Goal: Information Seeking & Learning: Learn about a topic

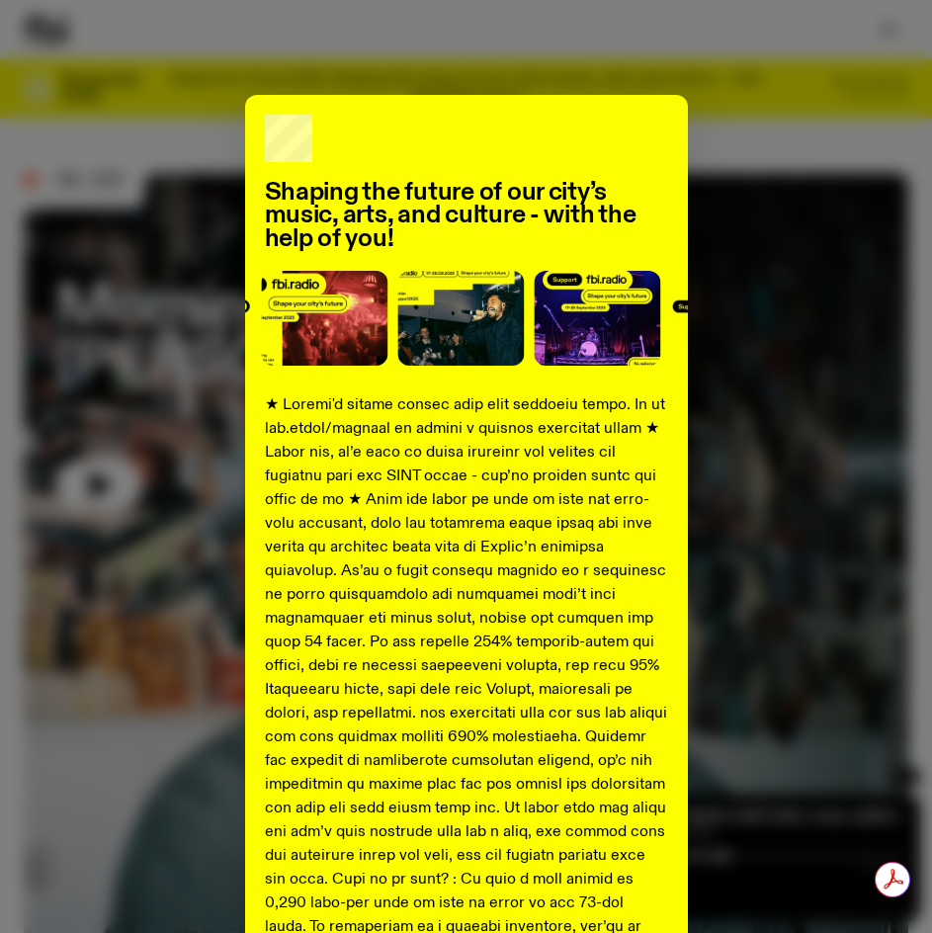
click at [820, 316] on div "Shaping the future of our city’s music, arts, and culture - with the help of yo…" at bounding box center [466, 738] width 884 height 1287
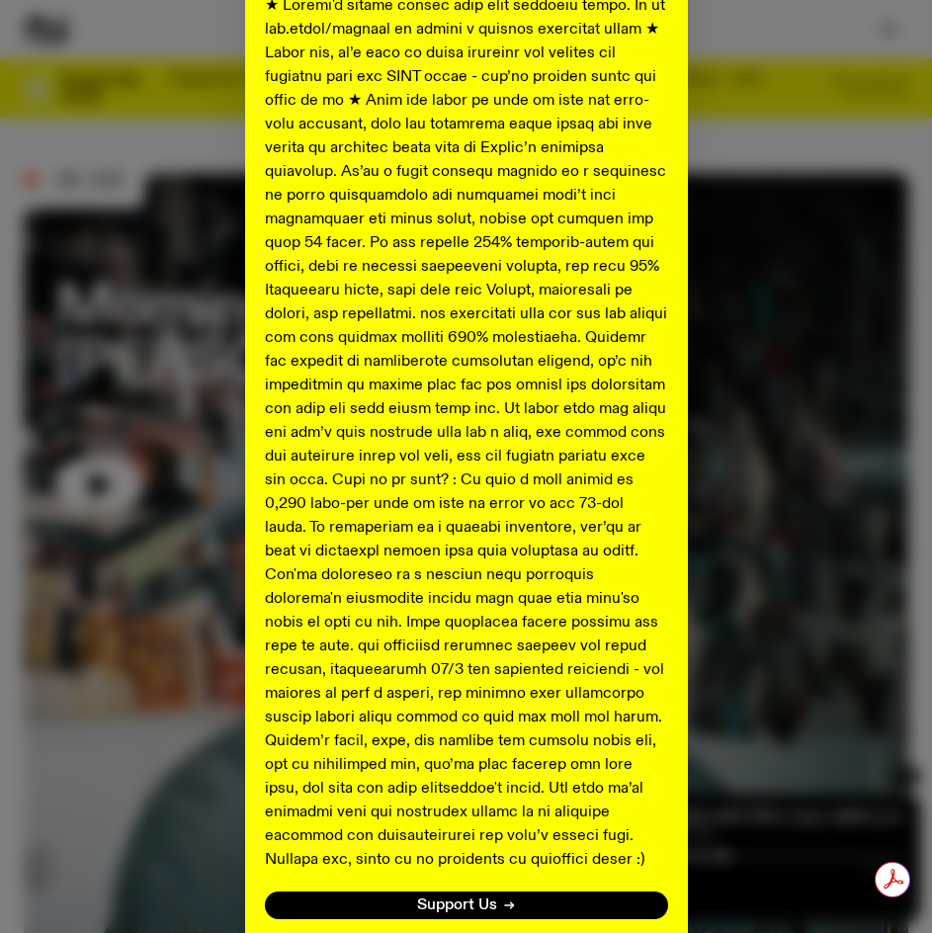
scroll to position [544, 0]
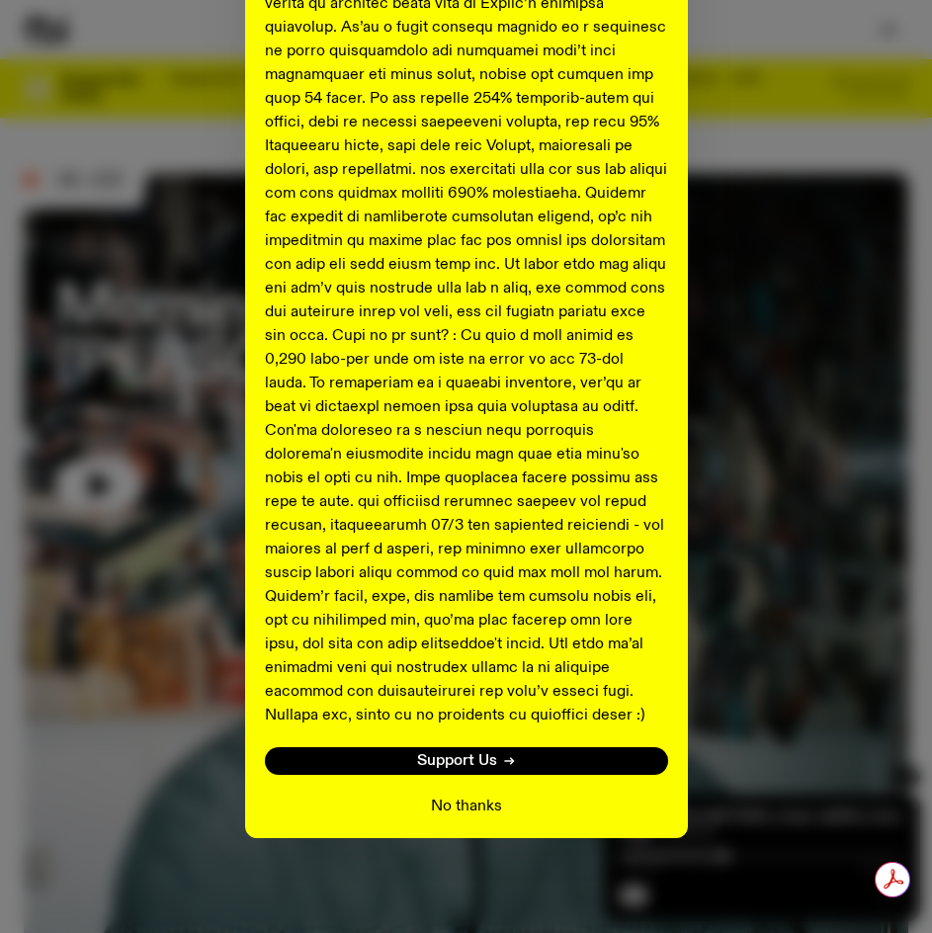
click at [470, 814] on button "No thanks" at bounding box center [466, 807] width 71 height 24
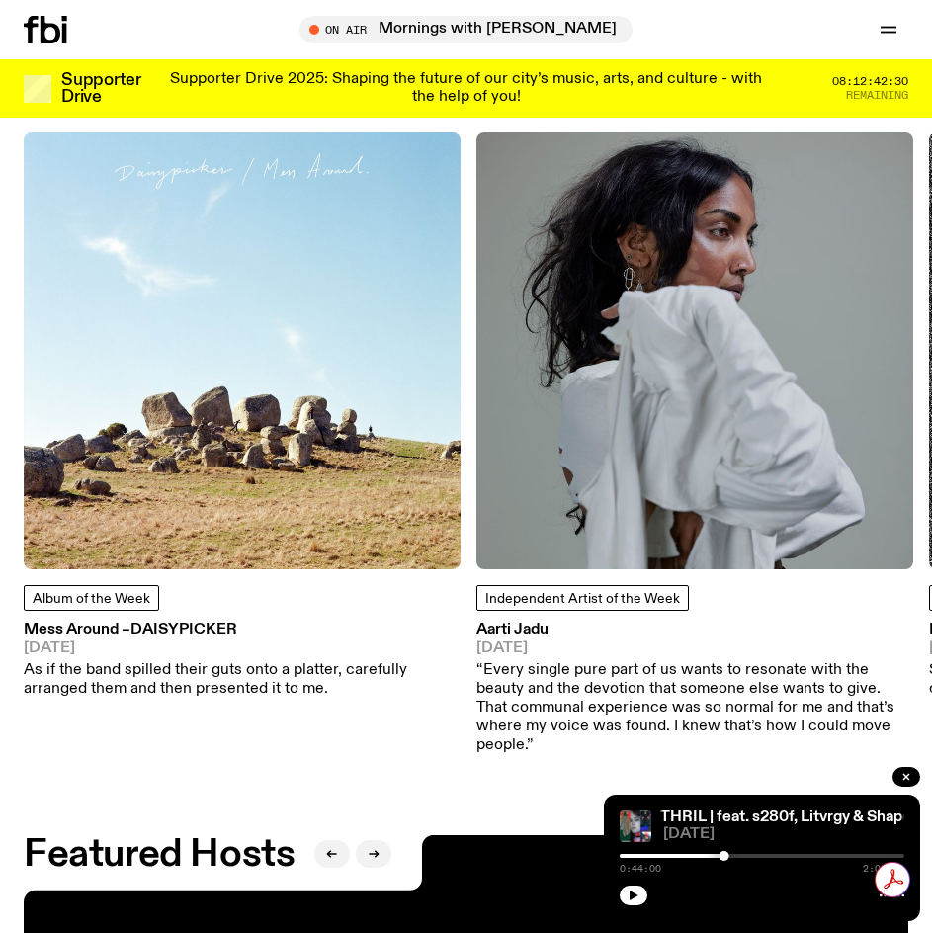
scroll to position [0, 0]
click at [633, 676] on p "“Every single pure part of us wants to resonate with the beauty and the devotio…" at bounding box center [694, 708] width 437 height 95
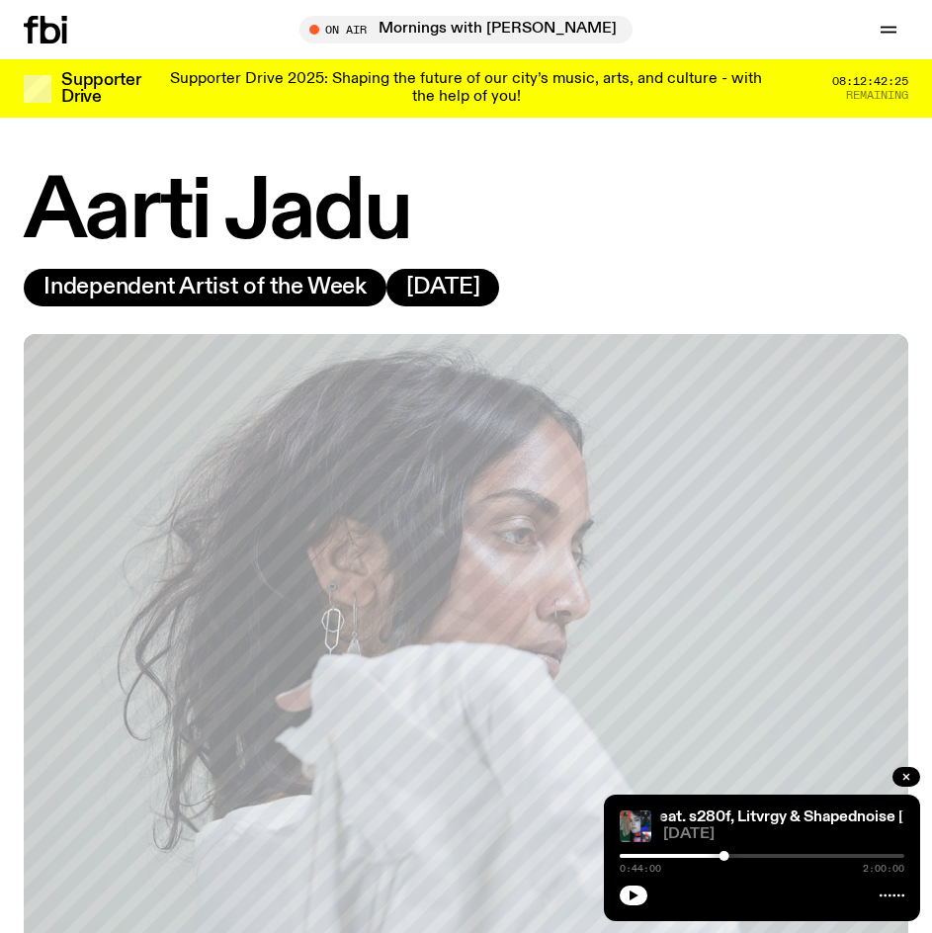
scroll to position [791, 0]
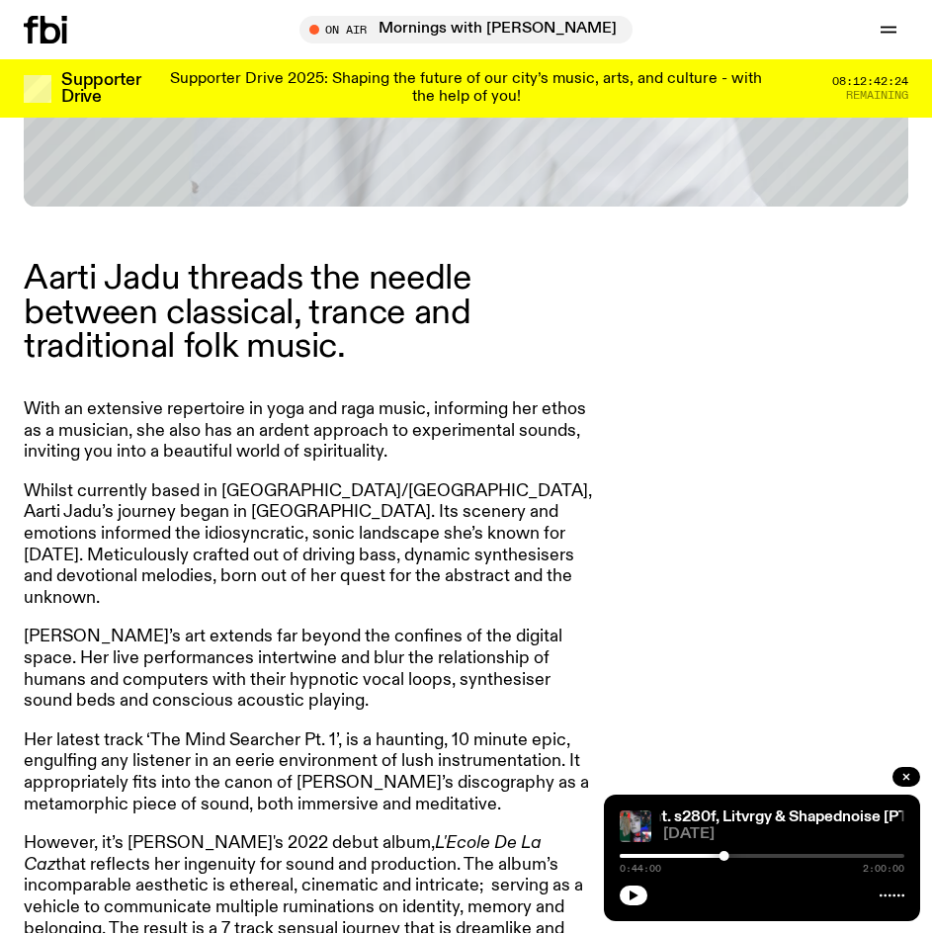
click at [250, 415] on p "With an extensive repertoire in yoga and raga music, informing her ethos as a m…" at bounding box center [308, 431] width 569 height 64
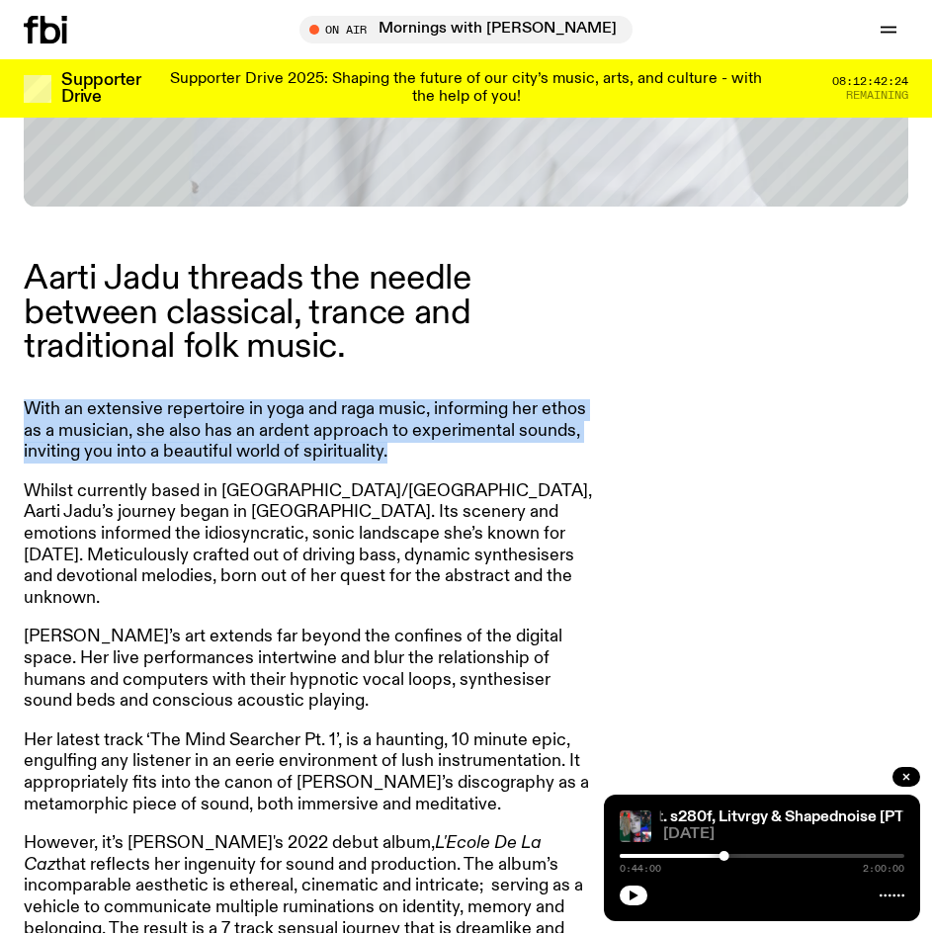
click at [250, 415] on p "With an extensive repertoire in yoga and raga music, informing her ethos as a m…" at bounding box center [308, 431] width 569 height 64
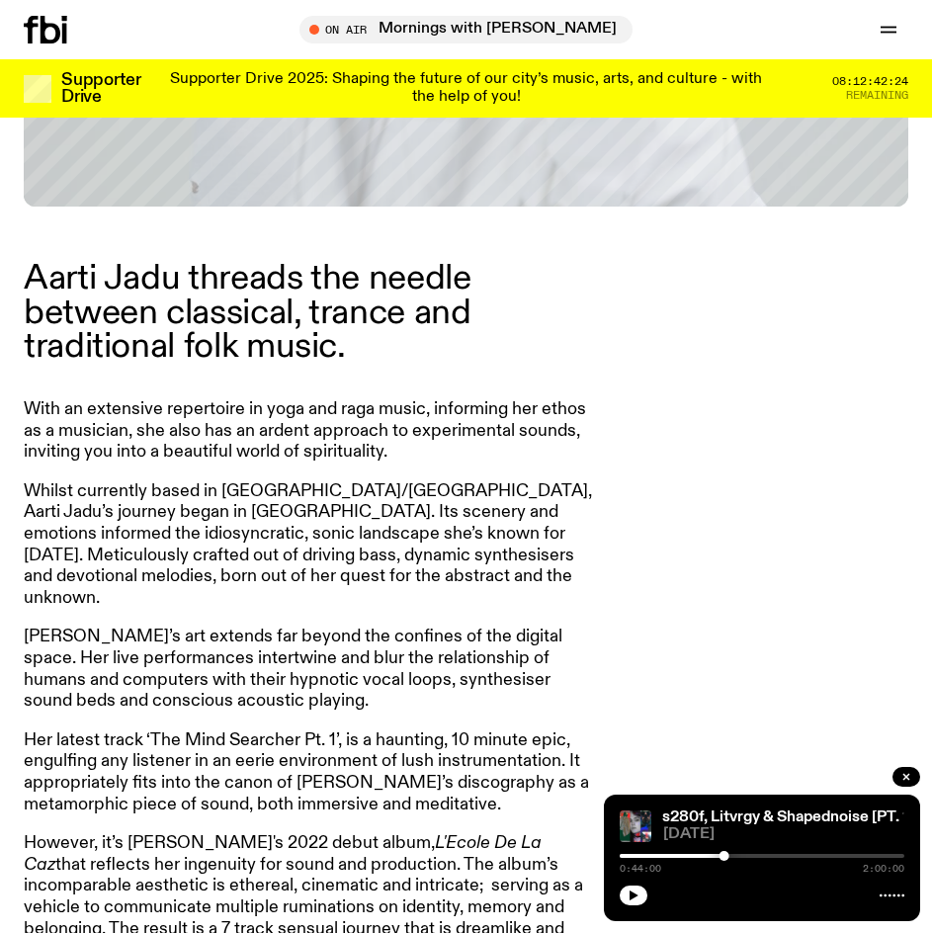
click at [288, 476] on article "Aarti Jadu threads the needle between classical, trance and traditional folk mu…" at bounding box center [308, 776] width 569 height 1028
click at [292, 434] on p "With an extensive repertoire in yoga and raga music, informing her ethos as a m…" at bounding box center [308, 431] width 569 height 64
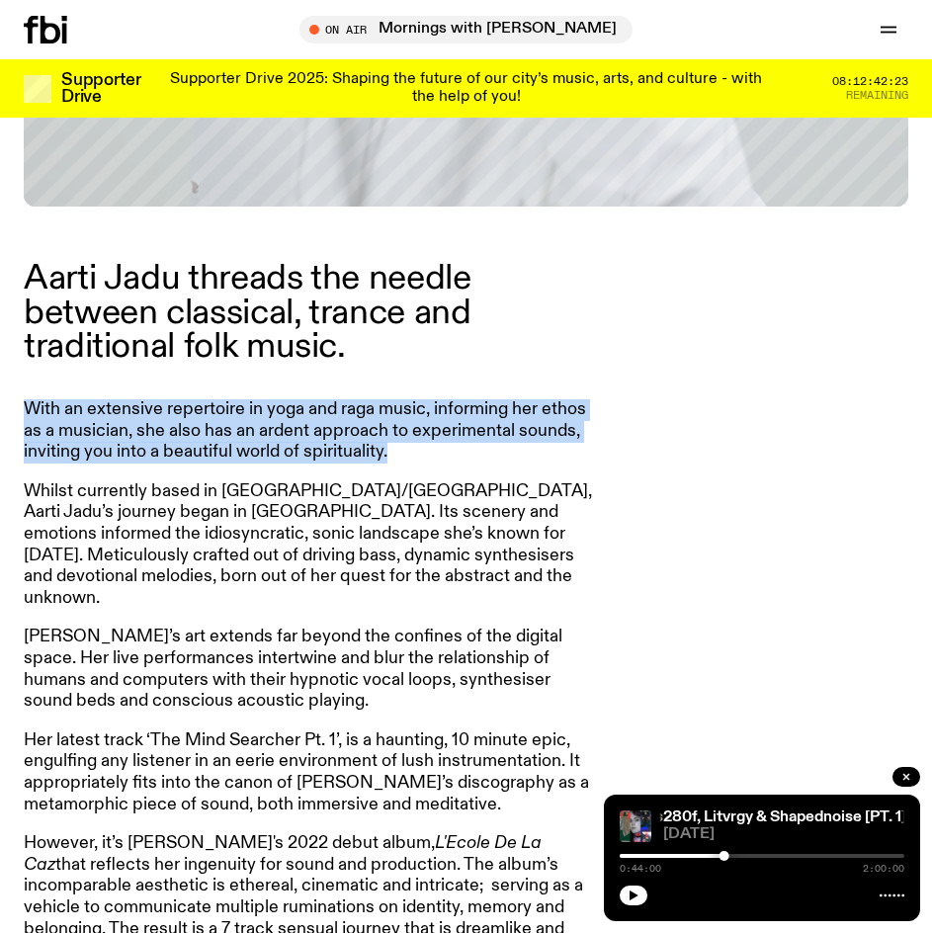
click at [292, 434] on p "With an extensive repertoire in yoga and raga music, informing her ethos as a m…" at bounding box center [308, 431] width 569 height 64
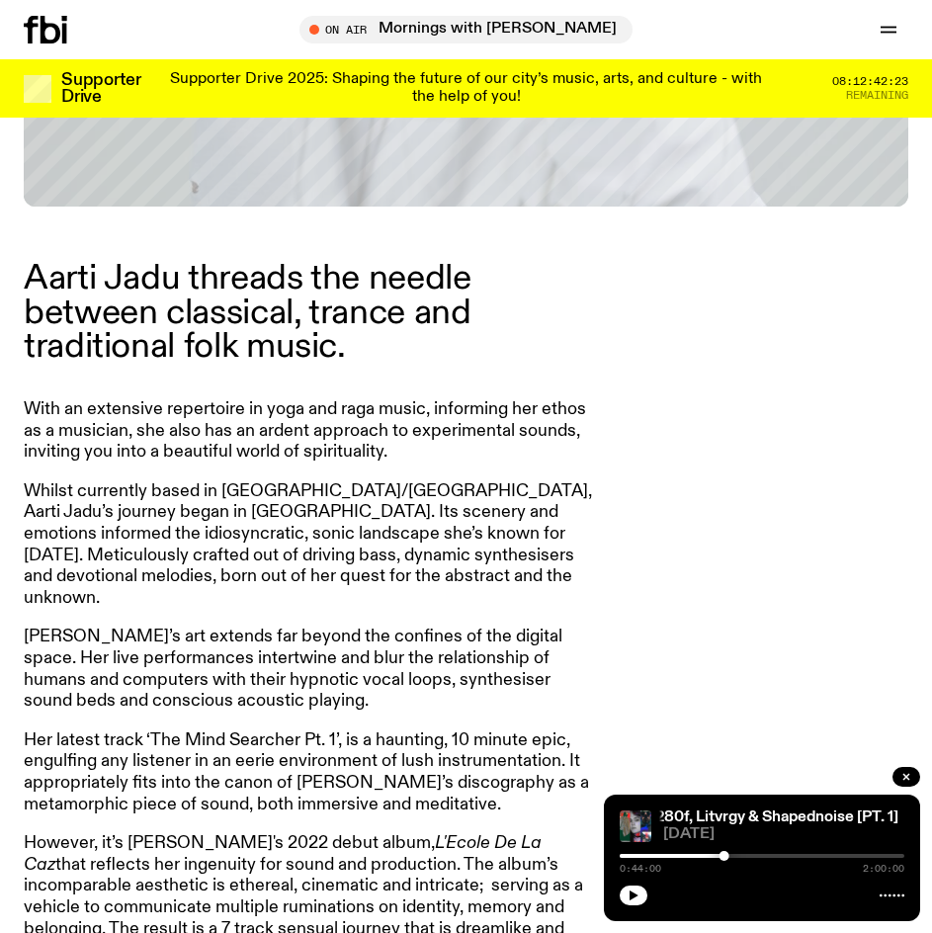
click at [301, 484] on p "Whilst currently based in Naarm/Melbourne, Aarti Jadu’s journey began in India.…" at bounding box center [308, 545] width 569 height 128
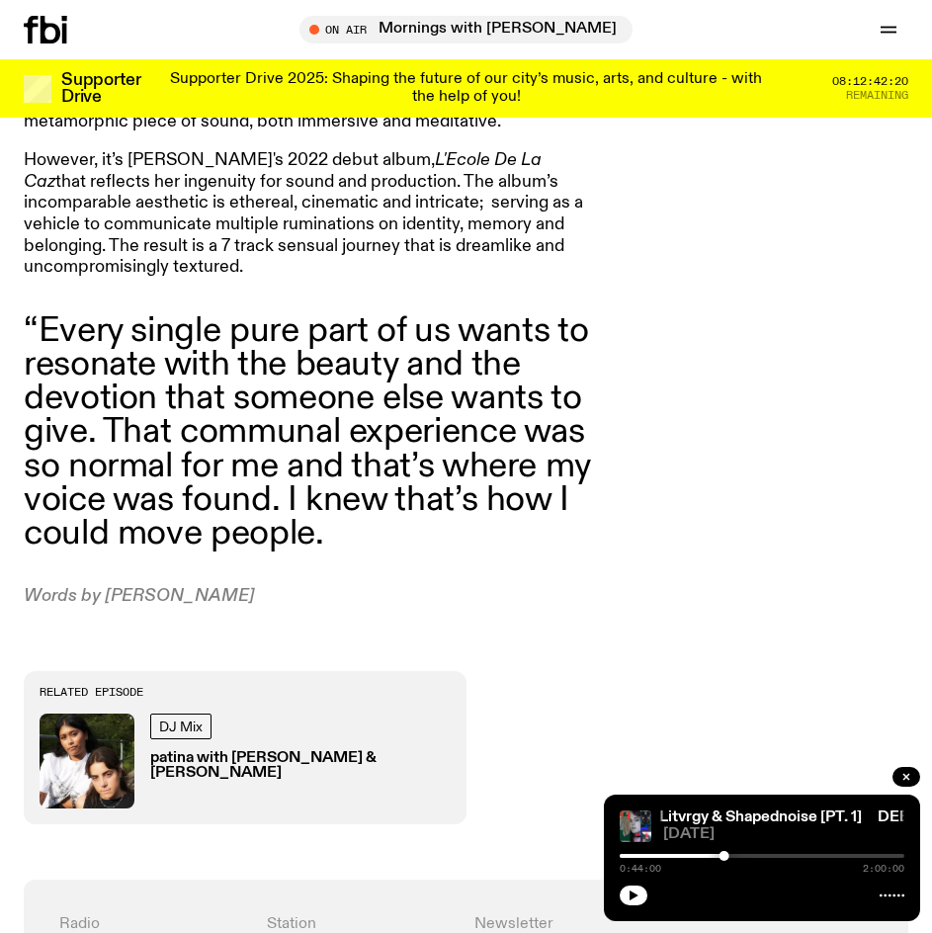
scroll to position [1384, 0]
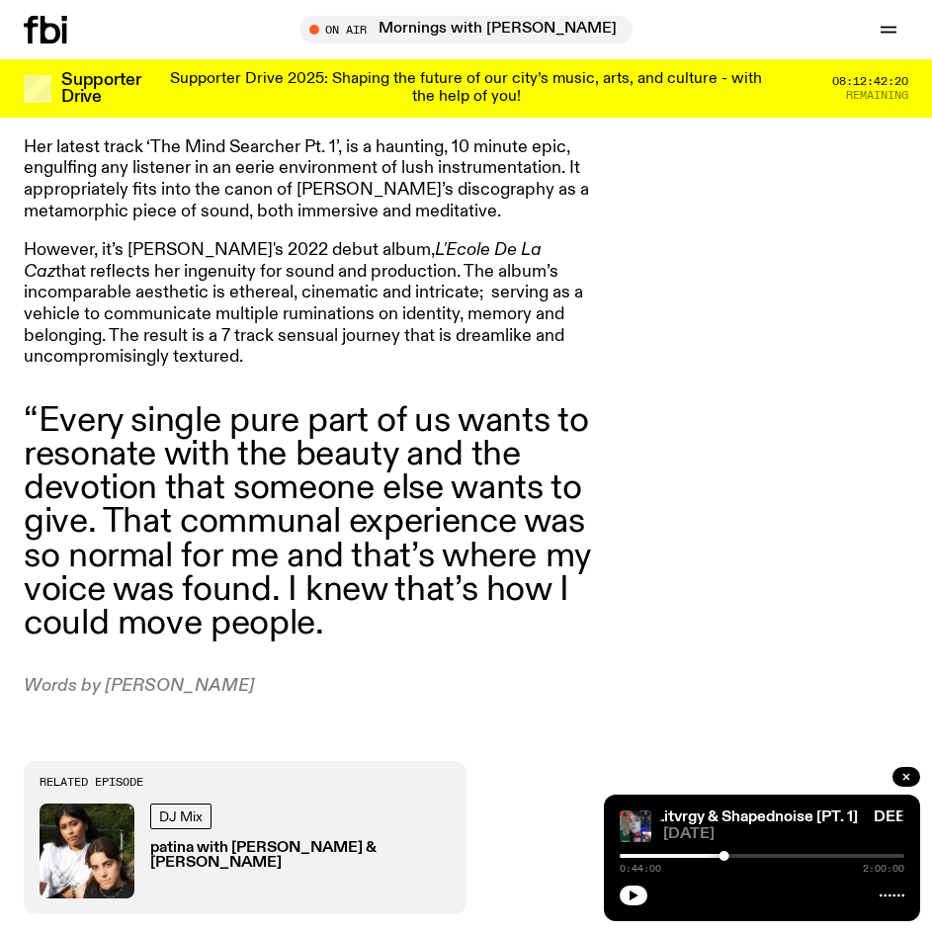
click at [345, 513] on blockquote "“Every single pure part of us wants to resonate with the beauty and the devotio…" at bounding box center [308, 522] width 569 height 236
click at [339, 507] on blockquote "“Every single pure part of us wants to resonate with the beauty and the devotio…" at bounding box center [308, 522] width 569 height 236
click at [333, 506] on blockquote "“Every single pure part of us wants to resonate with the beauty and the devotio…" at bounding box center [308, 522] width 569 height 236
click at [328, 506] on blockquote "“Every single pure part of us wants to resonate with the beauty and the devotio…" at bounding box center [308, 522] width 569 height 236
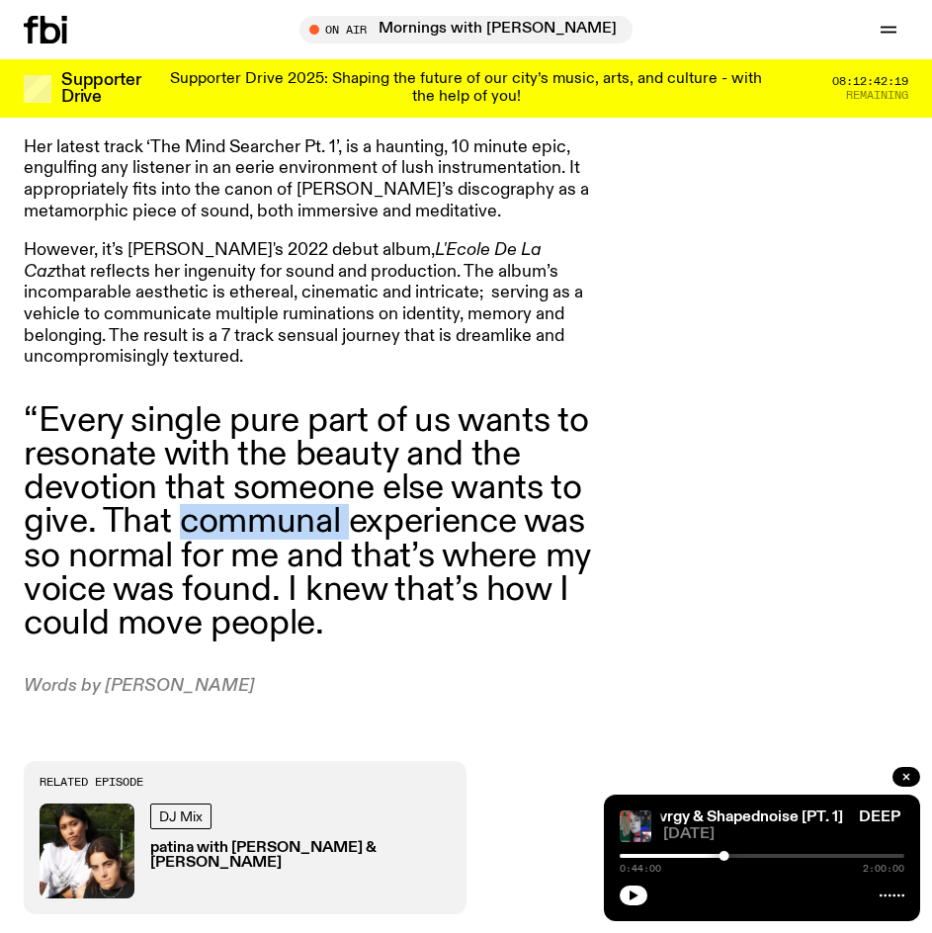
click at [326, 506] on blockquote "“Every single pure part of us wants to resonate with the beauty and the devotio…" at bounding box center [308, 522] width 569 height 236
click at [330, 516] on blockquote "“Every single pure part of us wants to resonate with the beauty and the devotio…" at bounding box center [308, 522] width 569 height 236
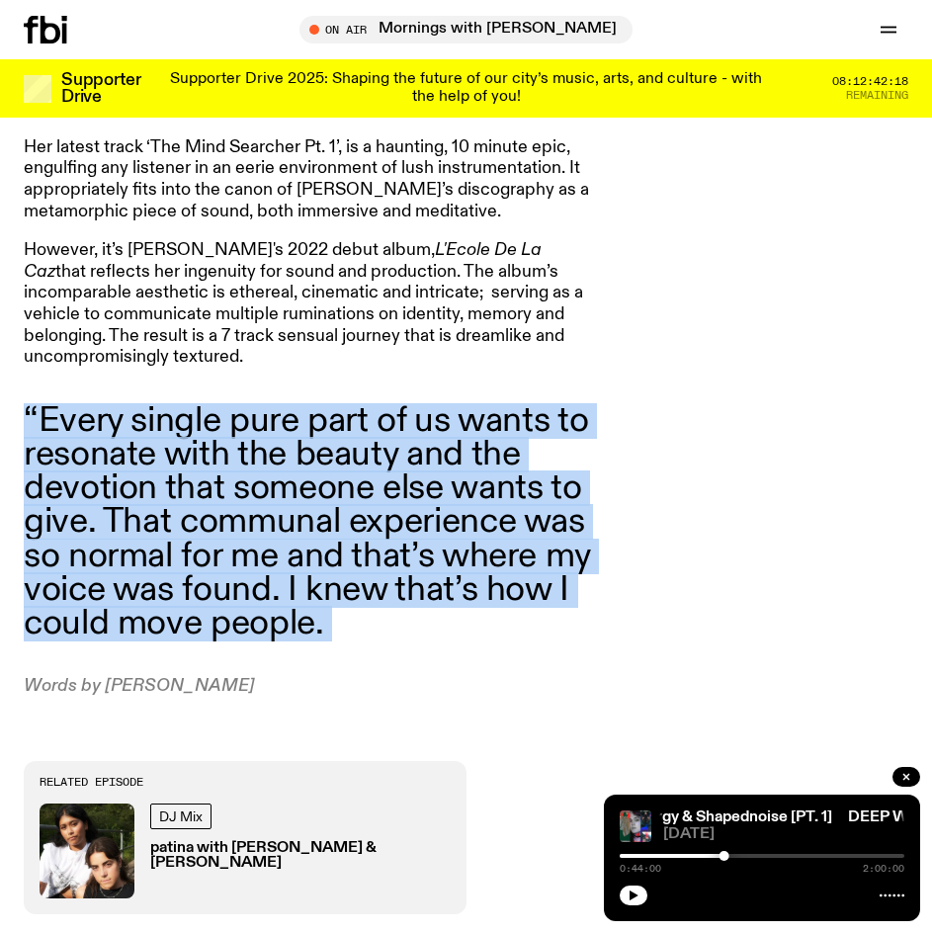
click at [330, 516] on blockquote "“Every single pure part of us wants to resonate with the beauty and the devotio…" at bounding box center [308, 522] width 569 height 236
click at [405, 552] on blockquote "“Every single pure part of us wants to resonate with the beauty and the devotio…" at bounding box center [308, 522] width 569 height 236
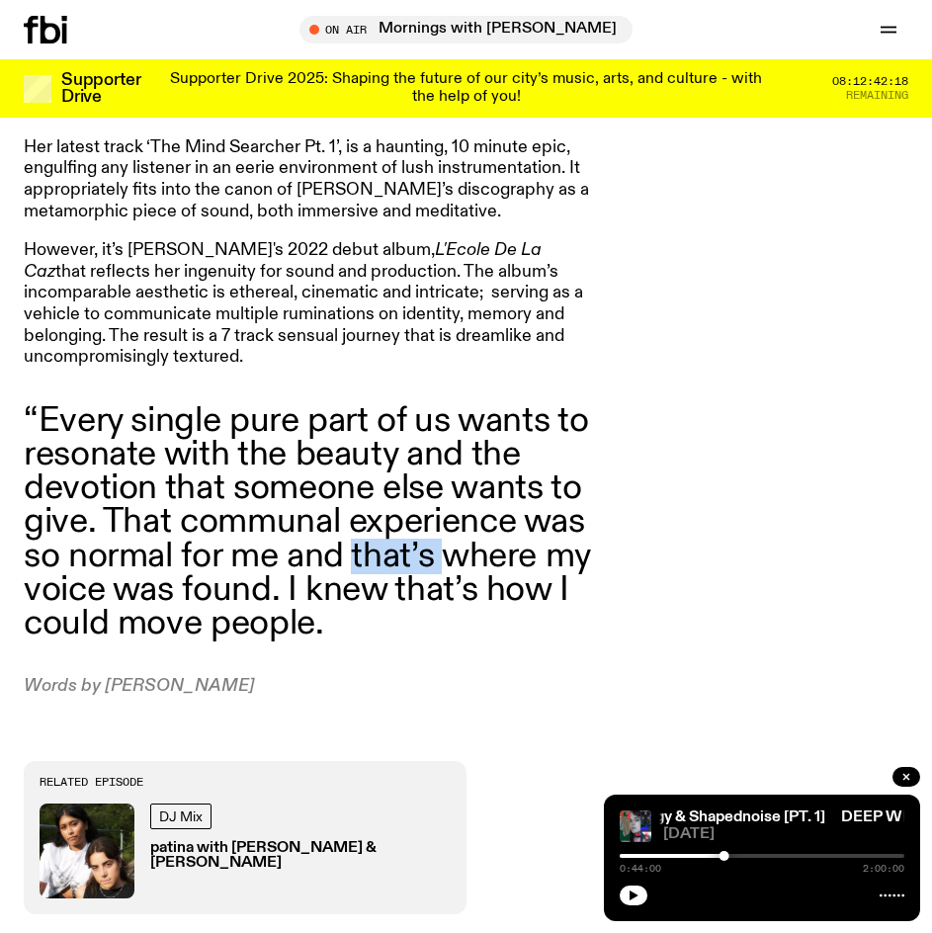
click at [405, 552] on blockquote "“Every single pure part of us wants to resonate with the beauty and the devotio…" at bounding box center [308, 522] width 569 height 236
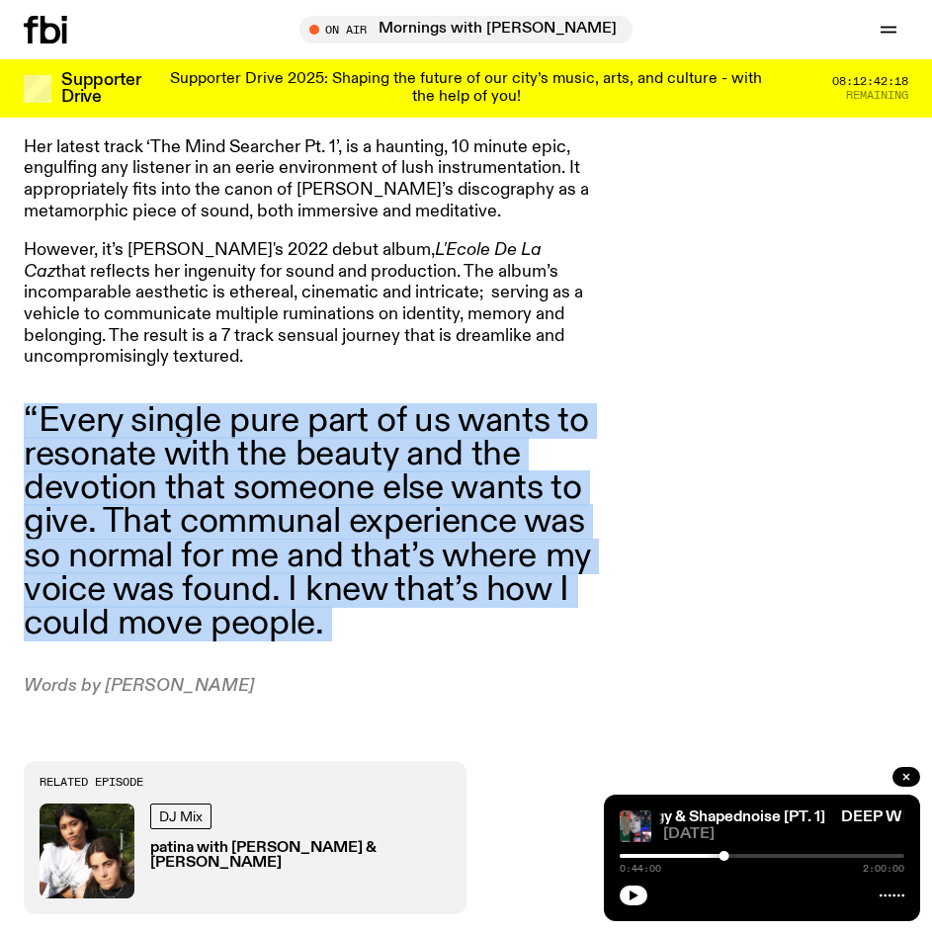
click at [406, 552] on blockquote "“Every single pure part of us wants to resonate with the beauty and the devotio…" at bounding box center [308, 522] width 569 height 236
click at [452, 548] on blockquote "“Every single pure part of us wants to resonate with the beauty and the devotio…" at bounding box center [308, 522] width 569 height 236
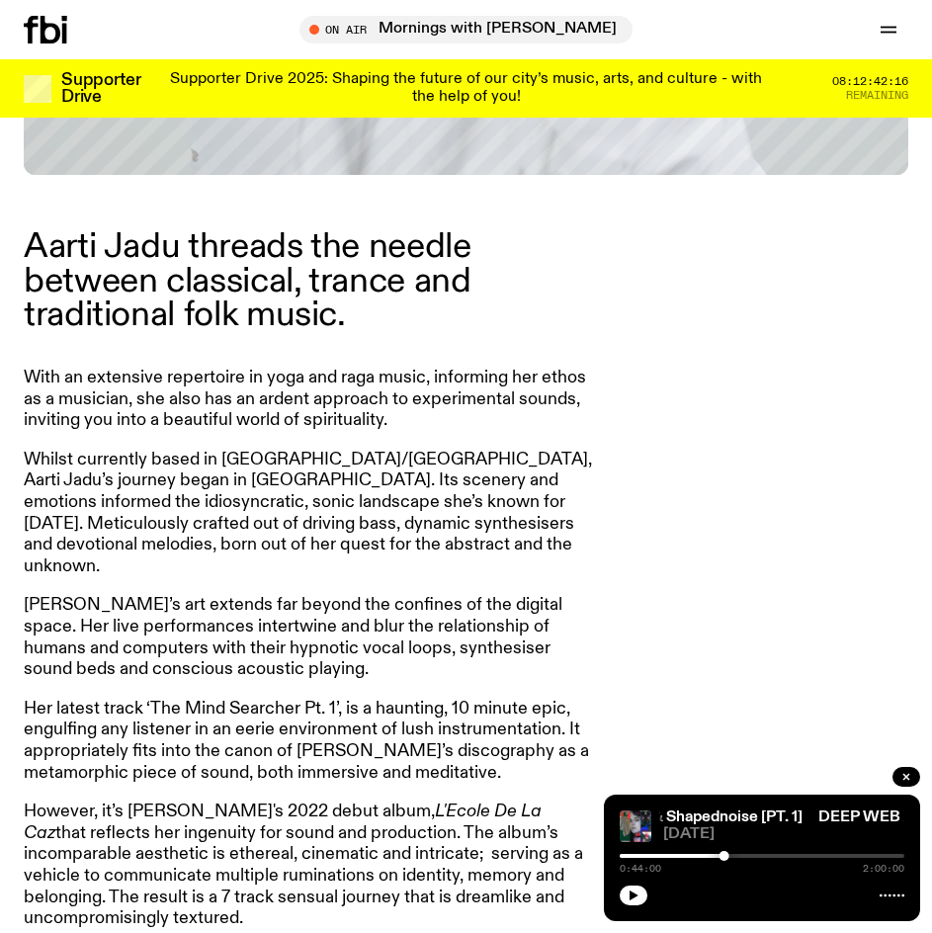
drag, startPoint x: 384, startPoint y: 461, endPoint x: 394, endPoint y: 508, distance: 48.5
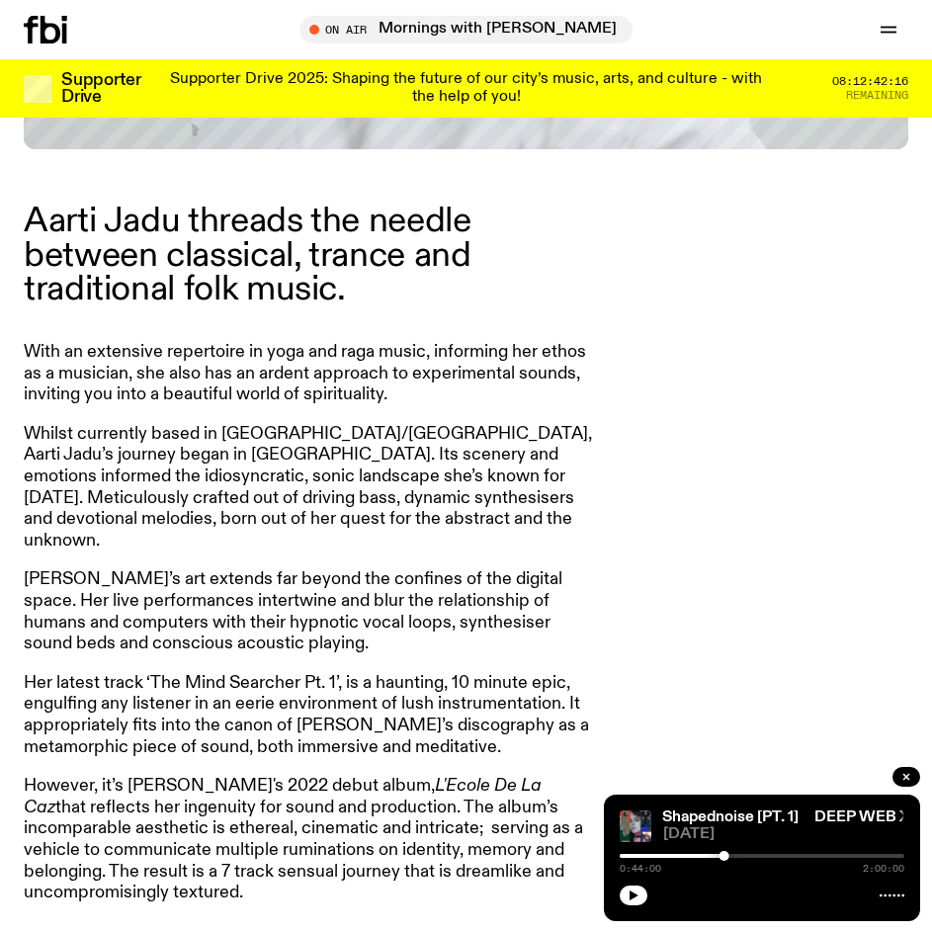
click at [356, 395] on p "With an extensive repertoire in yoga and raga music, informing her ethos as a m…" at bounding box center [308, 374] width 569 height 64
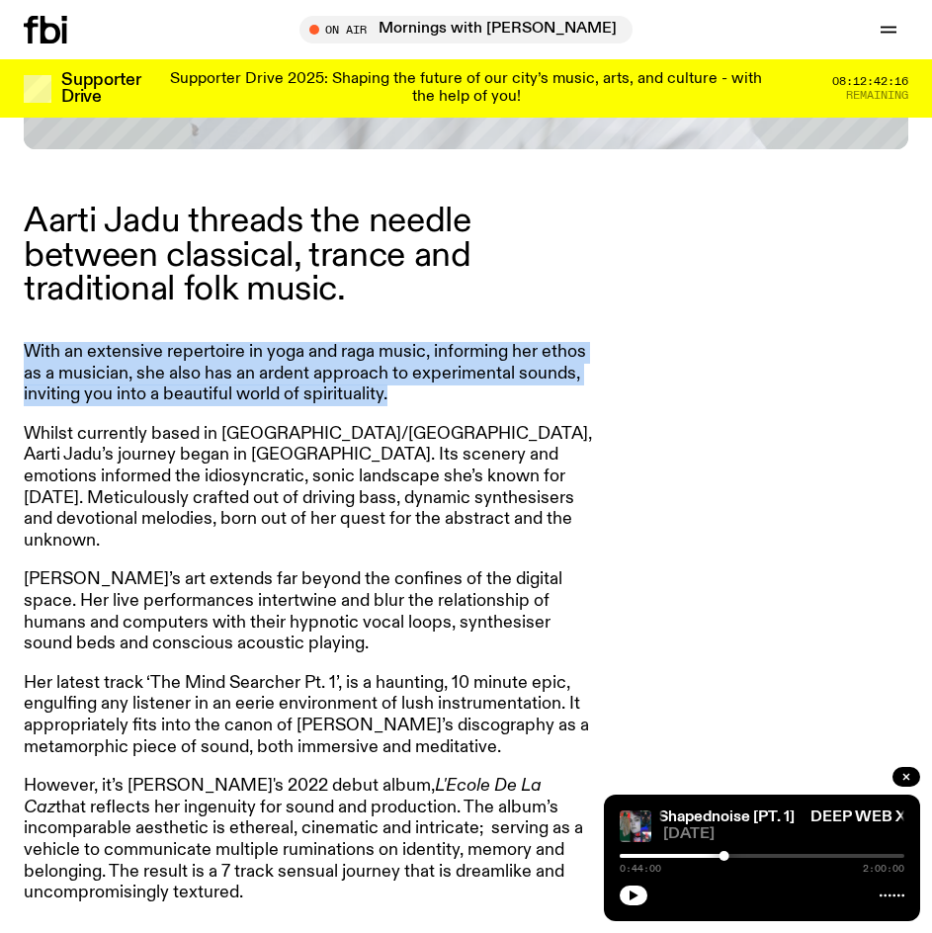
click at [356, 395] on p "With an extensive repertoire in yoga and raga music, informing her ethos as a m…" at bounding box center [308, 374] width 569 height 64
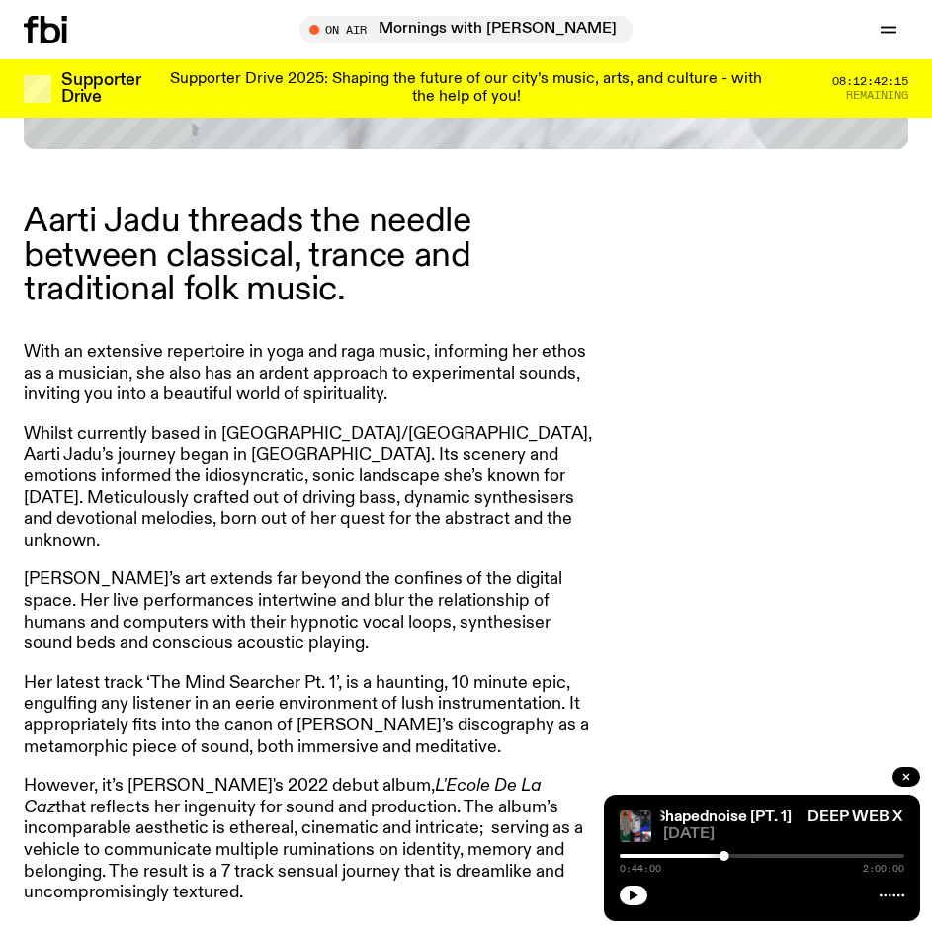
click at [374, 454] on p "Whilst currently based in Naarm/Melbourne, Aarti Jadu’s journey began in India.…" at bounding box center [308, 488] width 569 height 128
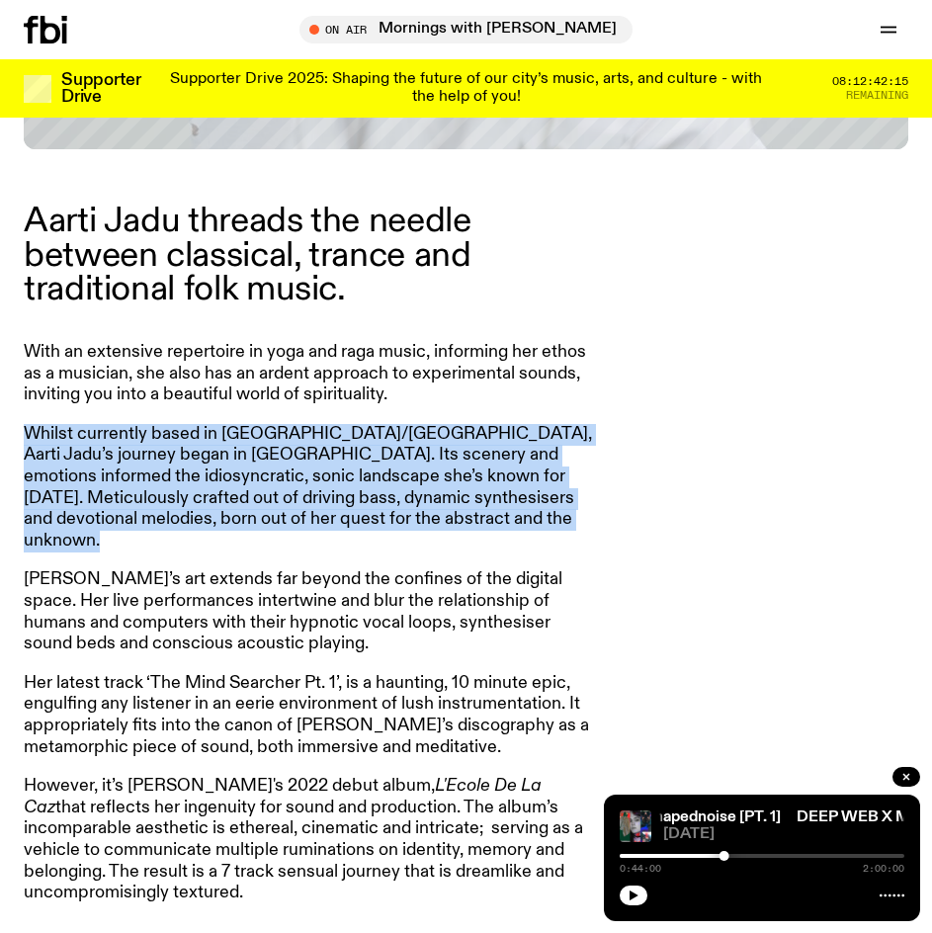
click at [495, 470] on p "Whilst currently based in Naarm/Melbourne, Aarti Jadu’s journey began in India.…" at bounding box center [308, 488] width 569 height 128
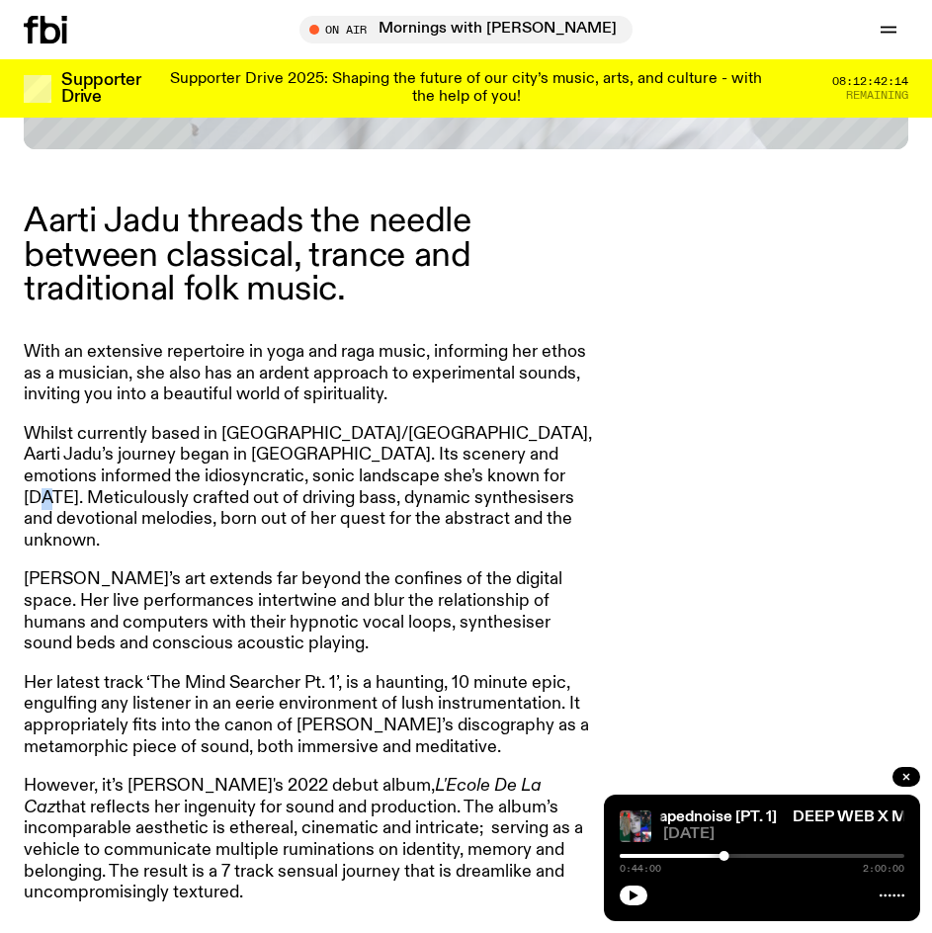
click at [495, 470] on p "Whilst currently based in Naarm/Melbourne, Aarti Jadu’s journey began in India.…" at bounding box center [308, 488] width 569 height 128
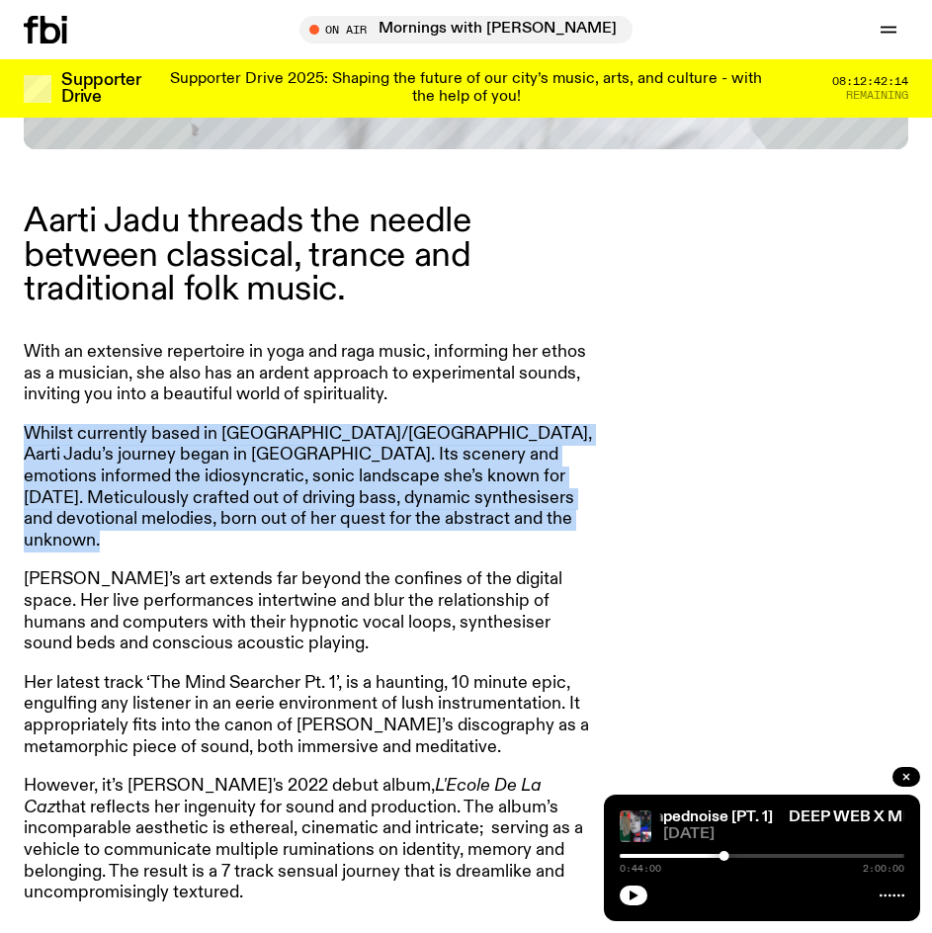
click at [495, 470] on p "Whilst currently based in Naarm/Melbourne, Aarti Jadu’s journey began in India.…" at bounding box center [308, 488] width 569 height 128
click at [505, 510] on p "Whilst currently based in Naarm/Melbourne, Aarti Jadu’s journey began in India.…" at bounding box center [308, 488] width 569 height 128
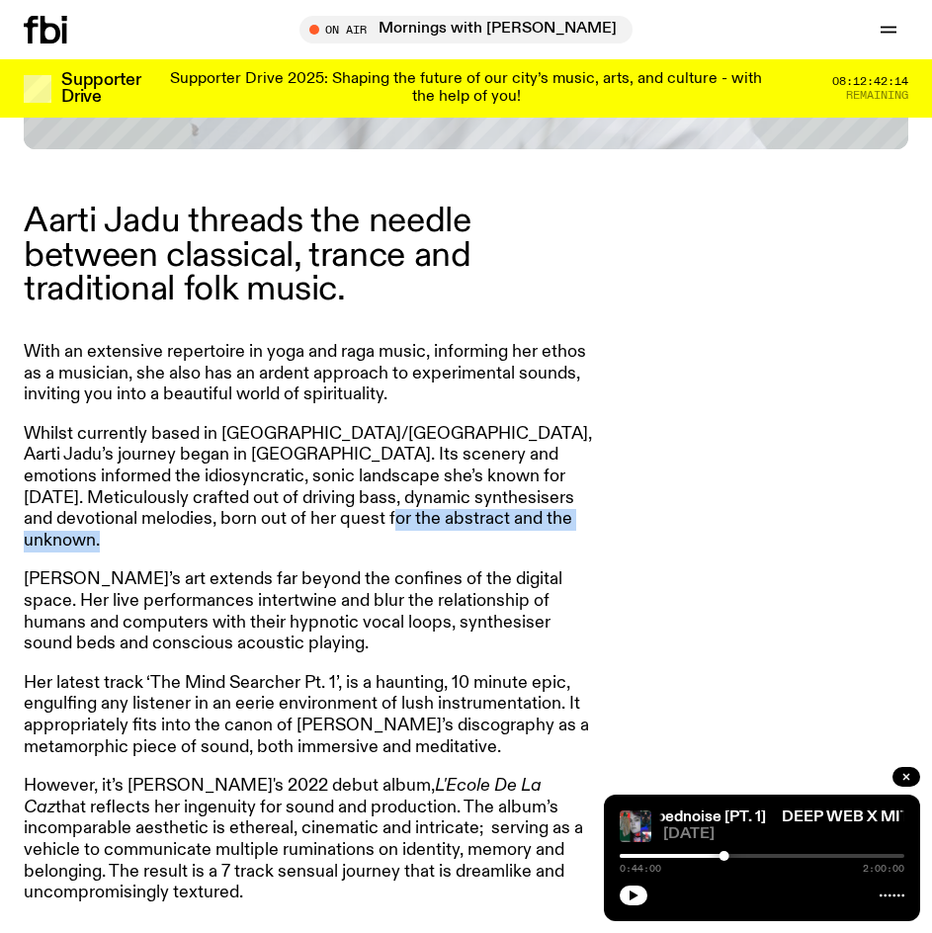
click at [505, 510] on p "Whilst currently based in Naarm/Melbourne, Aarti Jadu’s journey began in India.…" at bounding box center [308, 488] width 569 height 128
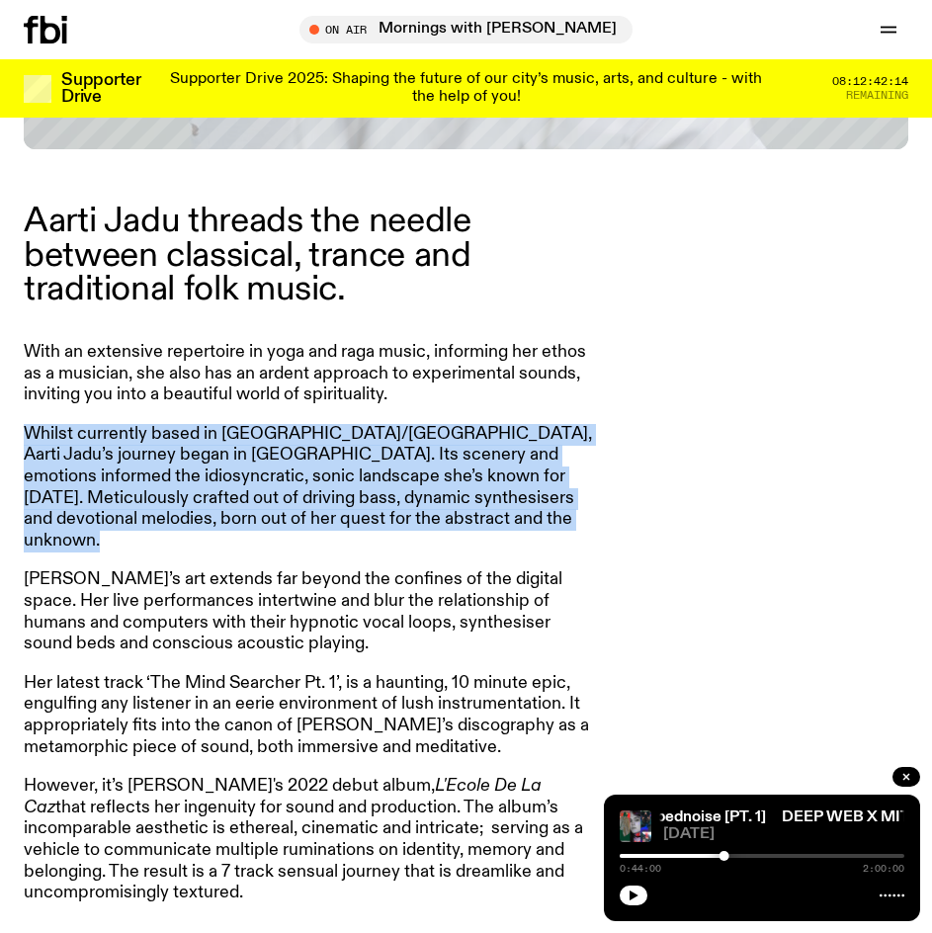
click at [505, 510] on p "Whilst currently based in Naarm/Melbourne, Aarti Jadu’s journey began in India.…" at bounding box center [308, 488] width 569 height 128
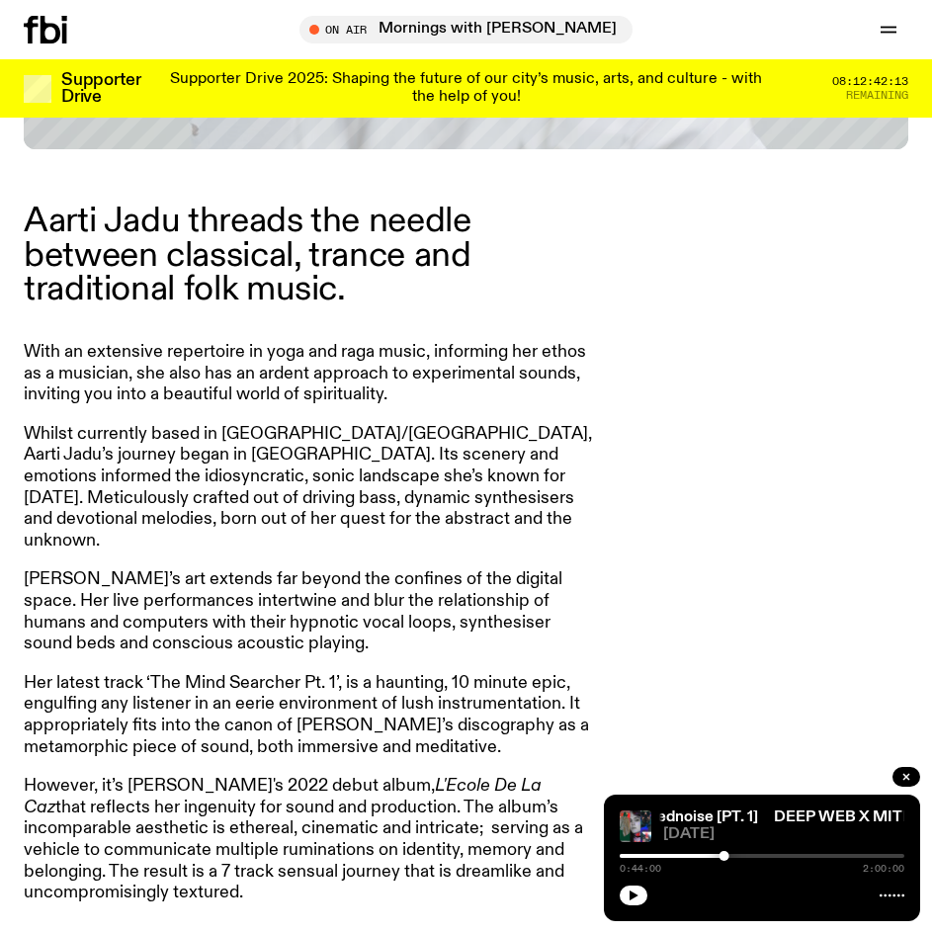
click at [513, 586] on p "Jadu’s art extends far beyond the confines of the digital space. Her live perfo…" at bounding box center [308, 611] width 569 height 85
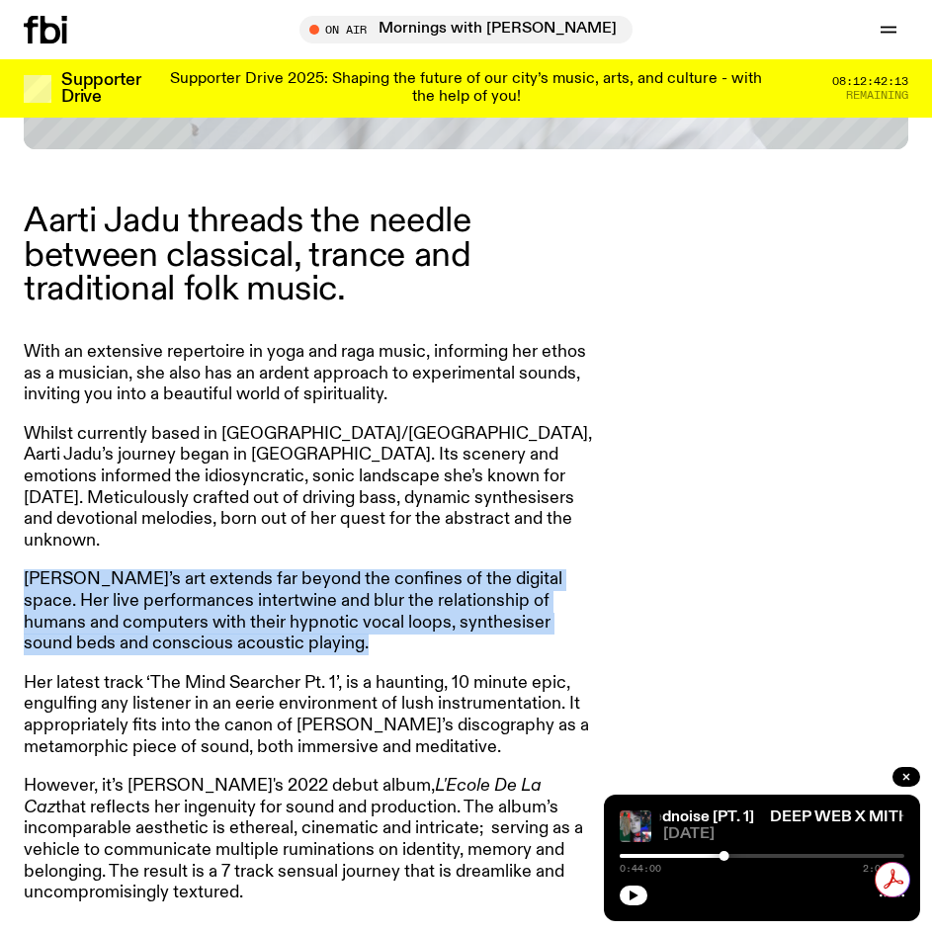
click at [513, 586] on p "Jadu’s art extends far beyond the confines of the digital space. Her live perfo…" at bounding box center [308, 611] width 569 height 85
click at [521, 625] on p "Jadu’s art extends far beyond the confines of the digital space. Her live perfo…" at bounding box center [308, 611] width 569 height 85
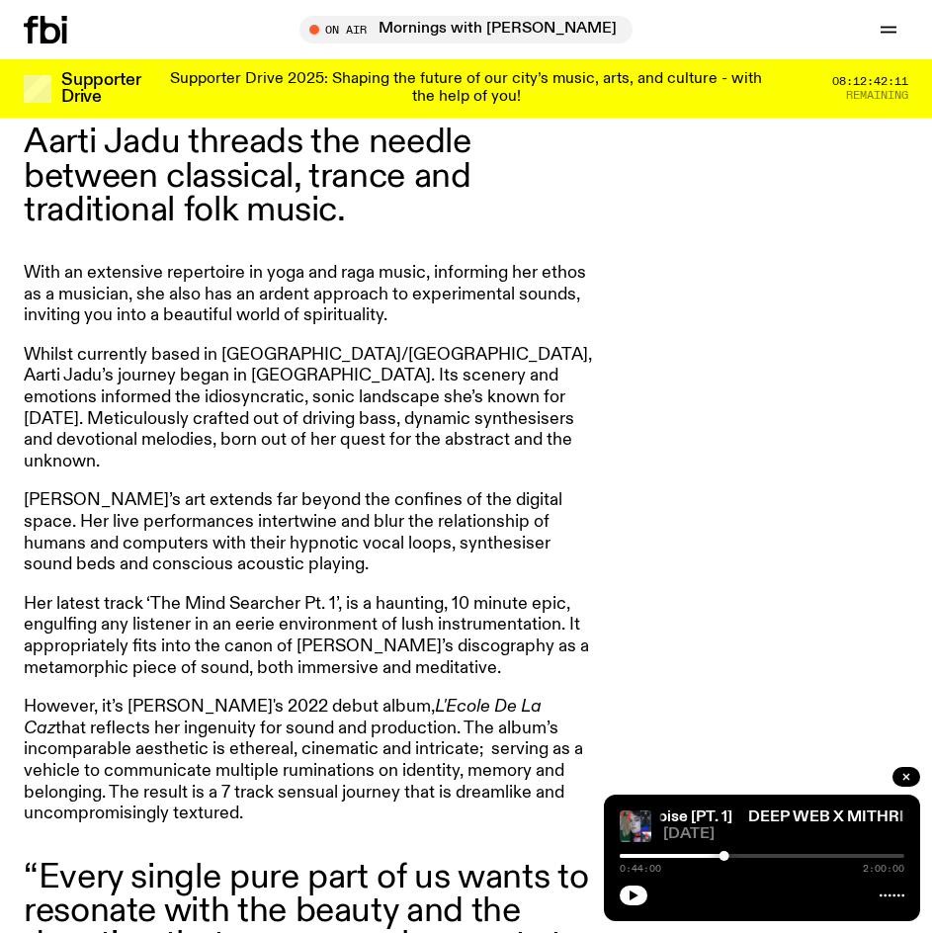
drag, startPoint x: 466, startPoint y: 442, endPoint x: 482, endPoint y: 483, distance: 44.4
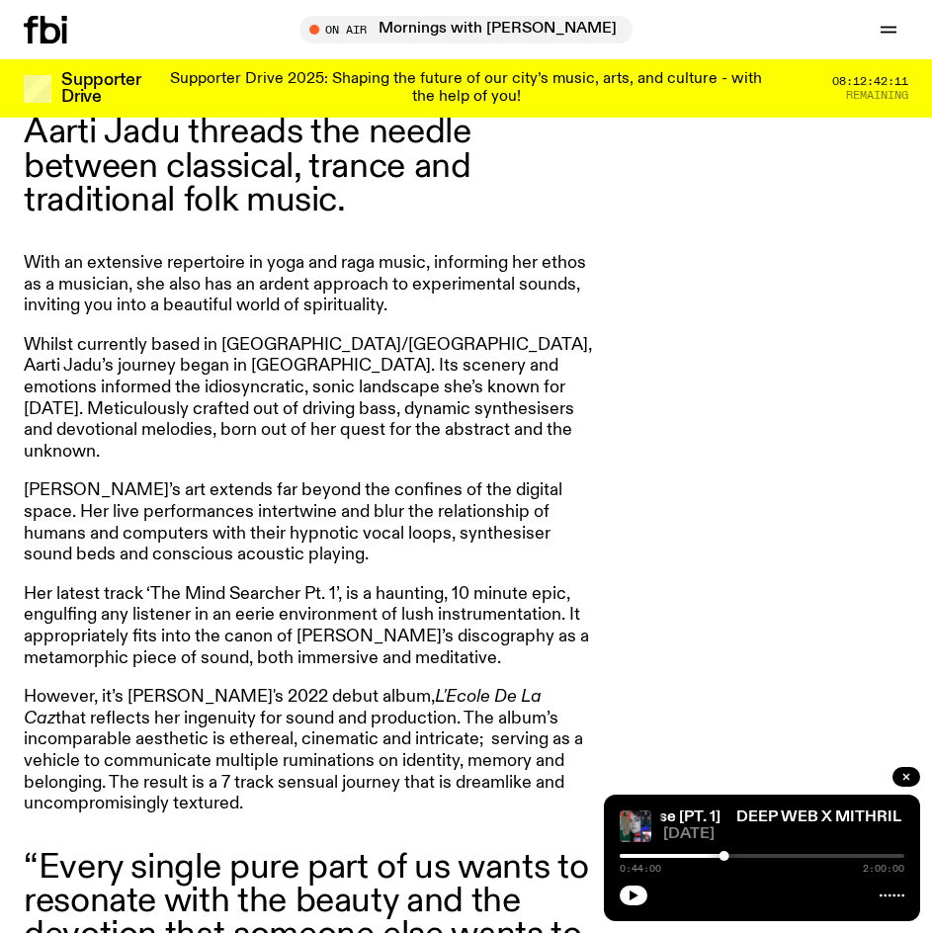
click at [463, 504] on p "Jadu’s art extends far beyond the confines of the digital space. Her live perfo…" at bounding box center [308, 522] width 569 height 85
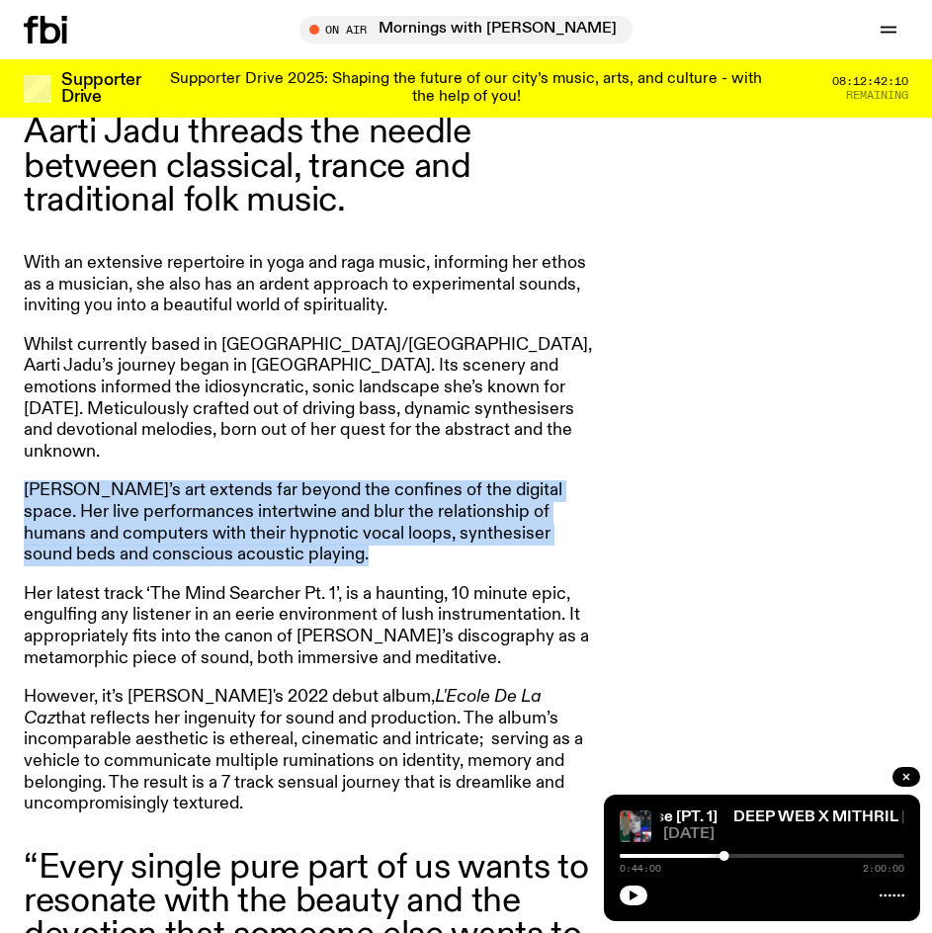
click at [463, 504] on p "Jadu’s art extends far beyond the confines of the digital space. Her live perfo…" at bounding box center [308, 522] width 569 height 85
click at [439, 480] on p "Jadu’s art extends far beyond the confines of the digital space. Her live perfo…" at bounding box center [308, 522] width 569 height 85
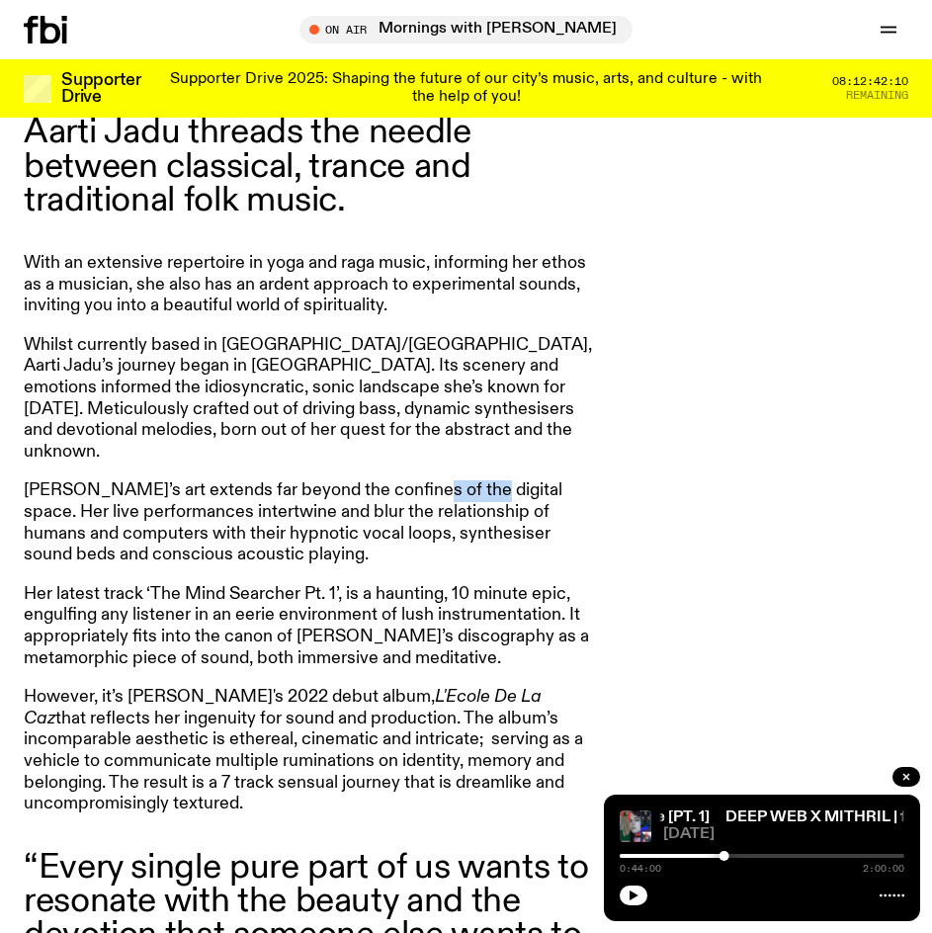
click at [439, 480] on p "Jadu’s art extends far beyond the confines of the digital space. Her live perfo…" at bounding box center [308, 522] width 569 height 85
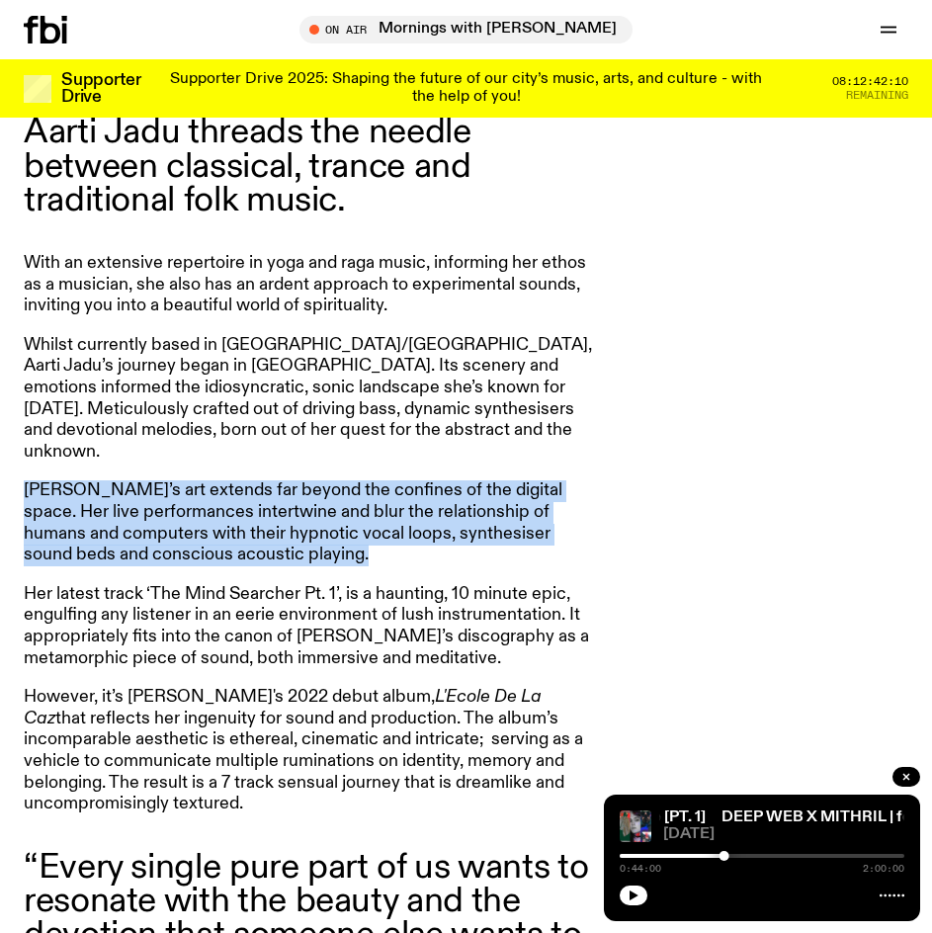
click at [439, 480] on p "Jadu’s art extends far beyond the confines of the digital space. Her live perfo…" at bounding box center [308, 522] width 569 height 85
click at [451, 502] on p "Jadu’s art extends far beyond the confines of the digital space. Her live perfo…" at bounding box center [308, 522] width 569 height 85
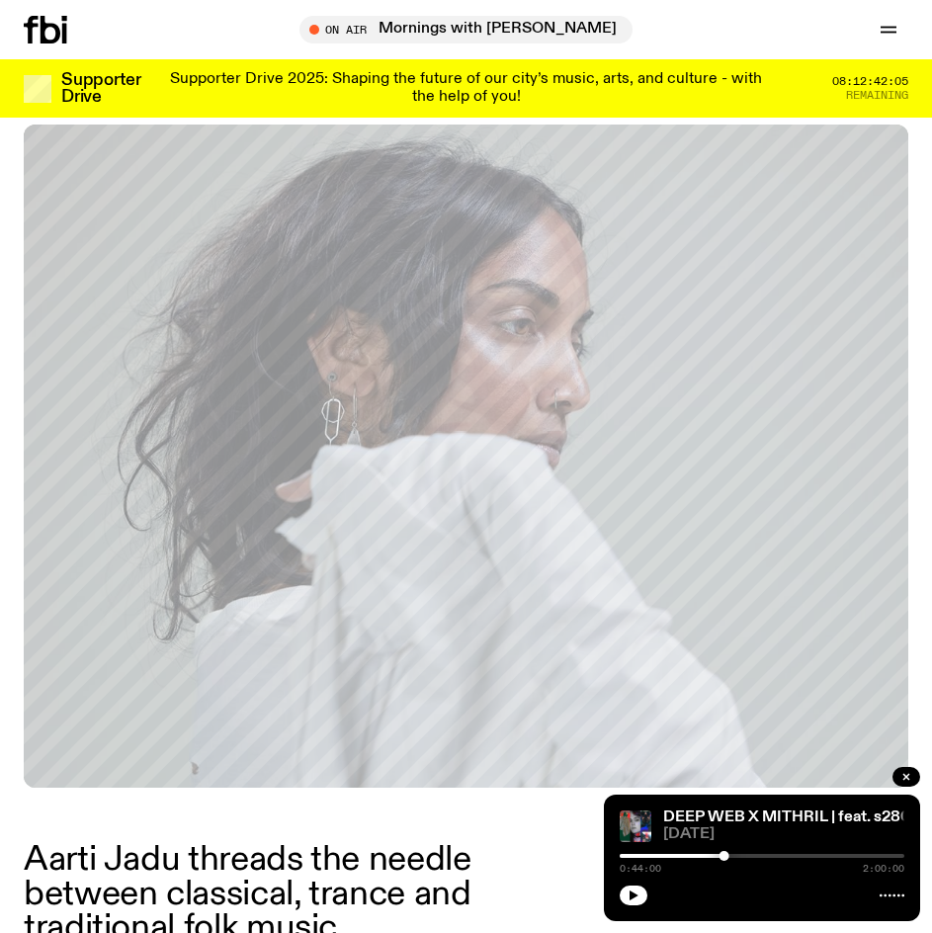
scroll to position [0, 0]
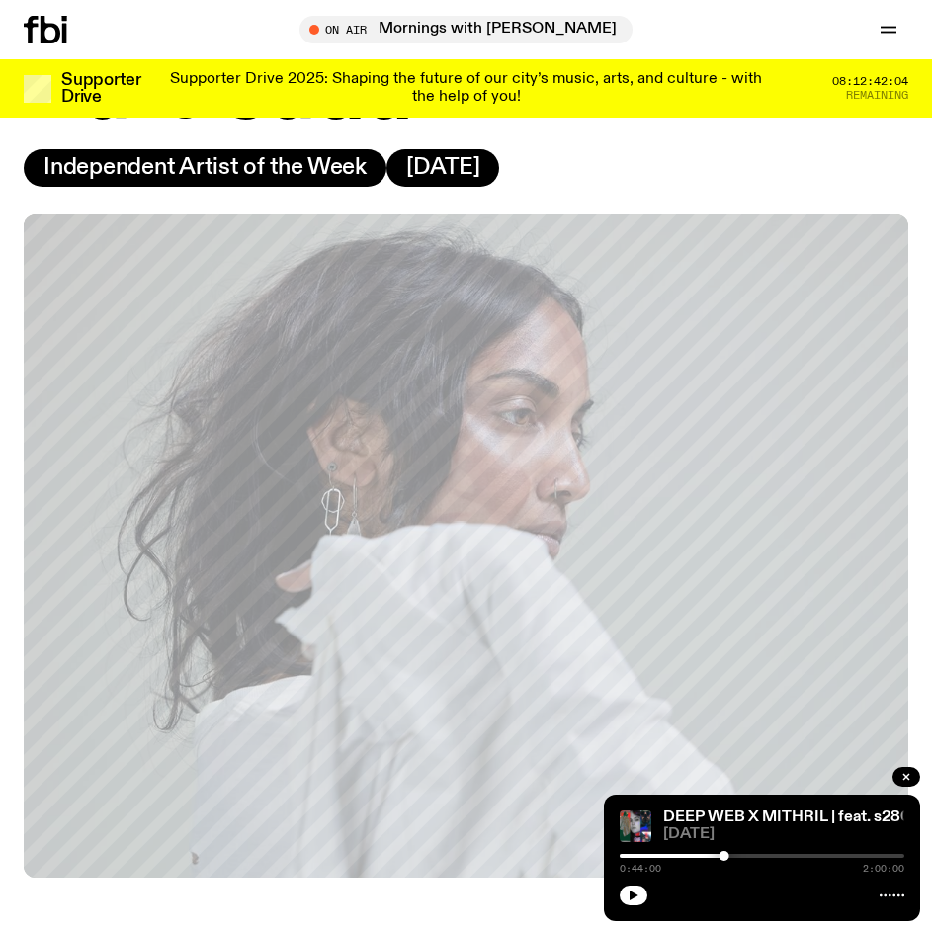
drag, startPoint x: 209, startPoint y: 287, endPoint x: 221, endPoint y: 324, distance: 39.7
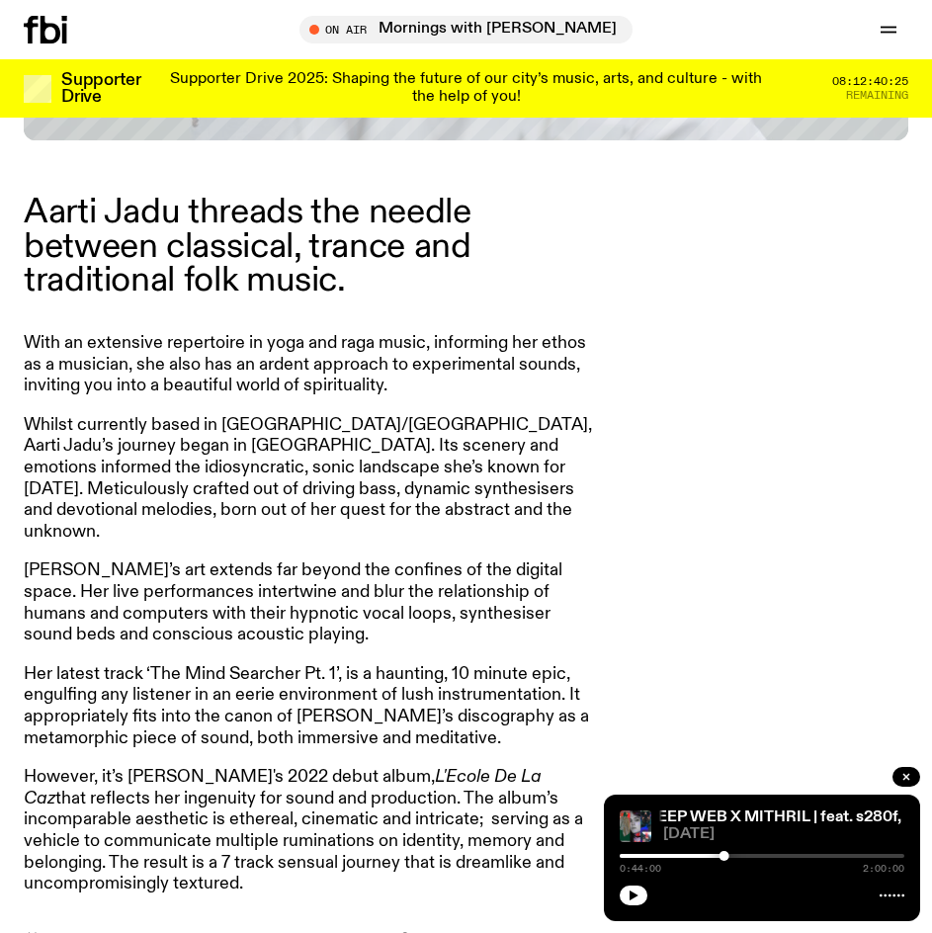
scroll to position [964, 0]
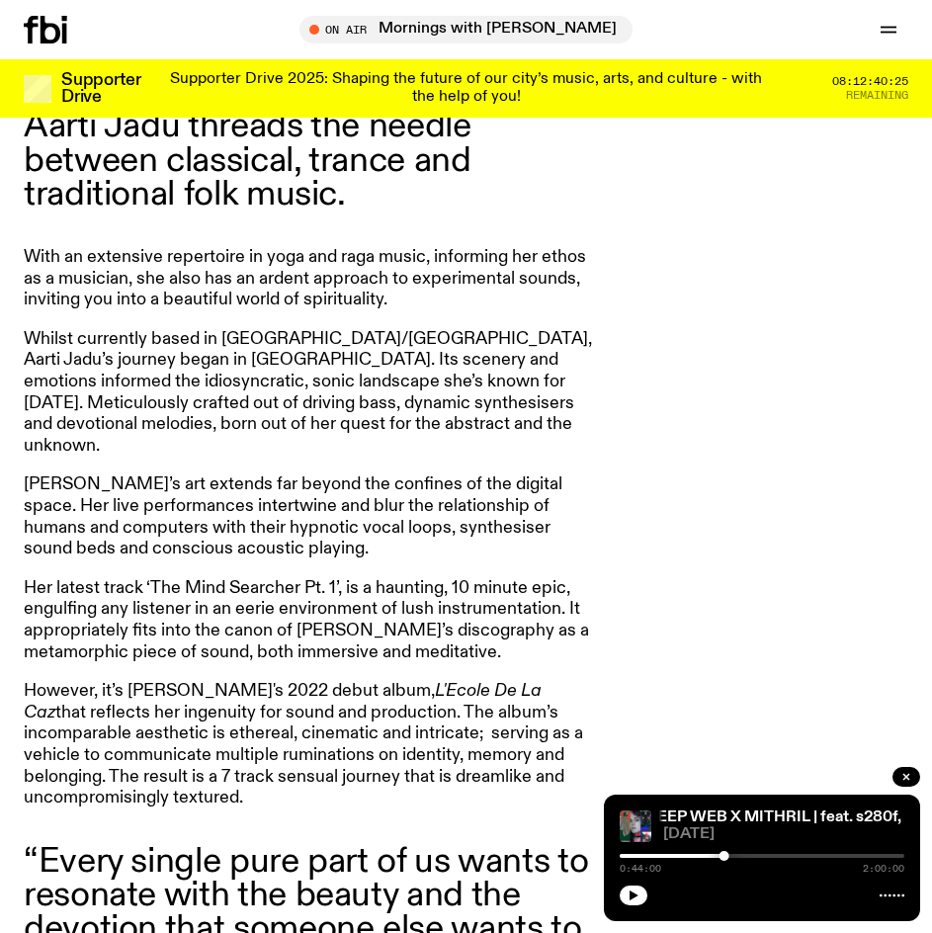
drag, startPoint x: 496, startPoint y: 269, endPoint x: 519, endPoint y: 350, distance: 84.2
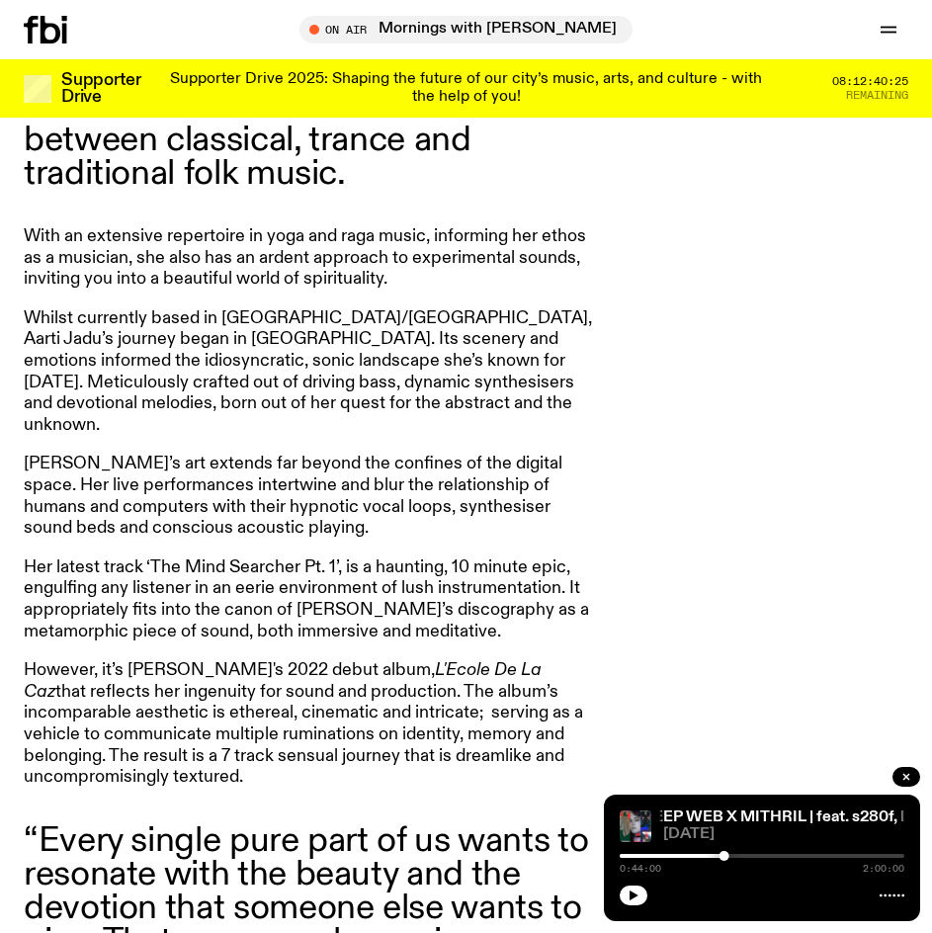
click at [459, 249] on p "With an extensive repertoire in yoga and raga music, informing her ethos as a m…" at bounding box center [308, 258] width 569 height 64
click at [462, 248] on p "With an extensive repertoire in yoga and raga music, informing her ethos as a m…" at bounding box center [308, 258] width 569 height 64
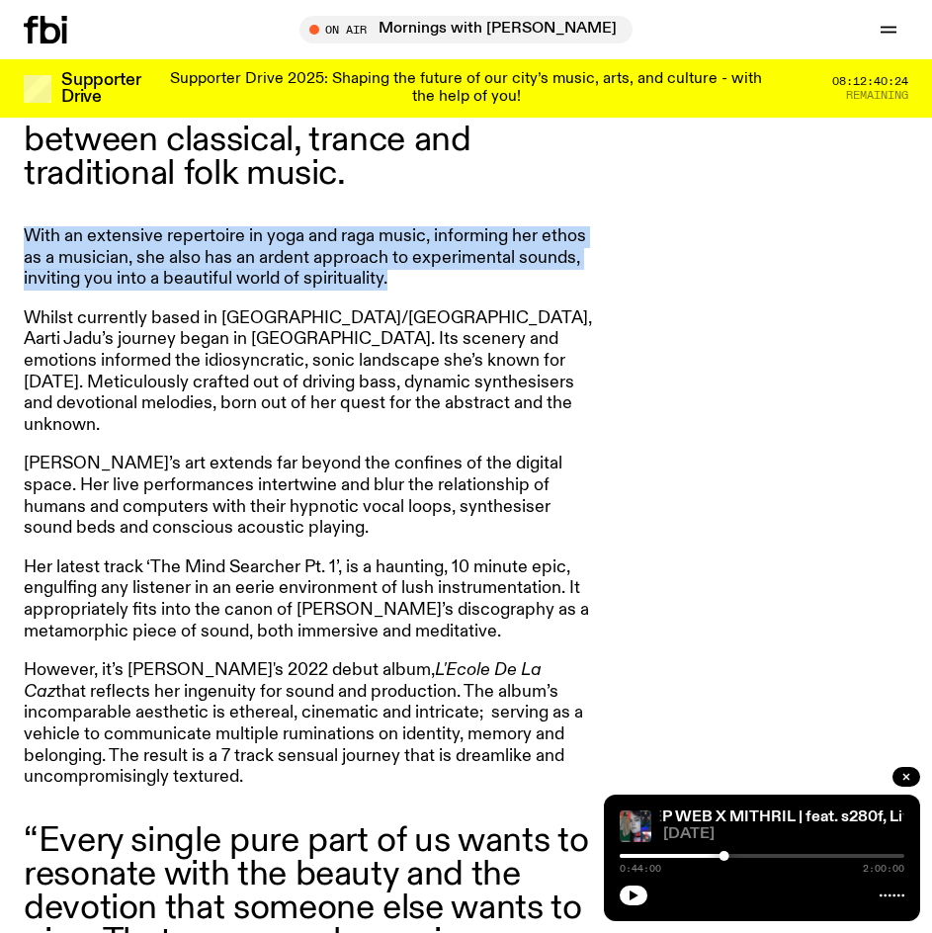
scroll to position [1556, 0]
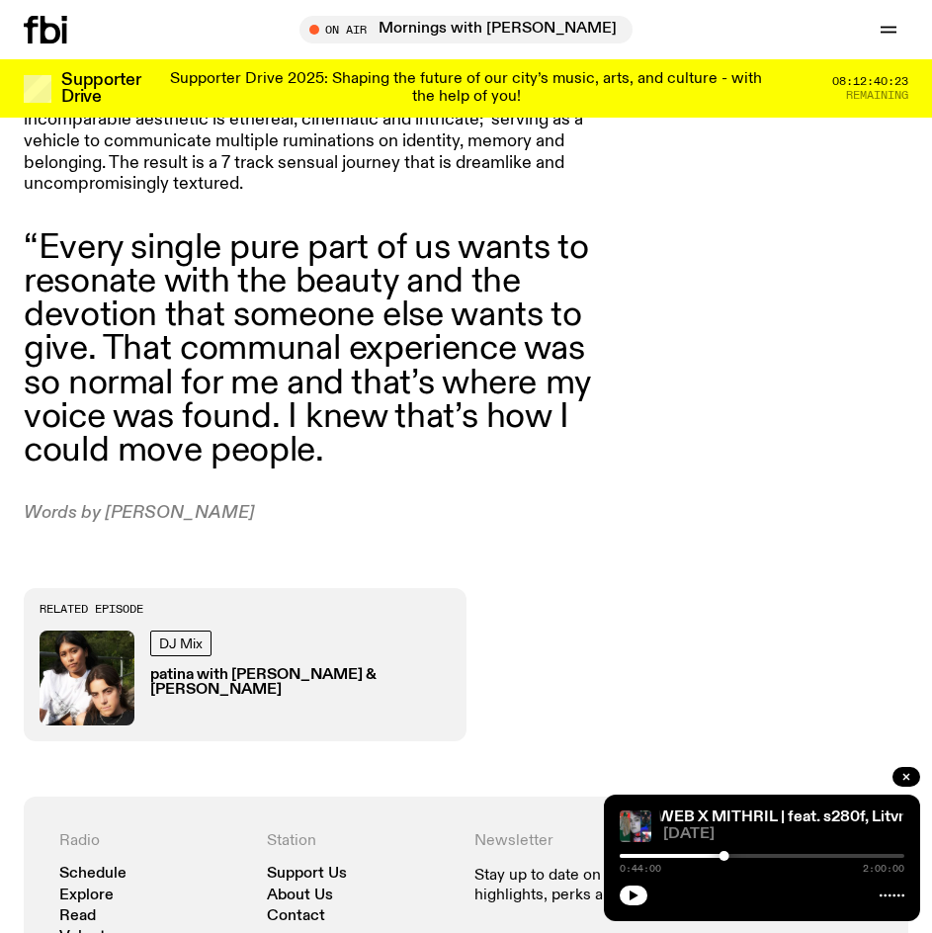
drag, startPoint x: 297, startPoint y: 408, endPoint x: 323, endPoint y: 353, distance: 61.0
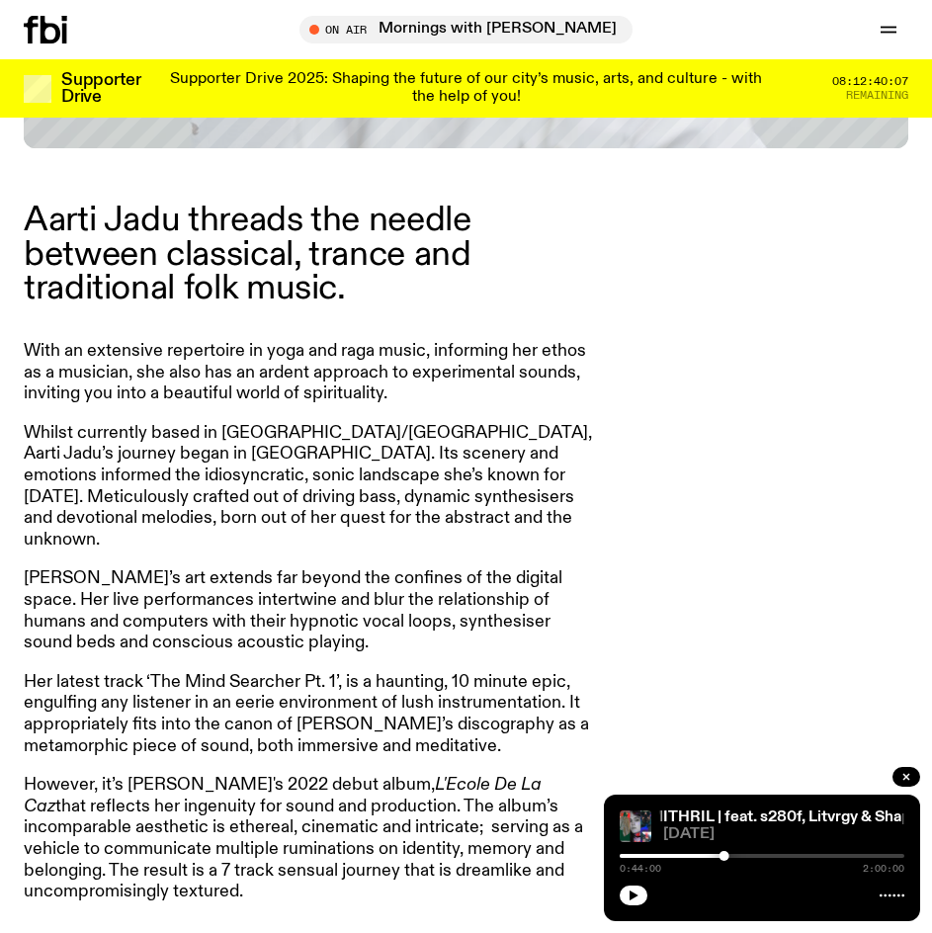
scroll to position [872, 0]
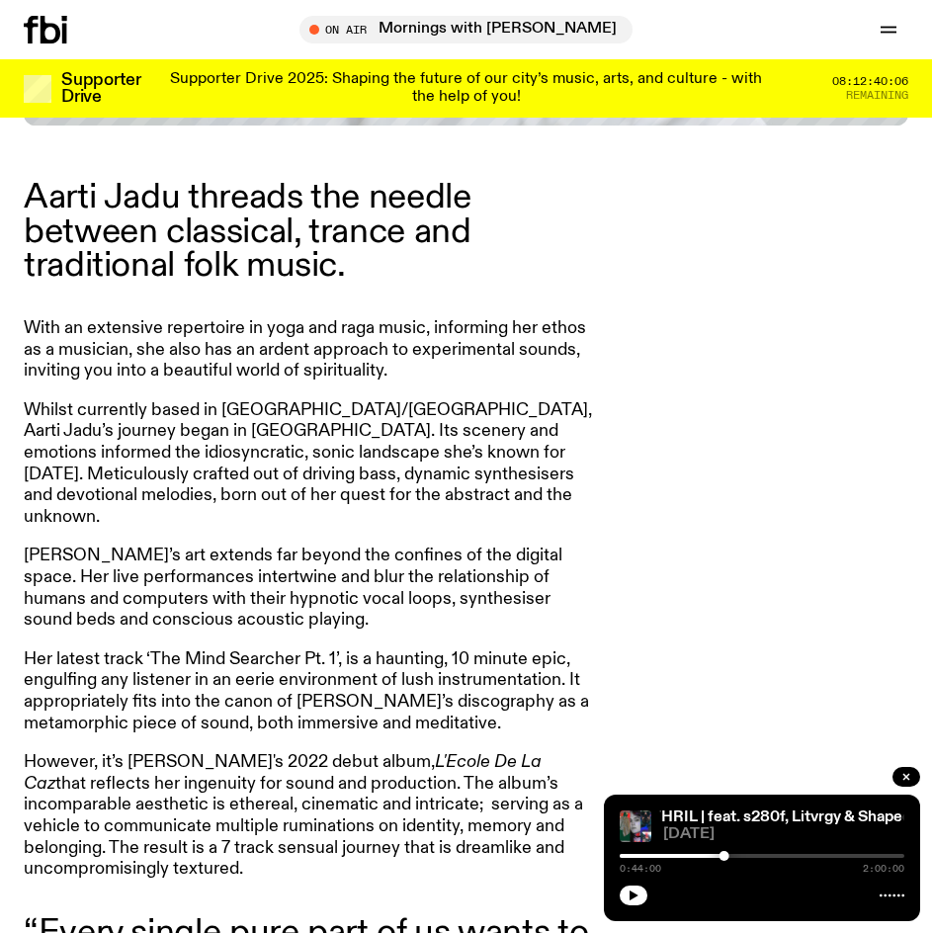
drag, startPoint x: 185, startPoint y: 328, endPoint x: 197, endPoint y: 374, distance: 47.0
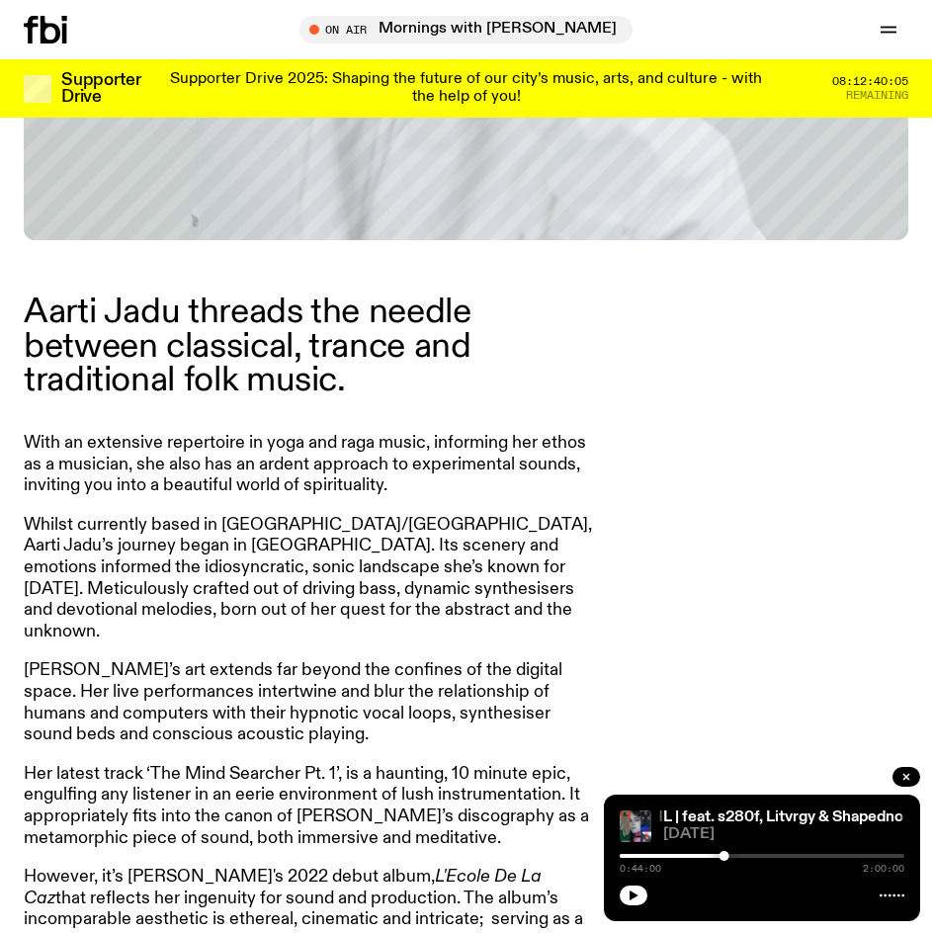
drag, startPoint x: 225, startPoint y: 411, endPoint x: 232, endPoint y: 434, distance: 23.8
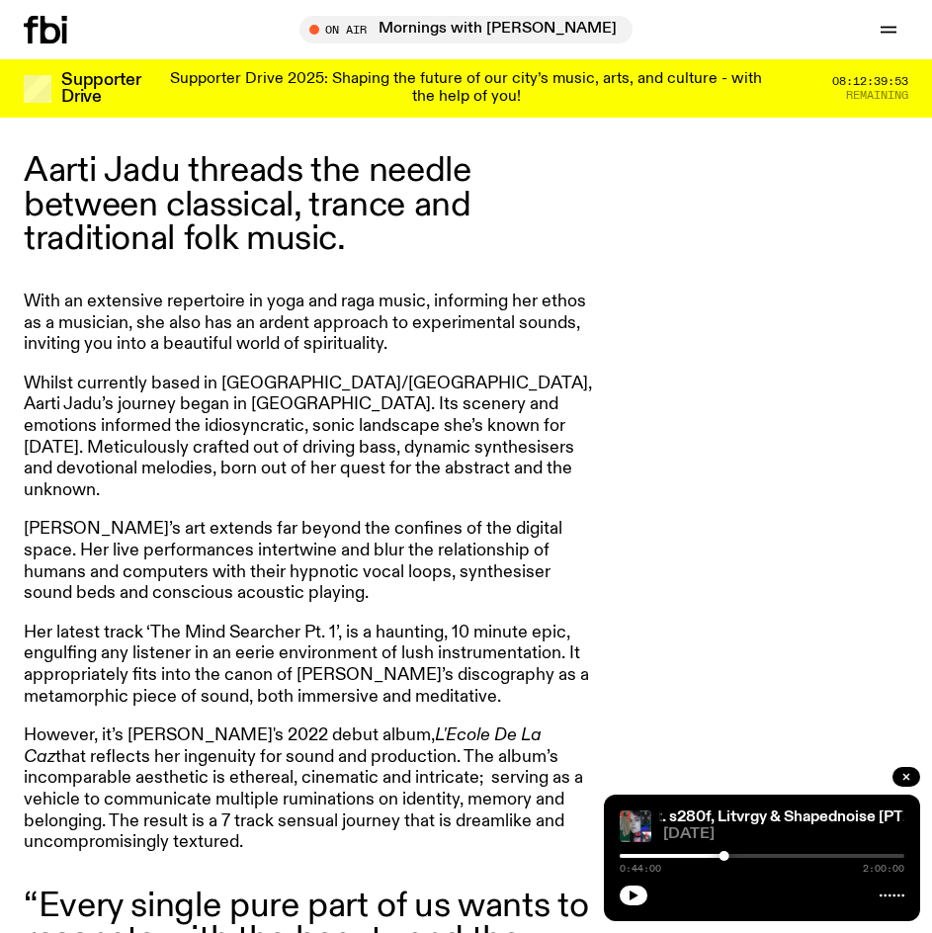
drag, startPoint x: 455, startPoint y: 470, endPoint x: 453, endPoint y: 486, distance: 15.9
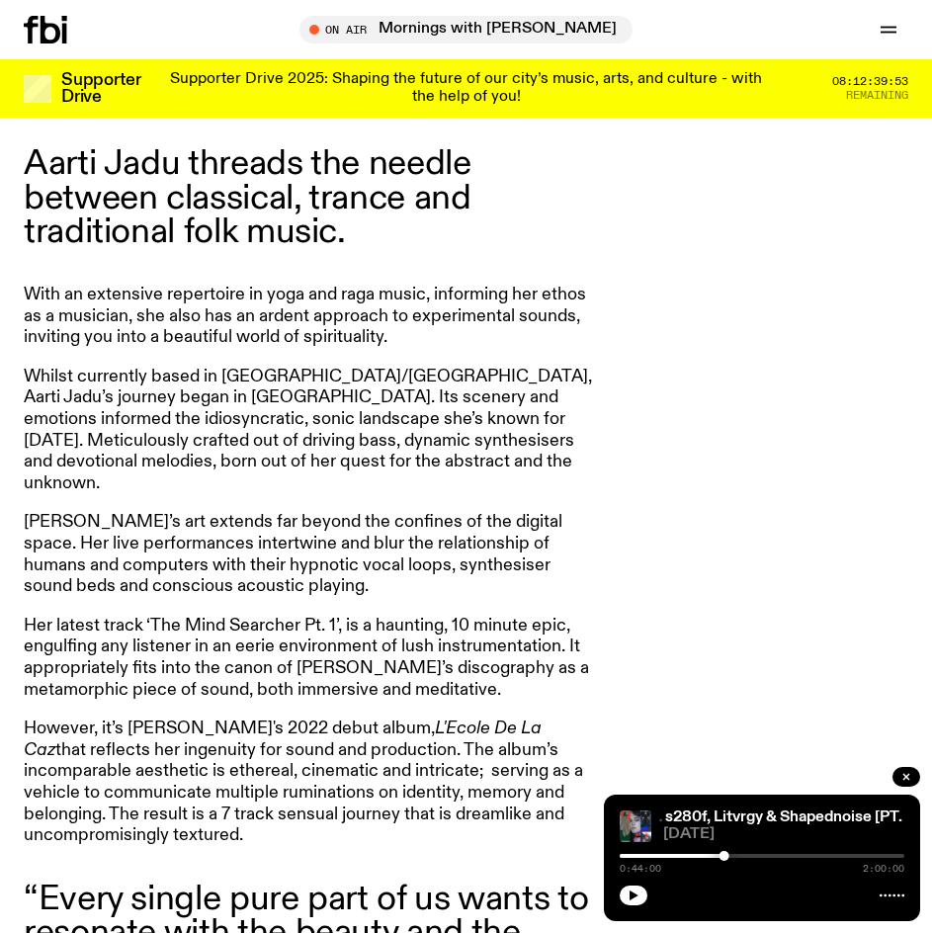
click at [444, 512] on p "Jadu’s art extends far beyond the confines of the digital space. Her live perfo…" at bounding box center [308, 554] width 569 height 85
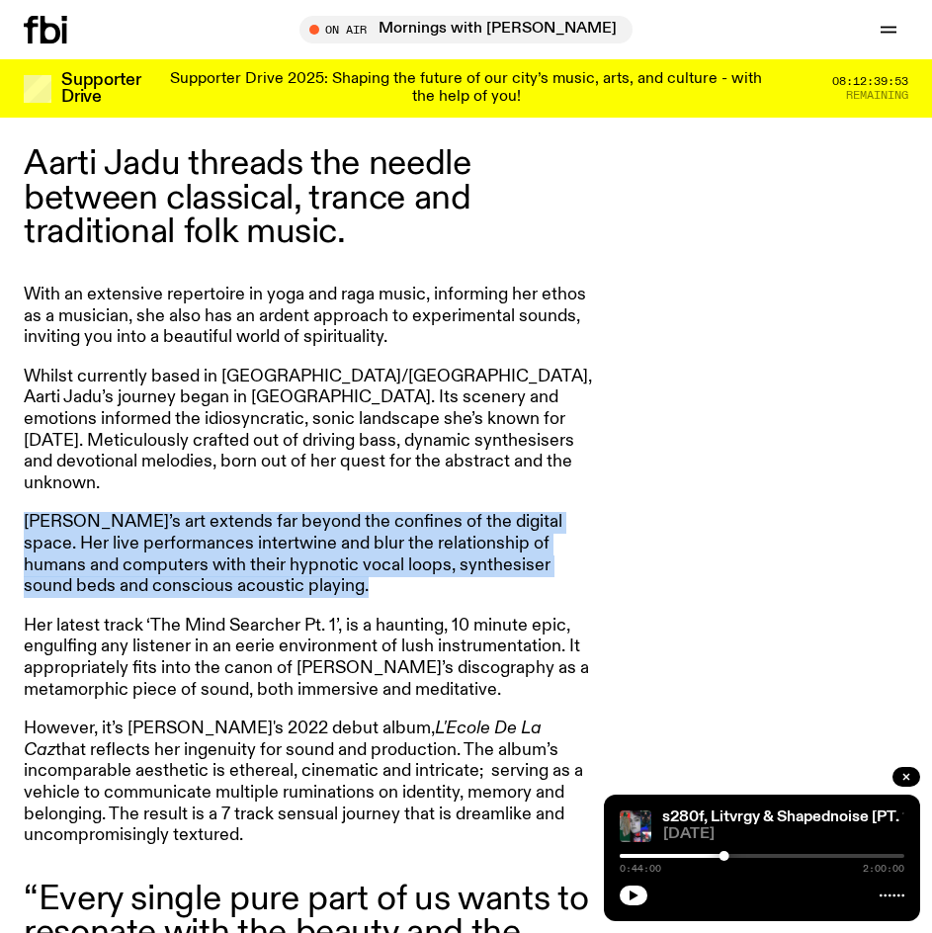
click at [444, 512] on p "Jadu’s art extends far beyond the confines of the digital space. Her live perfo…" at bounding box center [308, 554] width 569 height 85
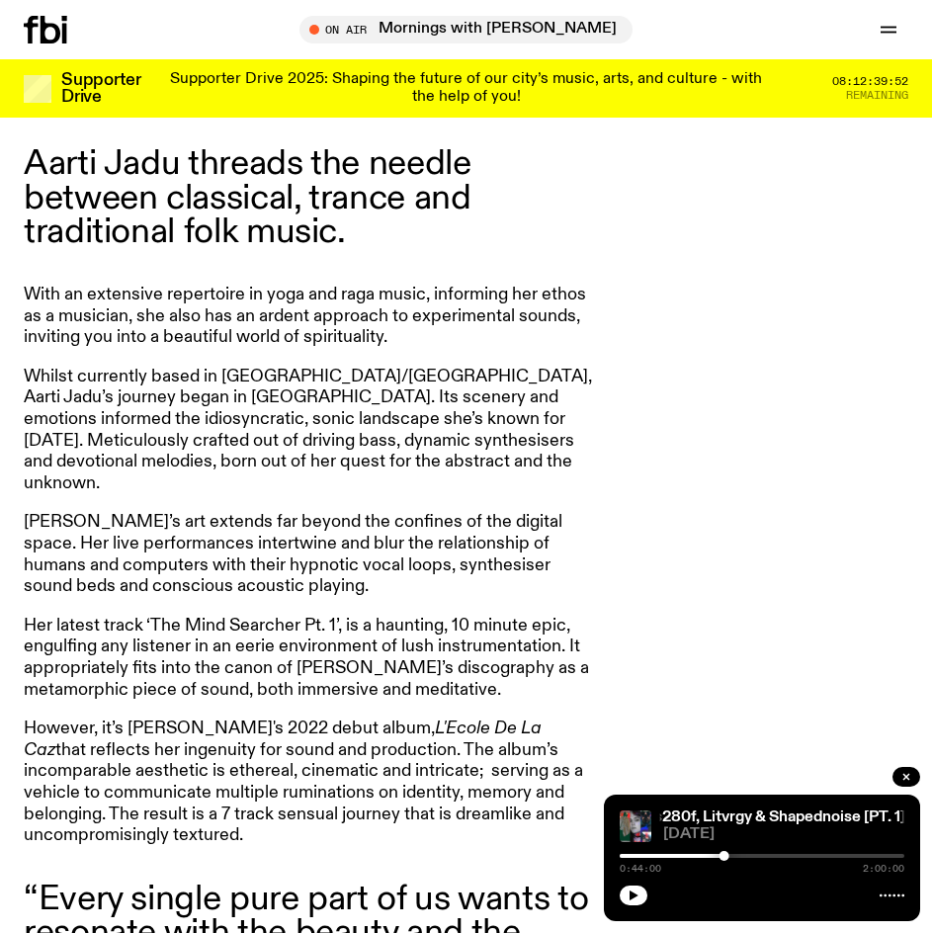
click at [469, 584] on article "Aarti Jadu threads the needle between classical, trance and traditional folk mu…" at bounding box center [308, 661] width 569 height 1028
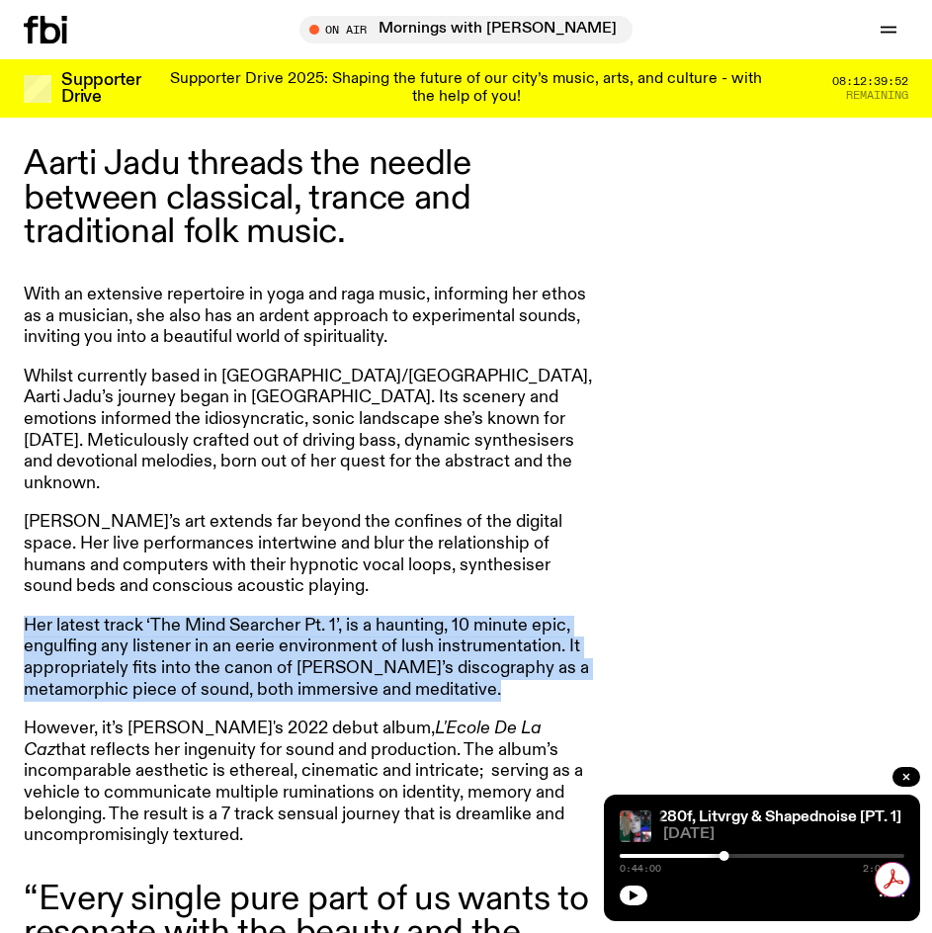
click at [469, 584] on article "Aarti Jadu threads the needle between classical, trance and traditional folk mu…" at bounding box center [308, 661] width 569 height 1028
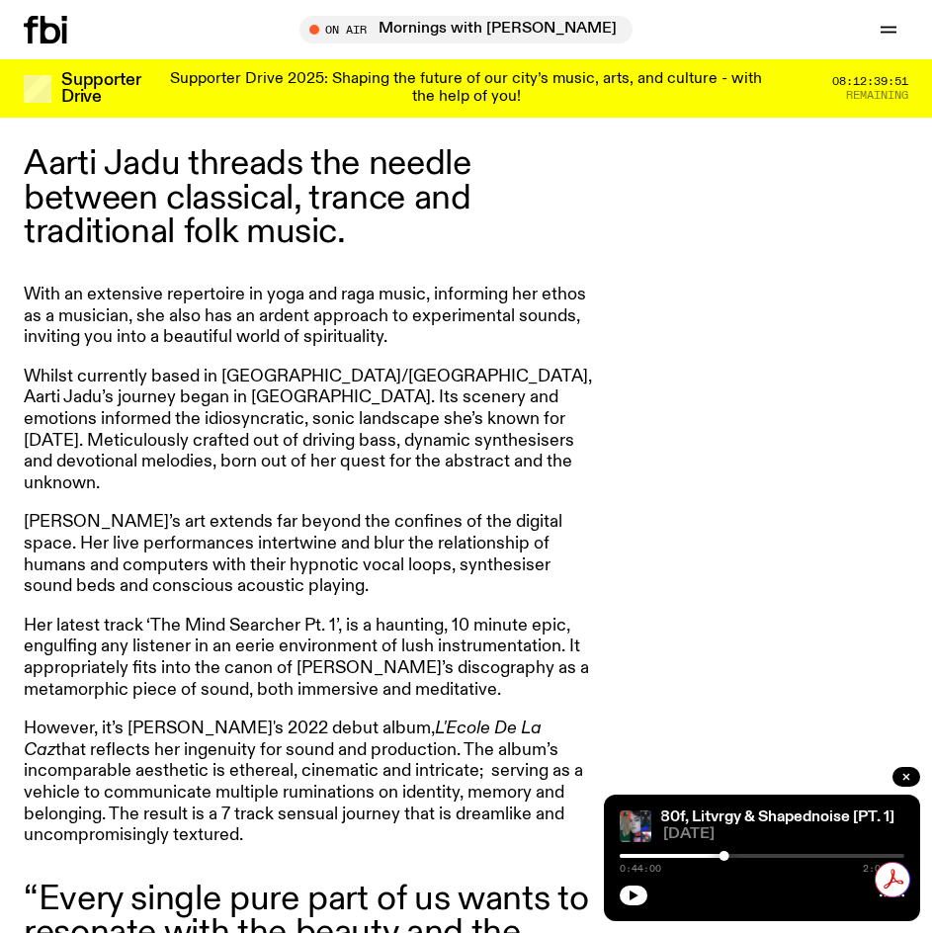
click at [479, 545] on p "Jadu’s art extends far beyond the confines of the digital space. Her live perfo…" at bounding box center [308, 554] width 569 height 85
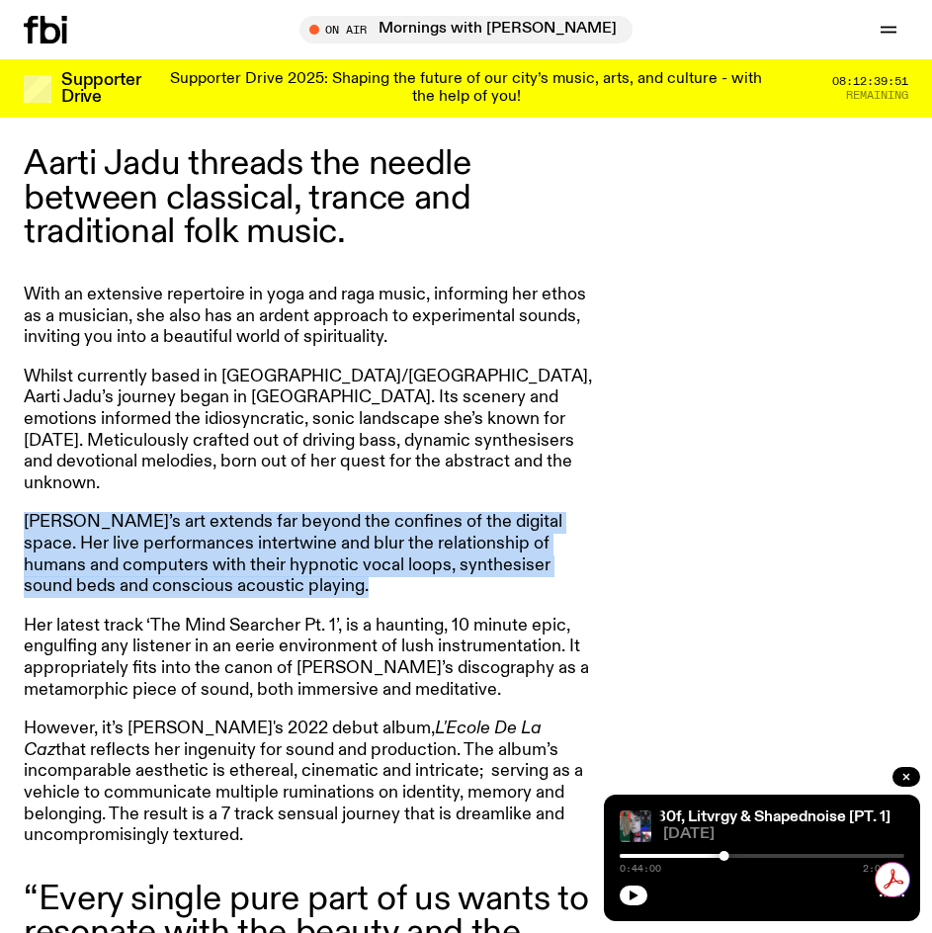
click at [476, 545] on p "Jadu’s art extends far beyond the confines of the digital space. Her live perfo…" at bounding box center [308, 554] width 569 height 85
click at [446, 616] on p "Her latest track ‘The Mind Searcher Pt. 1’, is a haunting, 10 minute epic, engu…" at bounding box center [308, 658] width 569 height 85
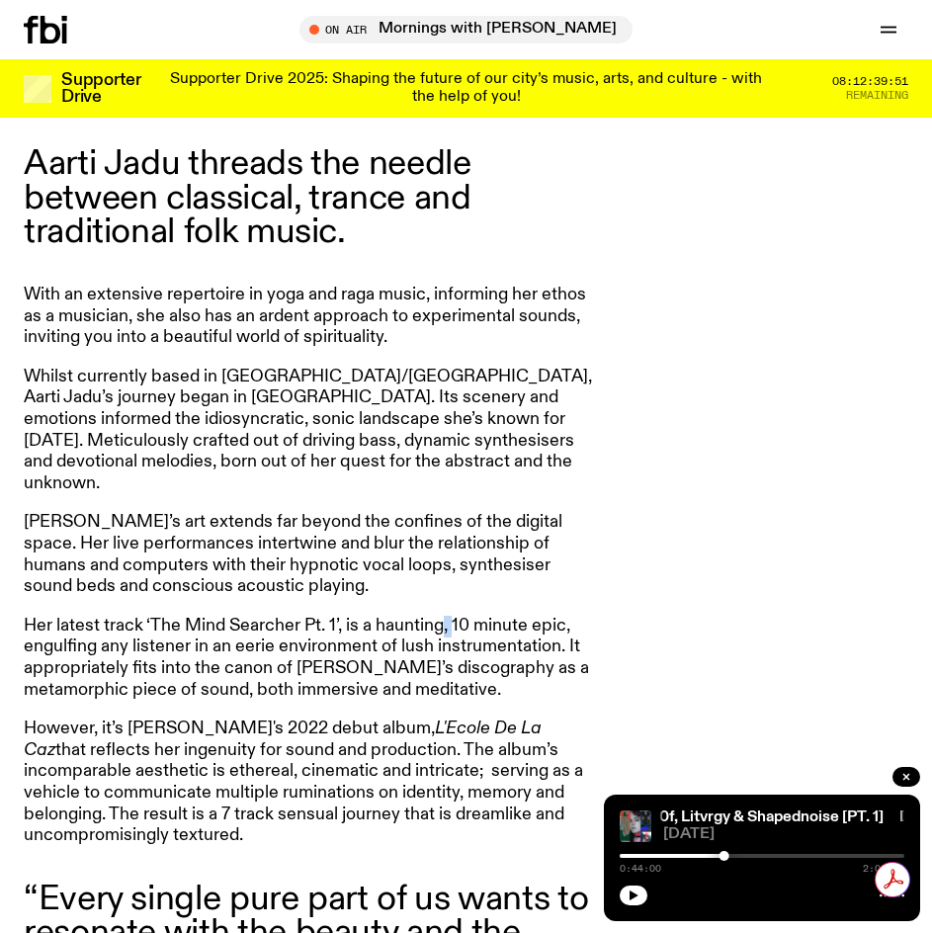
click at [446, 616] on p "Her latest track ‘The Mind Searcher Pt. 1’, is a haunting, 10 minute epic, engu…" at bounding box center [308, 658] width 569 height 85
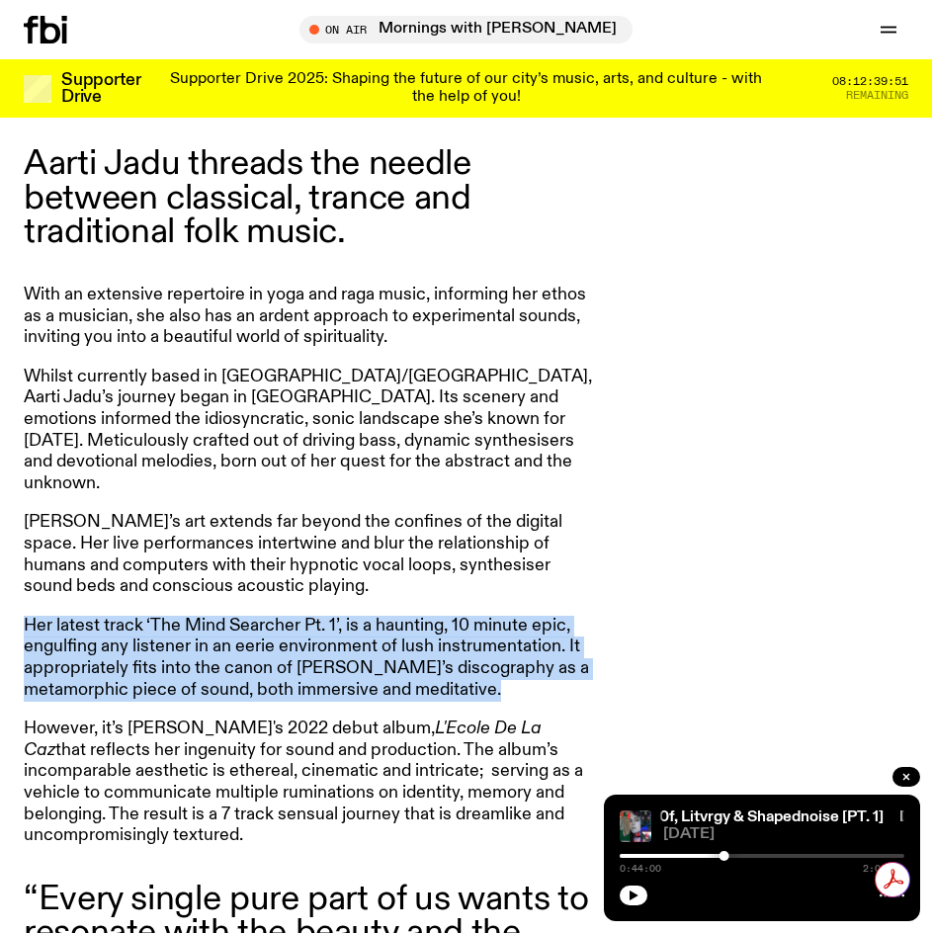
click at [447, 616] on p "Her latest track ‘The Mind Searcher Pt. 1’, is a haunting, 10 minute epic, engu…" at bounding box center [308, 658] width 569 height 85
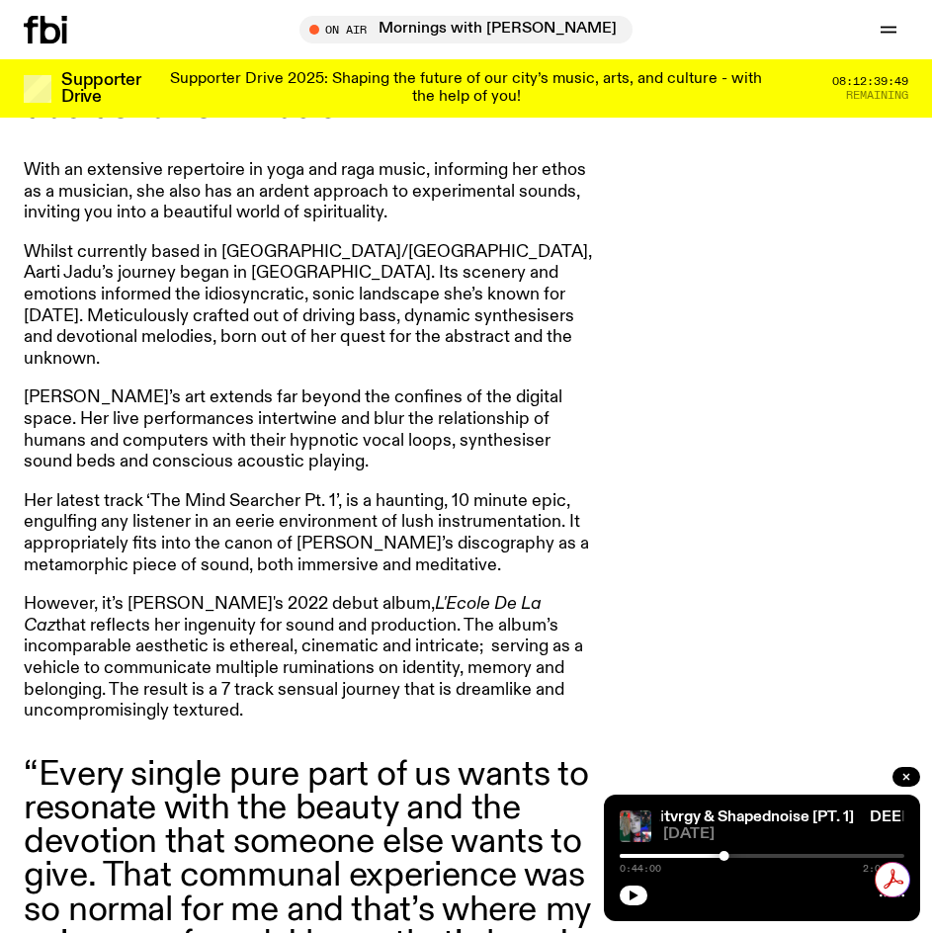
drag, startPoint x: 440, startPoint y: 596, endPoint x: 449, endPoint y: 653, distance: 58.0
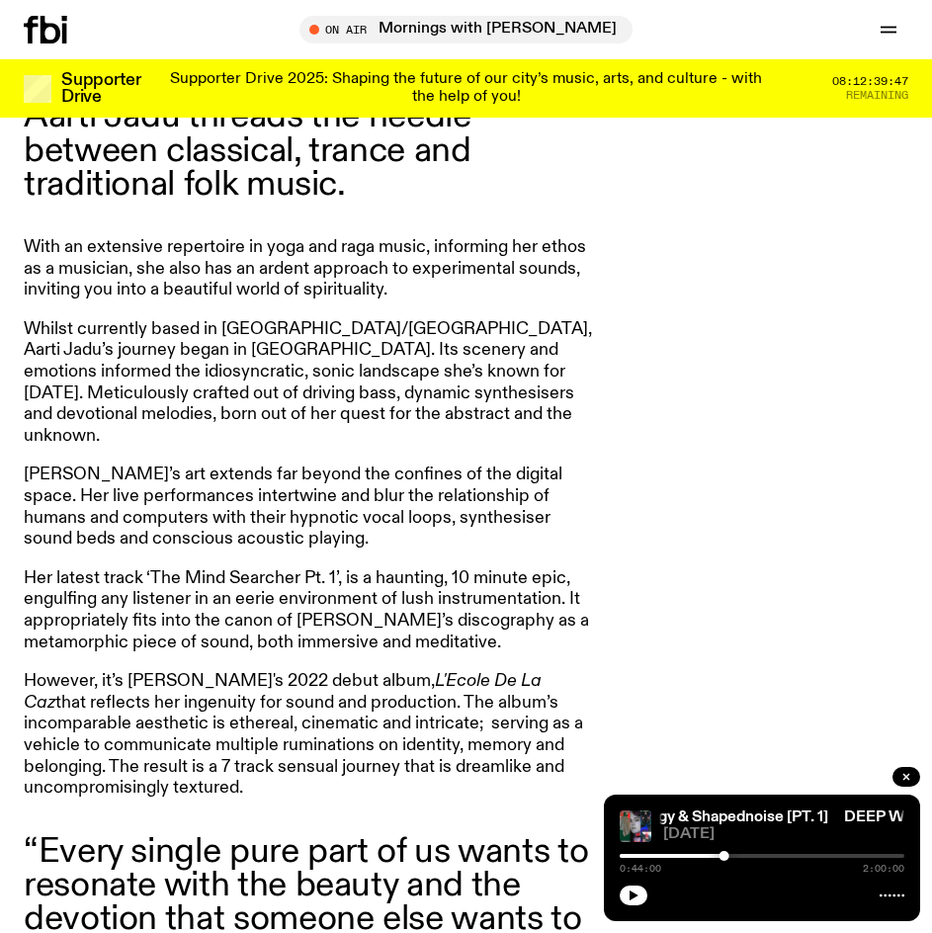
scroll to position [758, 0]
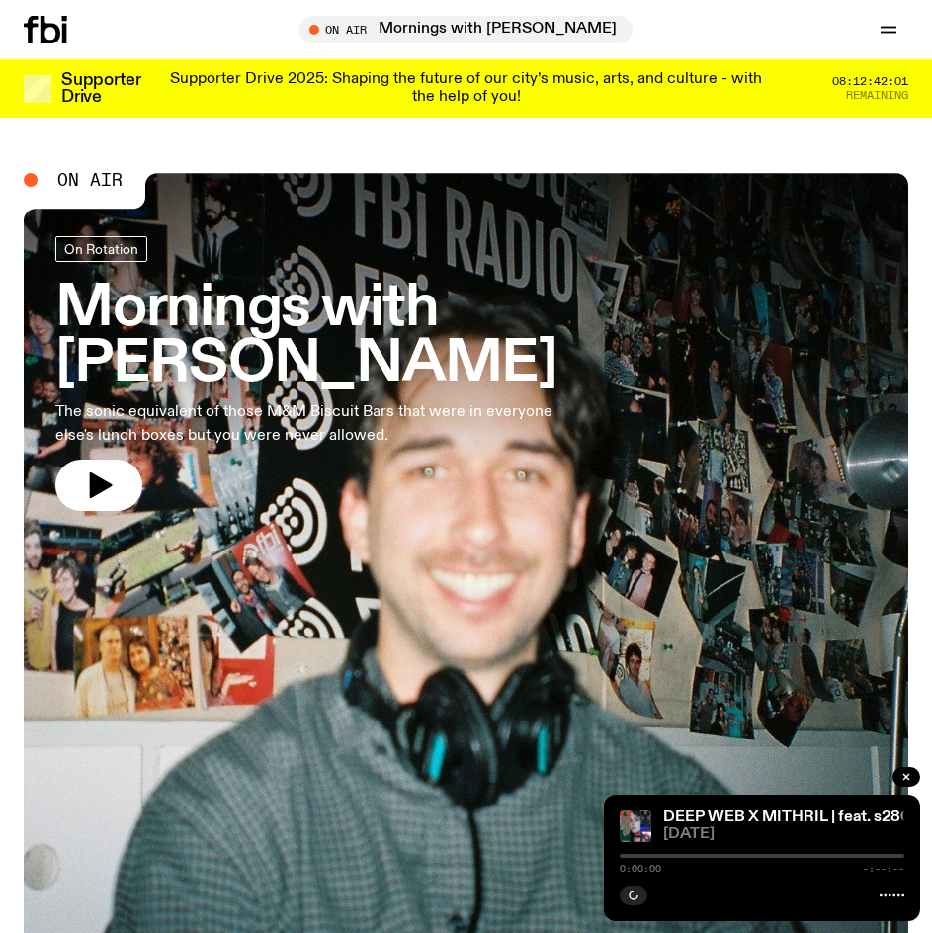
scroll to position [988, 0]
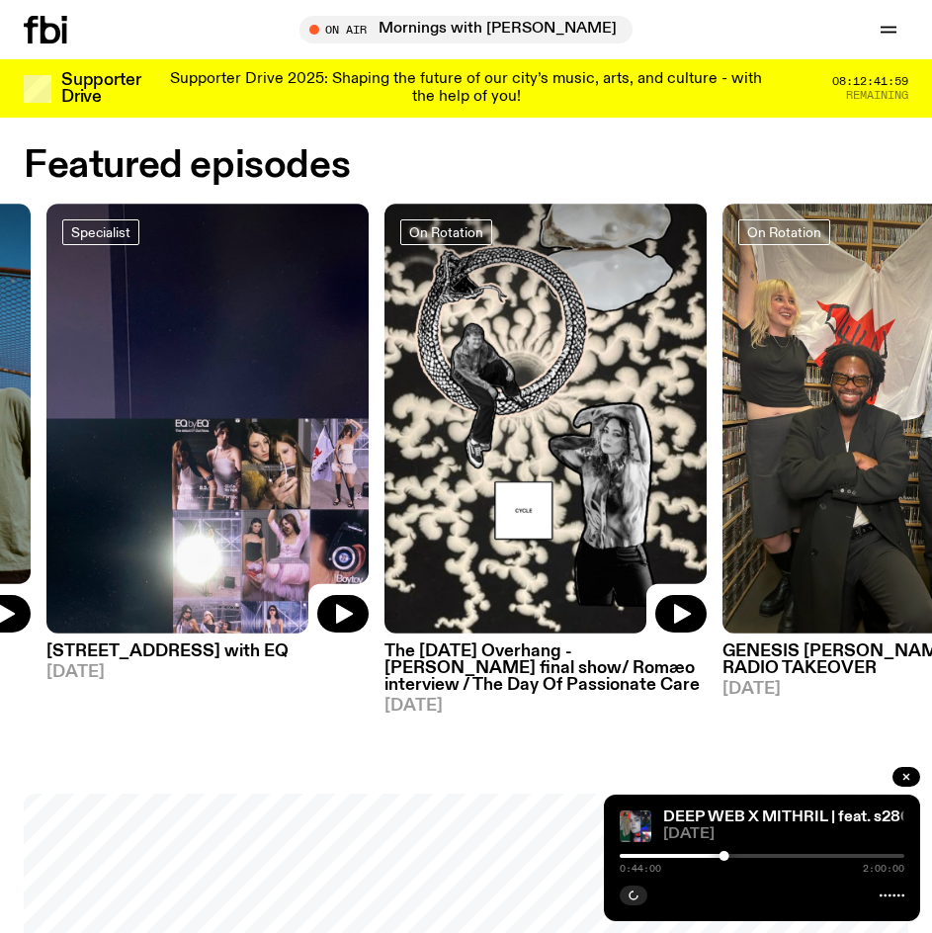
drag, startPoint x: 697, startPoint y: 350, endPoint x: -10, endPoint y: 378, distance: 707.2
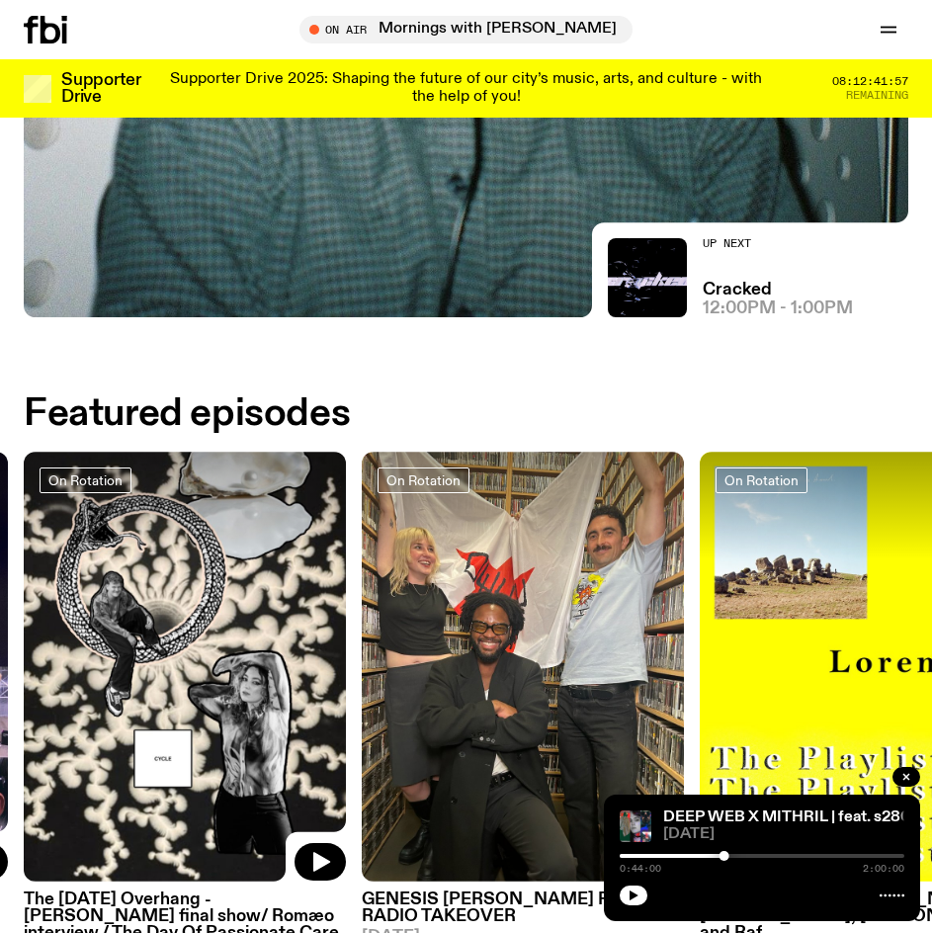
scroll to position [692, 0]
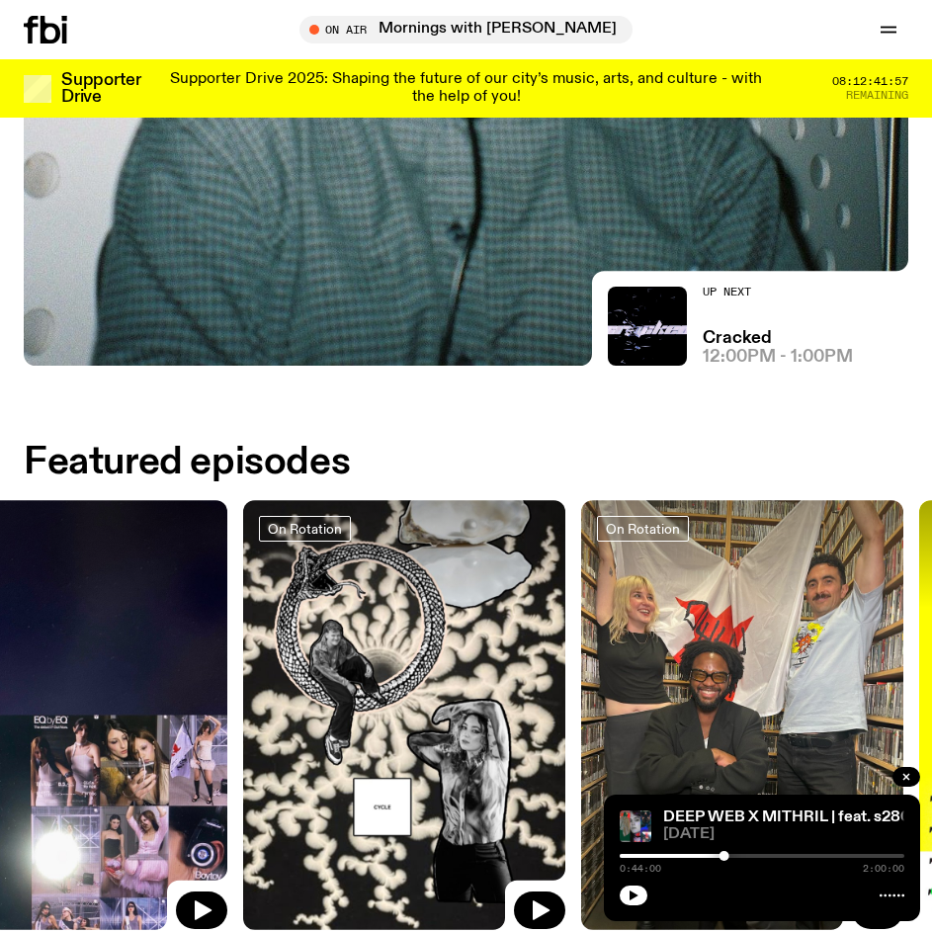
drag, startPoint x: 438, startPoint y: 603, endPoint x: 944, endPoint y: 624, distance: 506.4
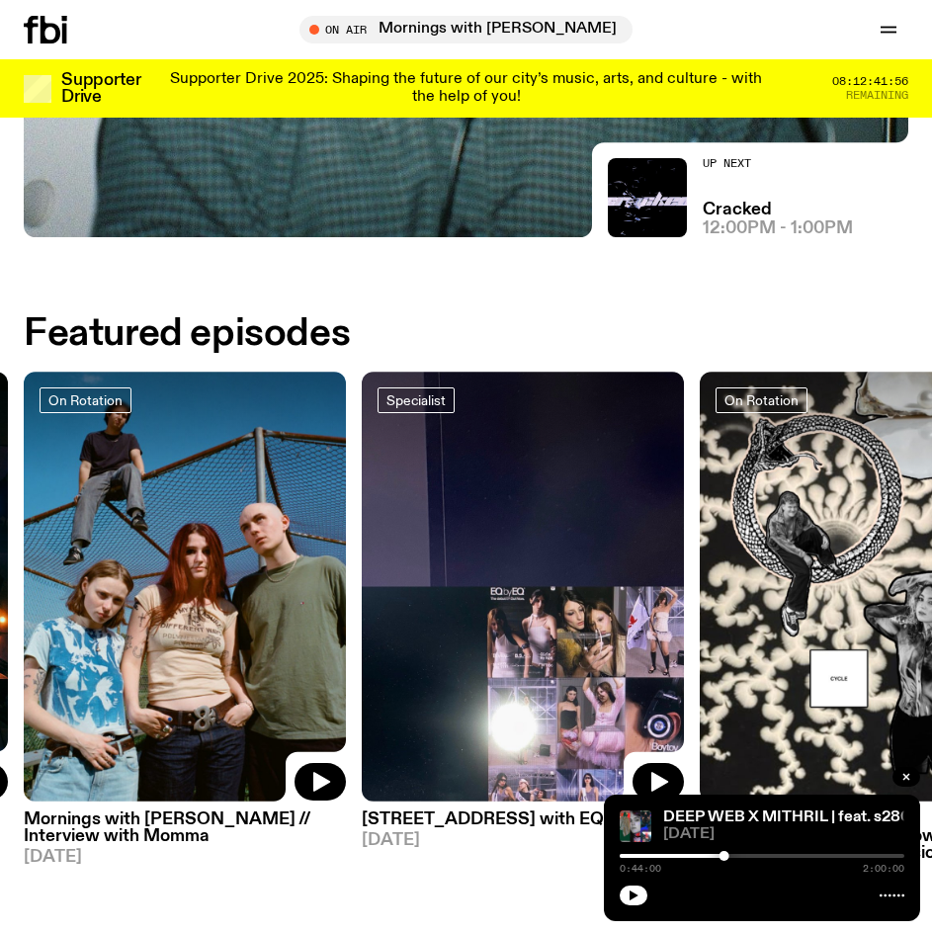
scroll to position [988, 0]
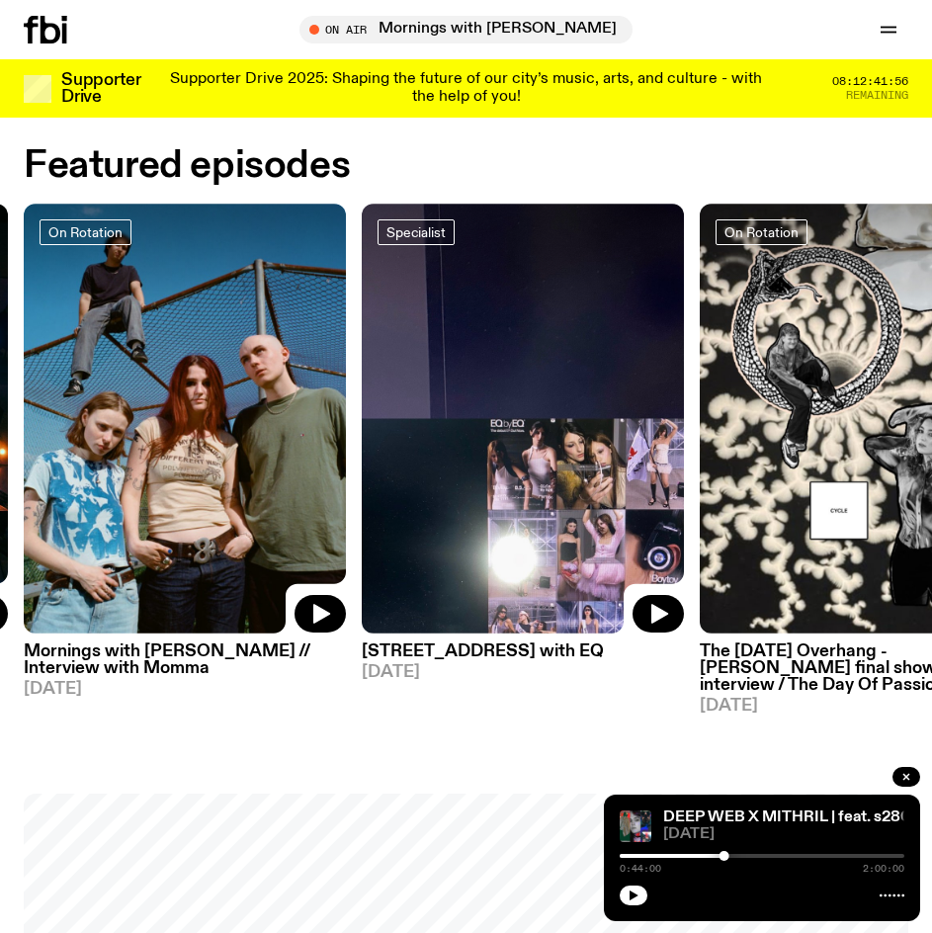
drag, startPoint x: 238, startPoint y: 411, endPoint x: 947, endPoint y: 468, distance: 710.9
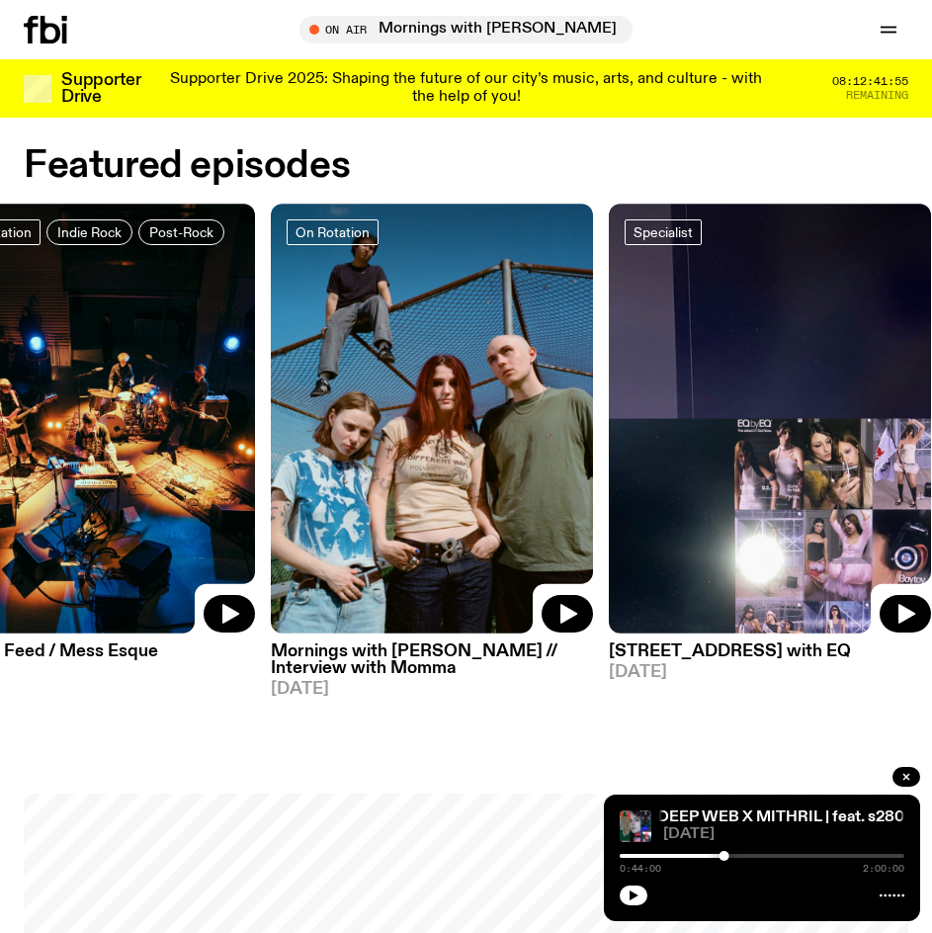
drag, startPoint x: 550, startPoint y: 400, endPoint x: 2, endPoint y: 383, distance: 548.7
click at [271, 385] on img at bounding box center [432, 419] width 322 height 430
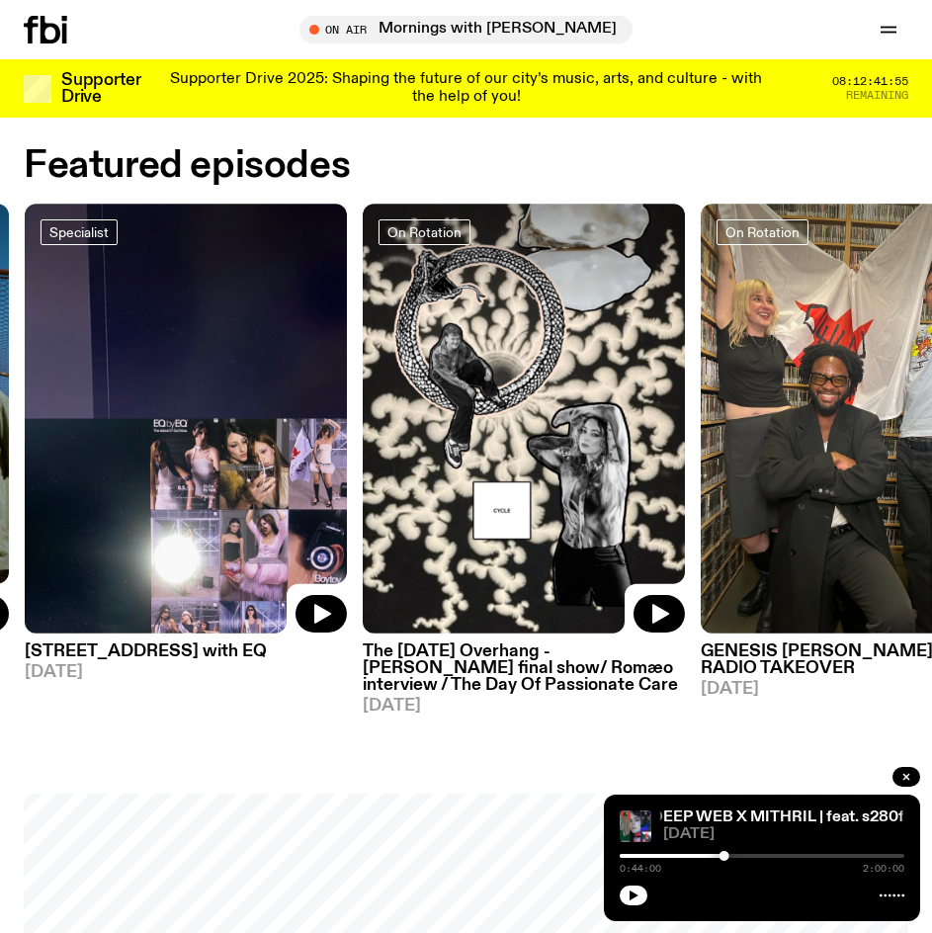
drag, startPoint x: 690, startPoint y: 406, endPoint x: 118, endPoint y: 376, distance: 573.0
click at [81, 402] on div "On Rotation Indie Rock Post-Rock The Live Feed / Mess Esque 10.09.25 On Rotatio…" at bounding box center [466, 459] width 884 height 511
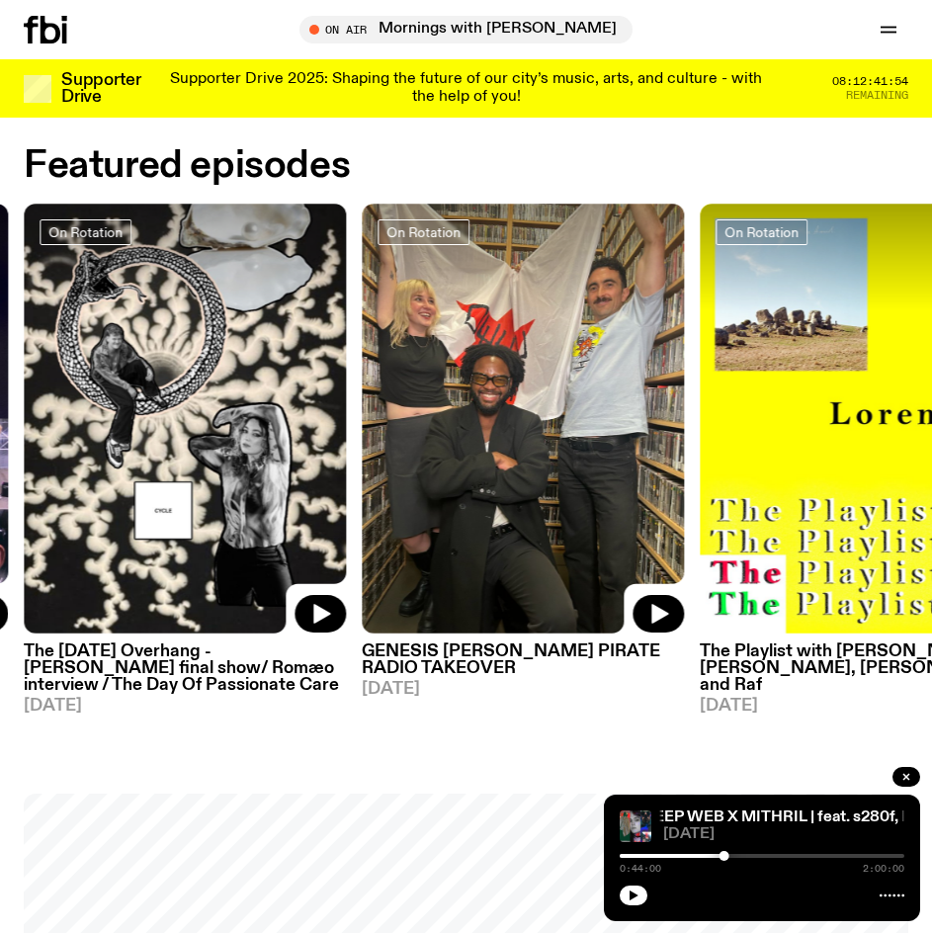
drag, startPoint x: 140, startPoint y: 368, endPoint x: -1, endPoint y: 361, distance: 141.5
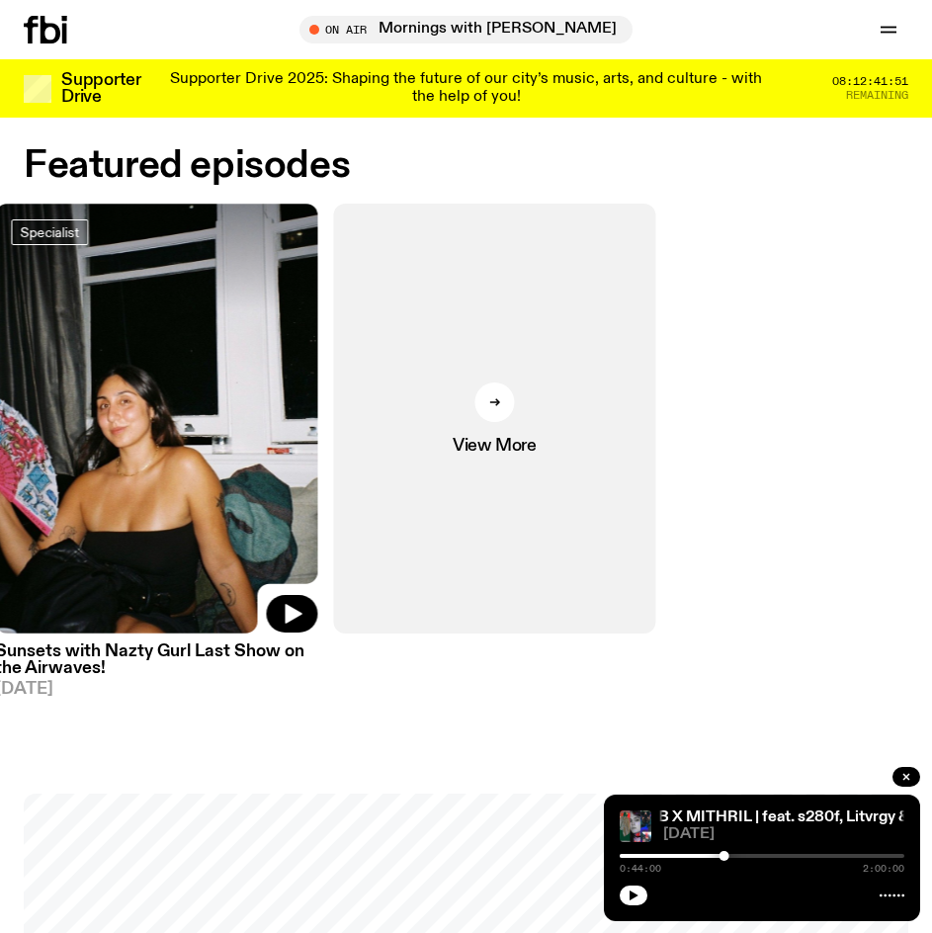
drag, startPoint x: 715, startPoint y: 397, endPoint x: 47, endPoint y: 408, distance: 668.1
click at [43, 407] on div "On Rotation Indie Rock Post-Rock The Live Feed / Mess Esque 10.09.25 On Rotatio…" at bounding box center [466, 459] width 884 height 511
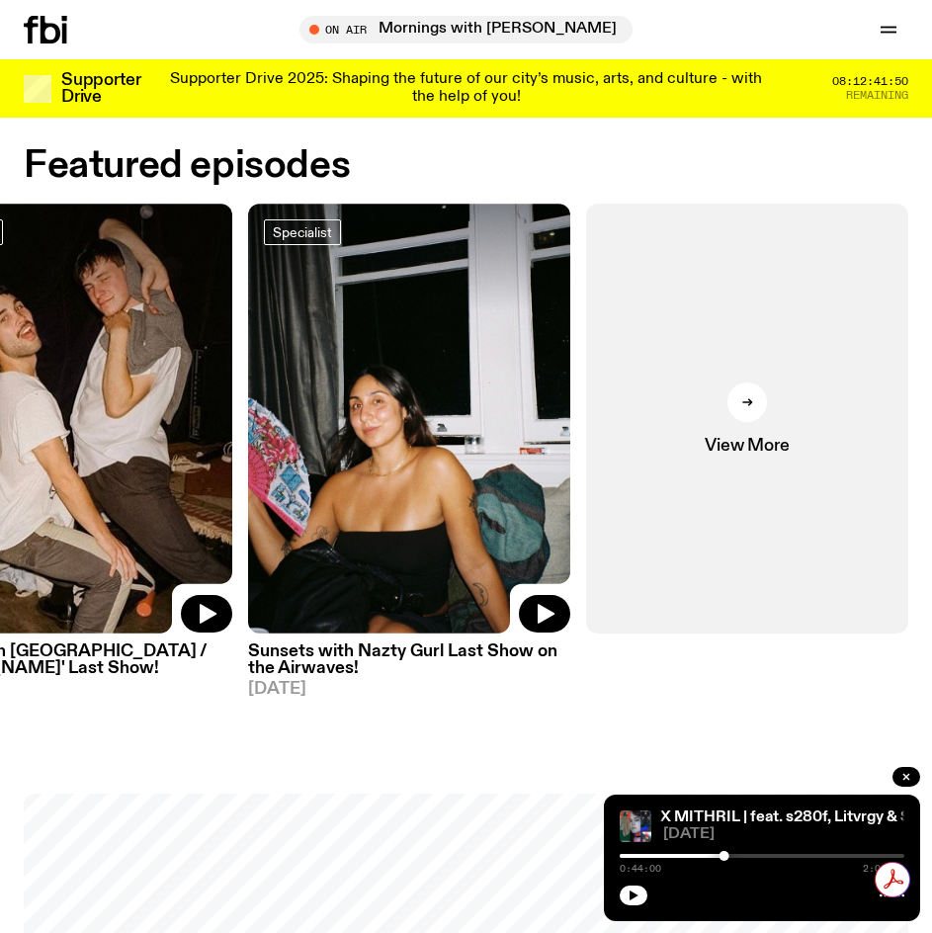
scroll to position [0, 0]
click at [762, 384] on link "View More" at bounding box center [747, 419] width 322 height 430
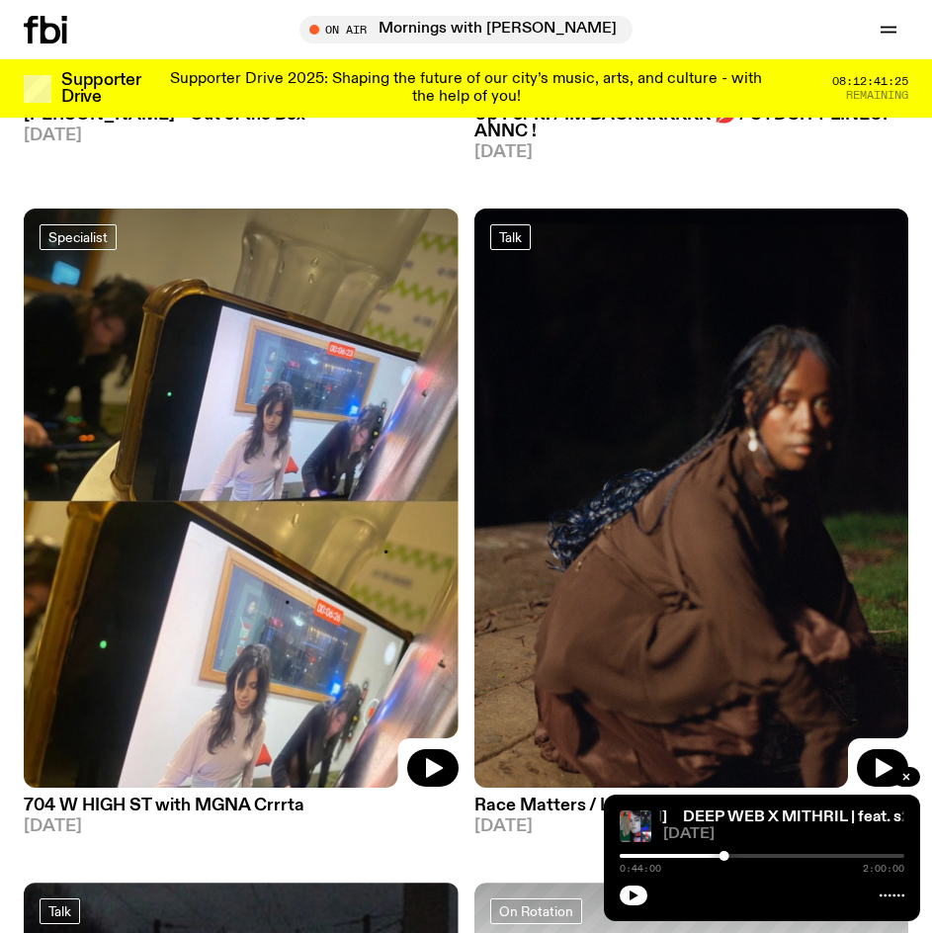
scroll to position [7016, 0]
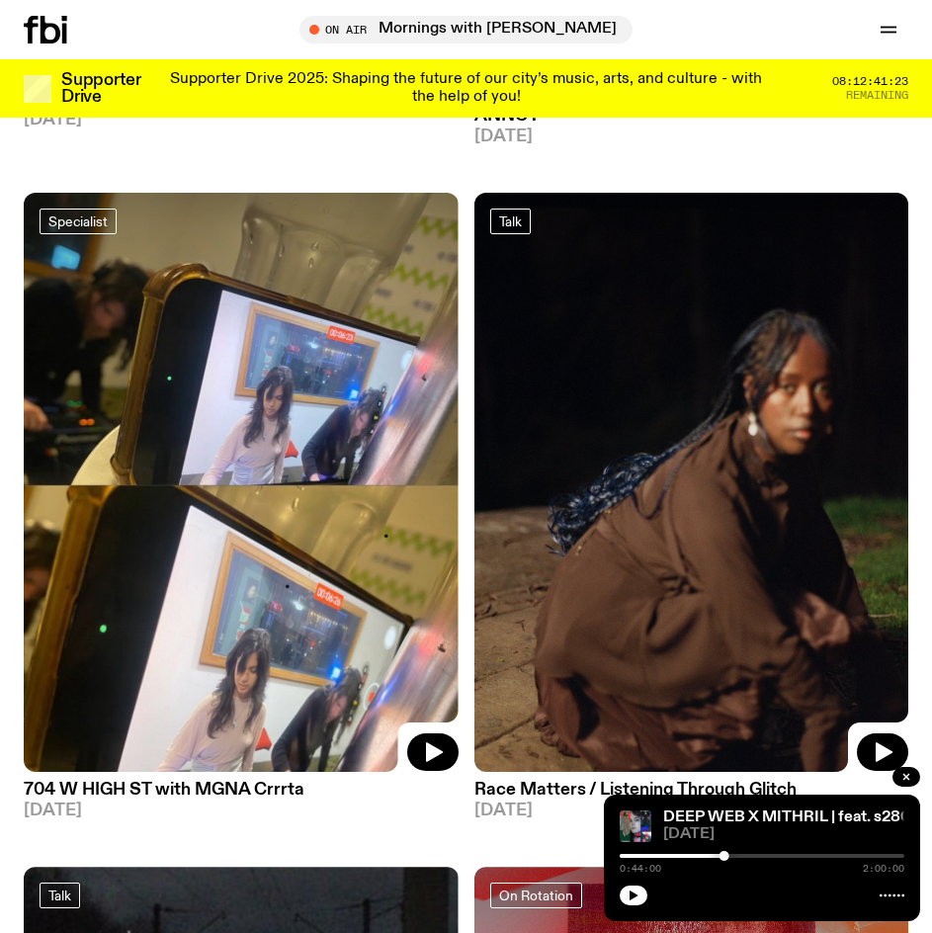
drag, startPoint x: 468, startPoint y: 442, endPoint x: 467, endPoint y: 424, distance: 17.8
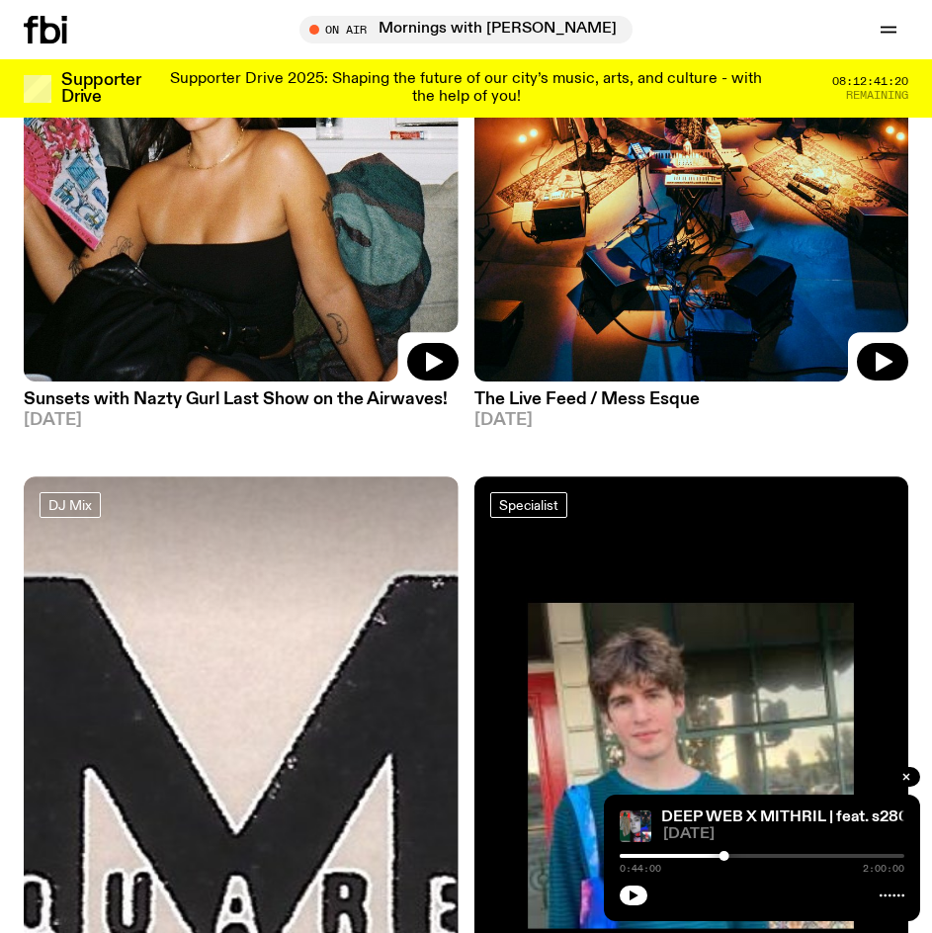
scroll to position [0, 0]
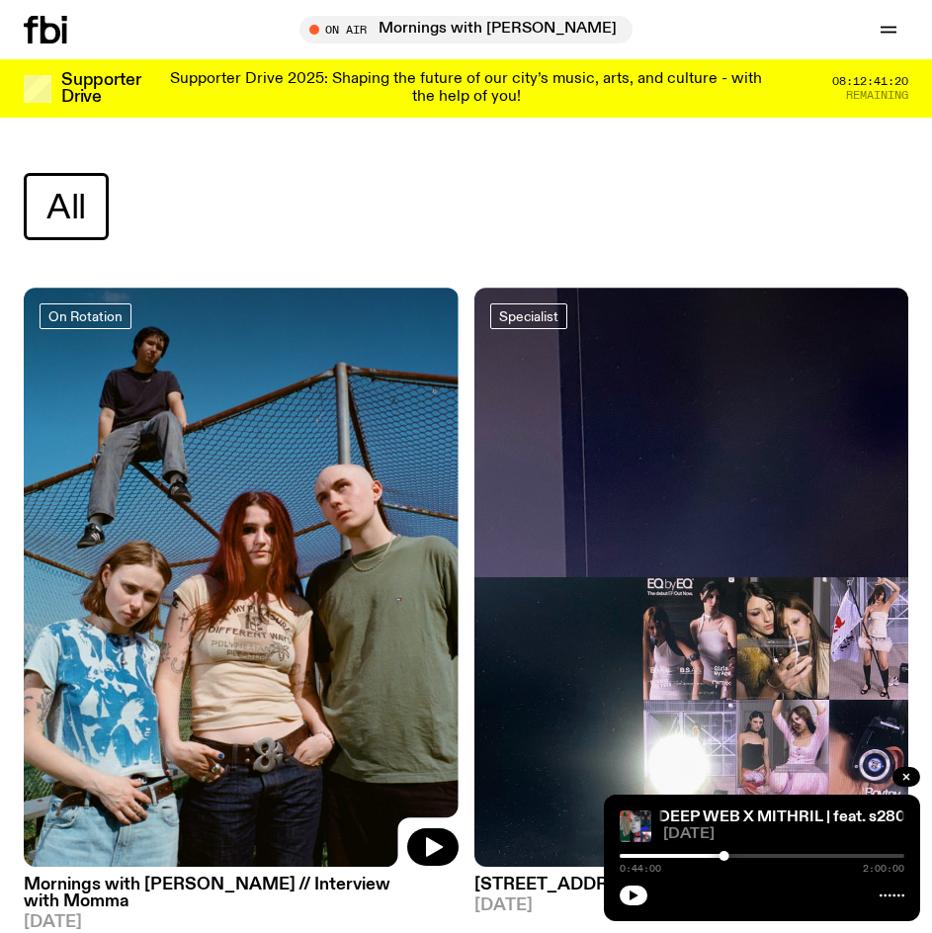
drag, startPoint x: 473, startPoint y: 249, endPoint x: 493, endPoint y: -86, distance: 335.6
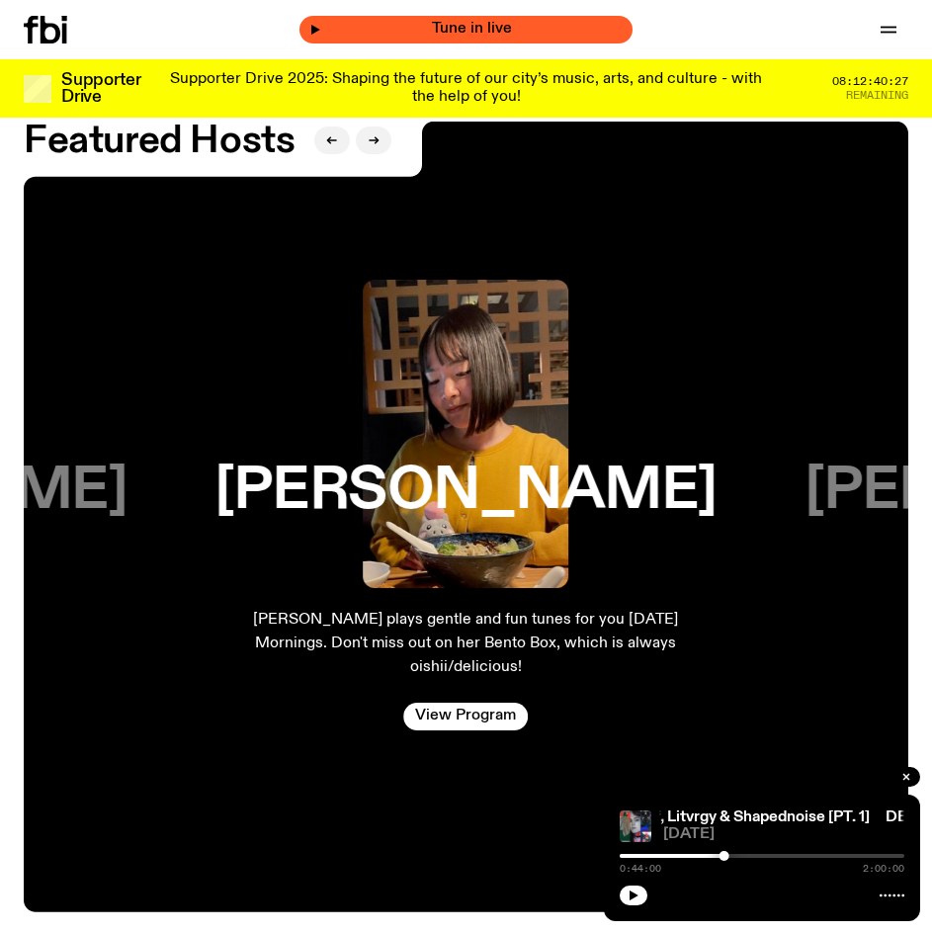
scroll to position [1676, 0]
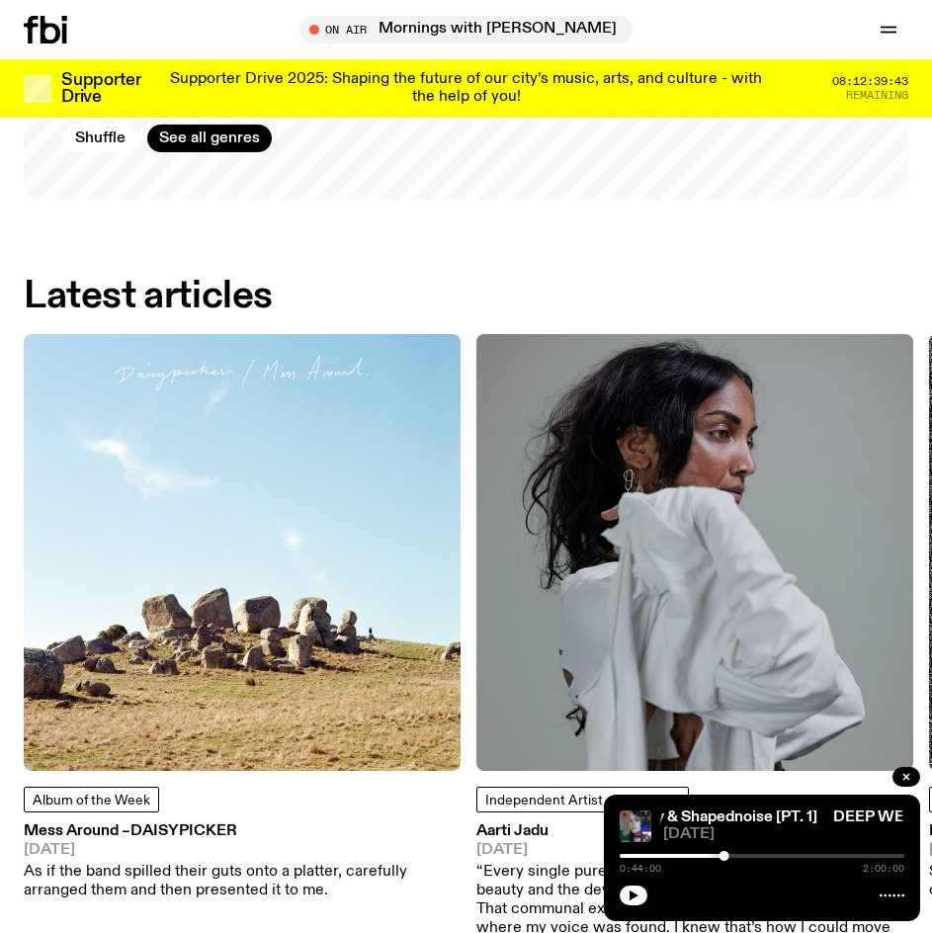
click at [195, 285] on h2 "Latest articles" at bounding box center [148, 297] width 249 height 36
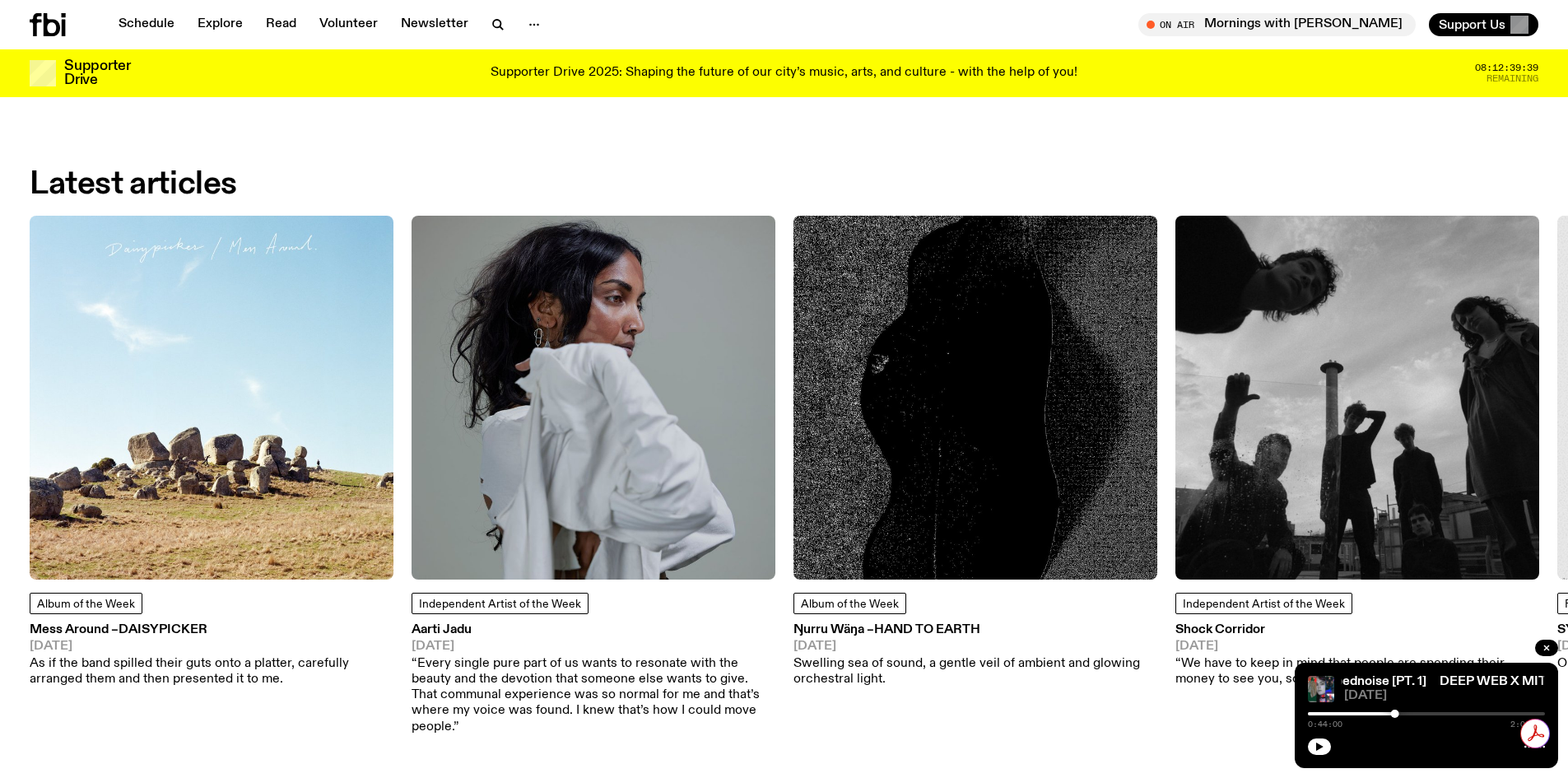
scroll to position [2462, 0]
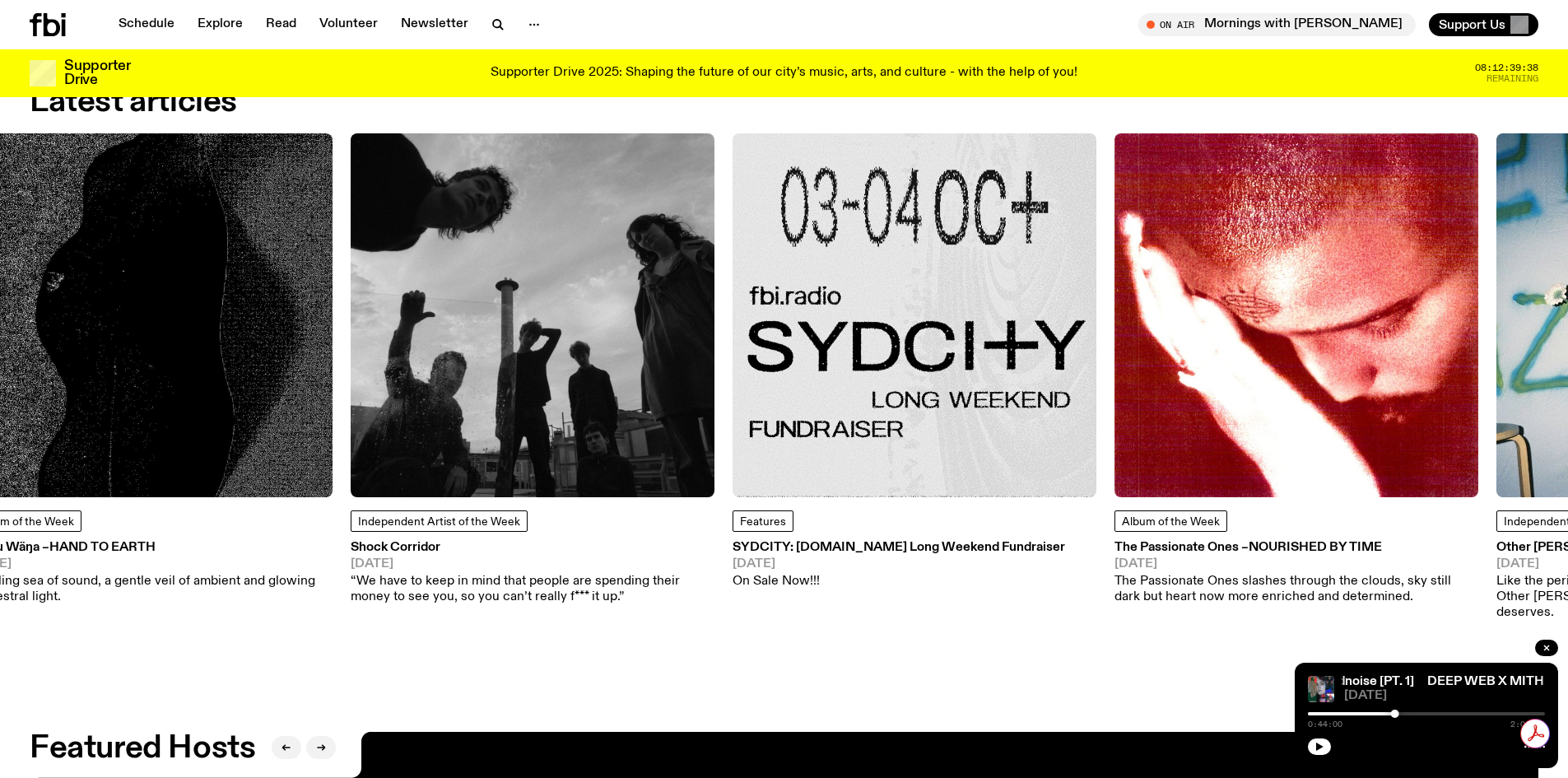
drag, startPoint x: 1063, startPoint y: 430, endPoint x: 404, endPoint y: 455, distance: 659.5
click at [404, 455] on img at bounding box center [532, 315] width 364 height 364
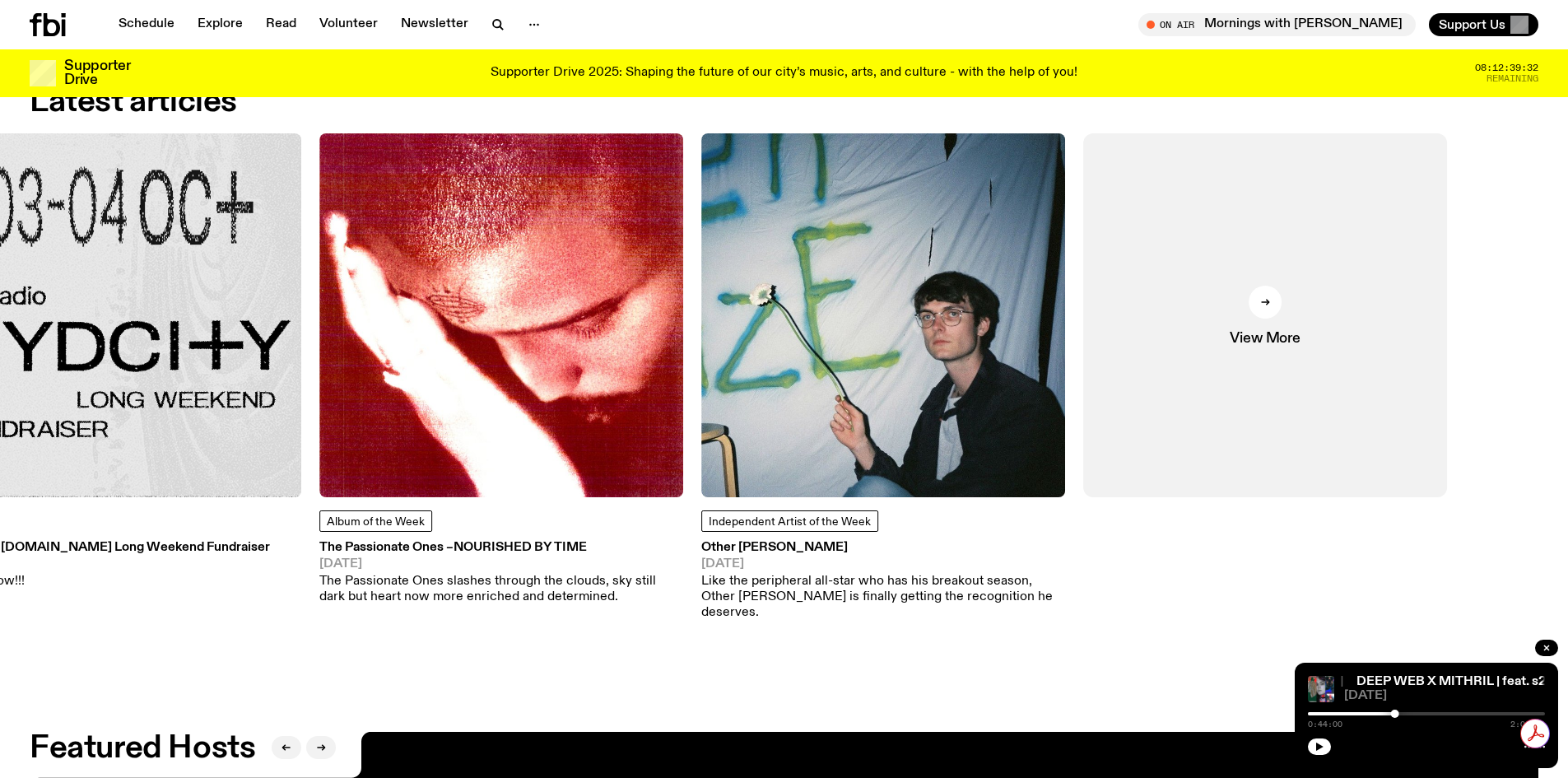
drag, startPoint x: 1127, startPoint y: 363, endPoint x: 262, endPoint y: 518, distance: 878.8
click at [262, 518] on div "Features SYDCITY: fbi.radio Long Weekend Fundraiser 03.09.25 On Sale Now!!!" at bounding box center [119, 361] width 364 height 456
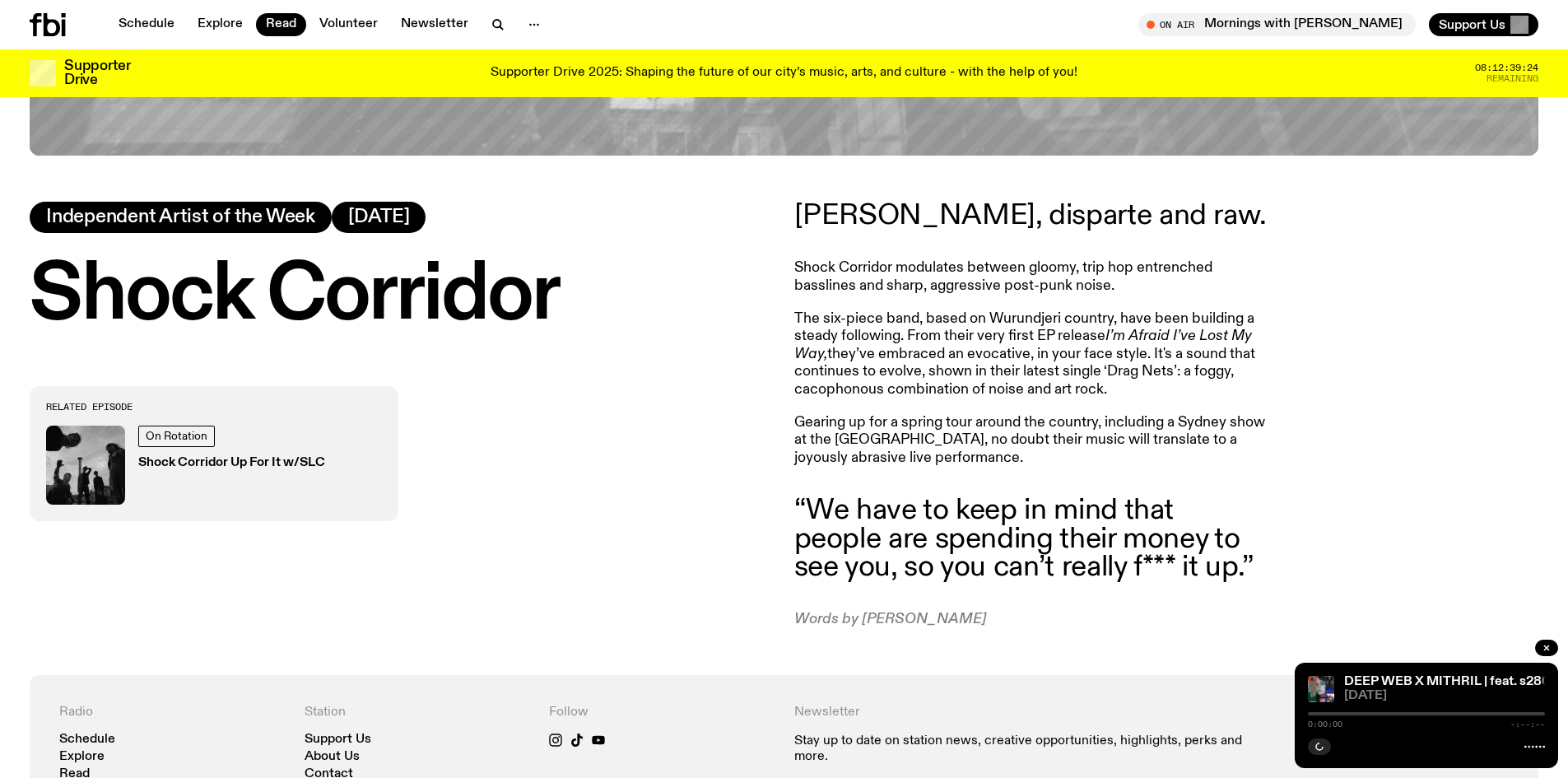
drag, startPoint x: 1053, startPoint y: 363, endPoint x: 1049, endPoint y: 397, distance: 34.2
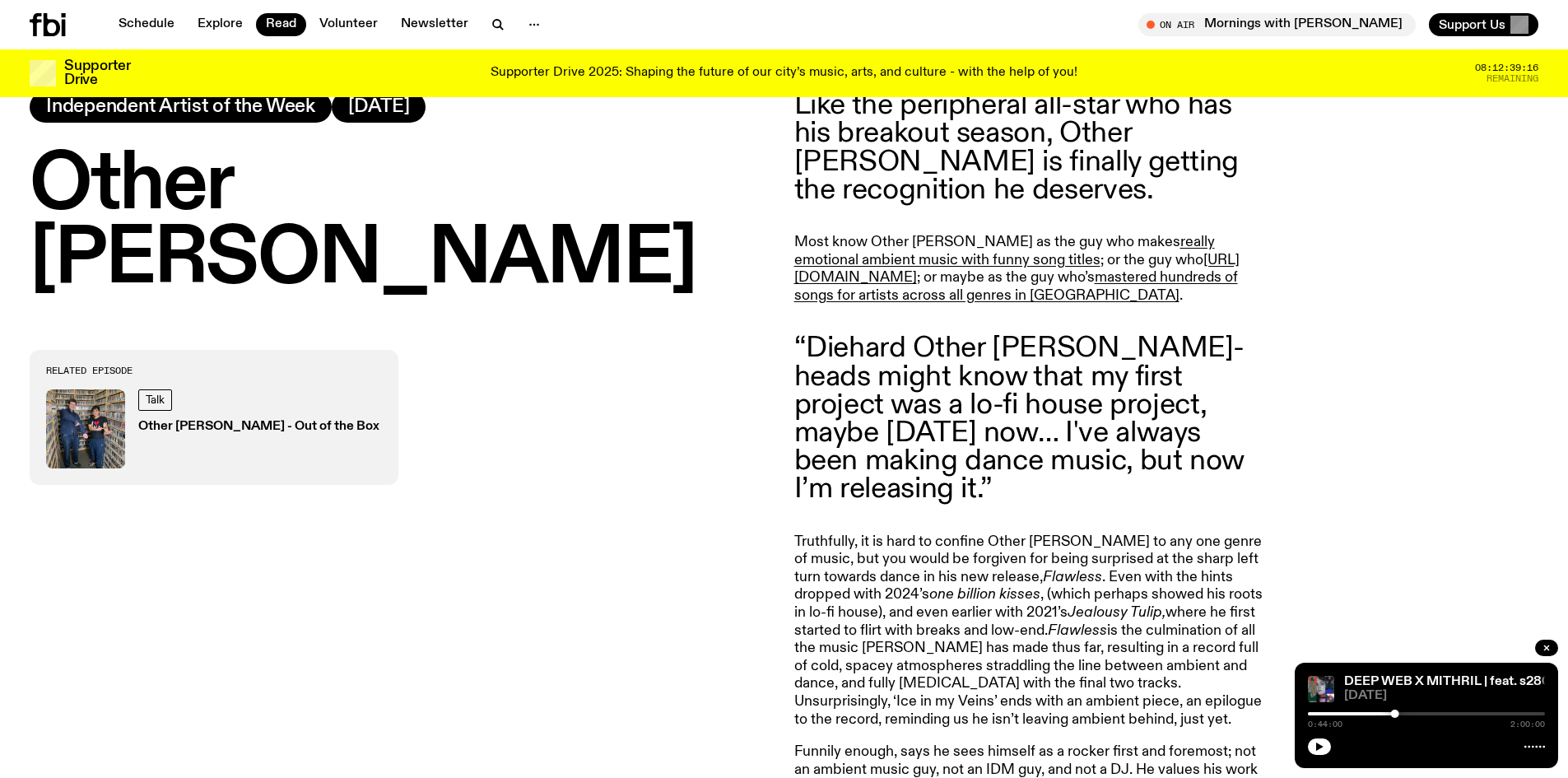
scroll to position [893, 0]
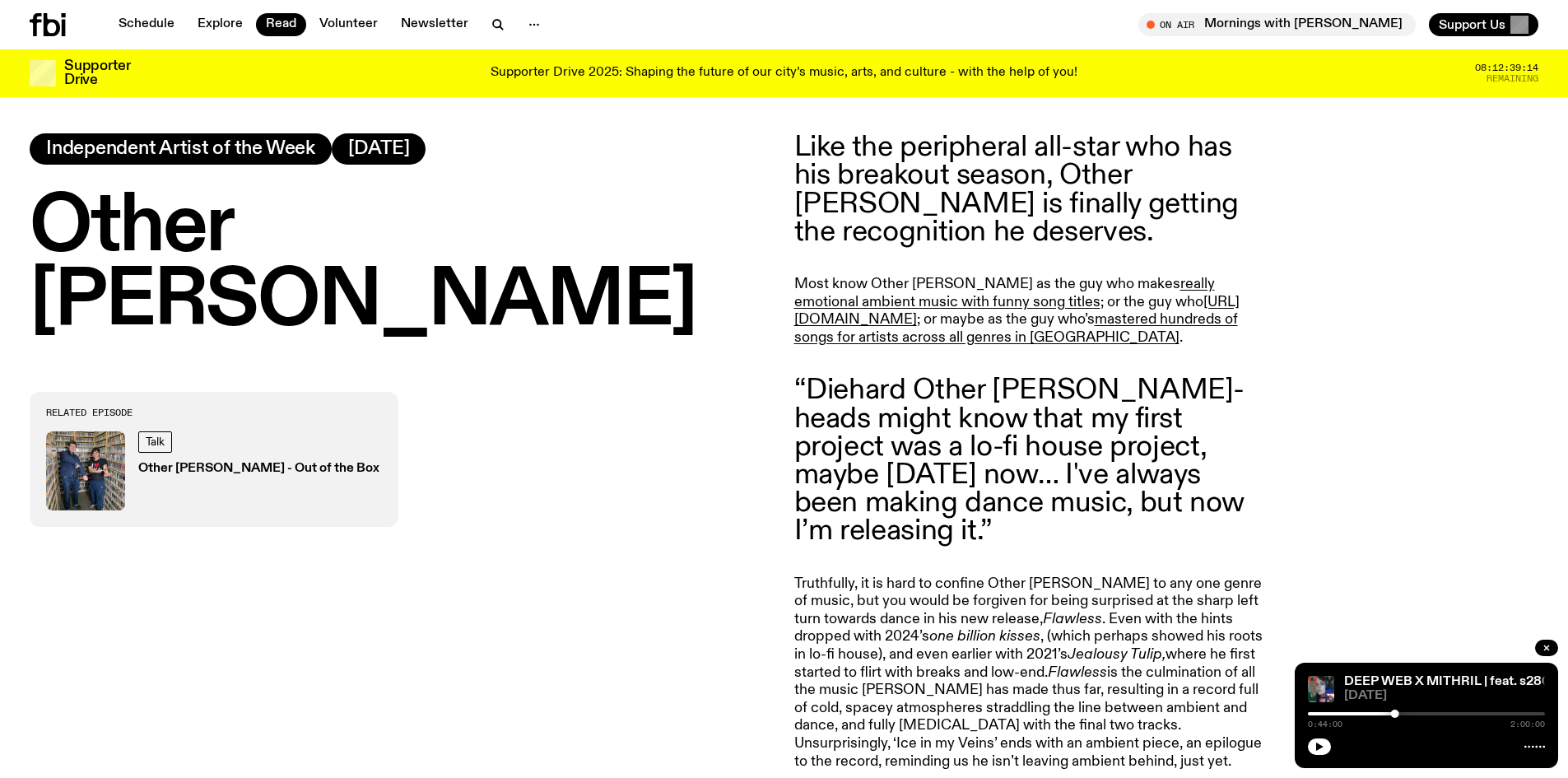
drag, startPoint x: 747, startPoint y: 252, endPoint x: 749, endPoint y: 276, distance: 24.1
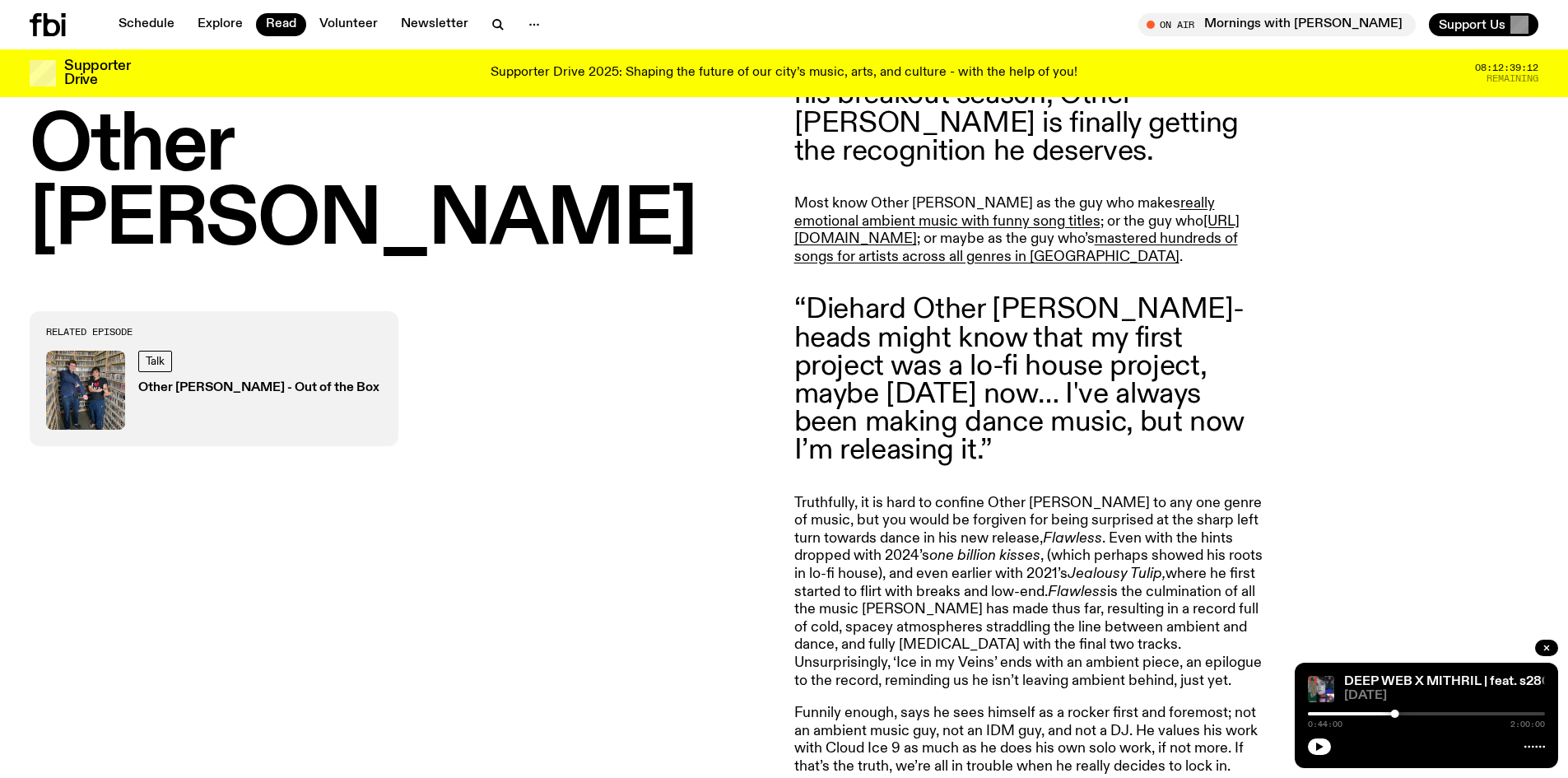
drag, startPoint x: 750, startPoint y: 274, endPoint x: 757, endPoint y: 316, distance: 42.6
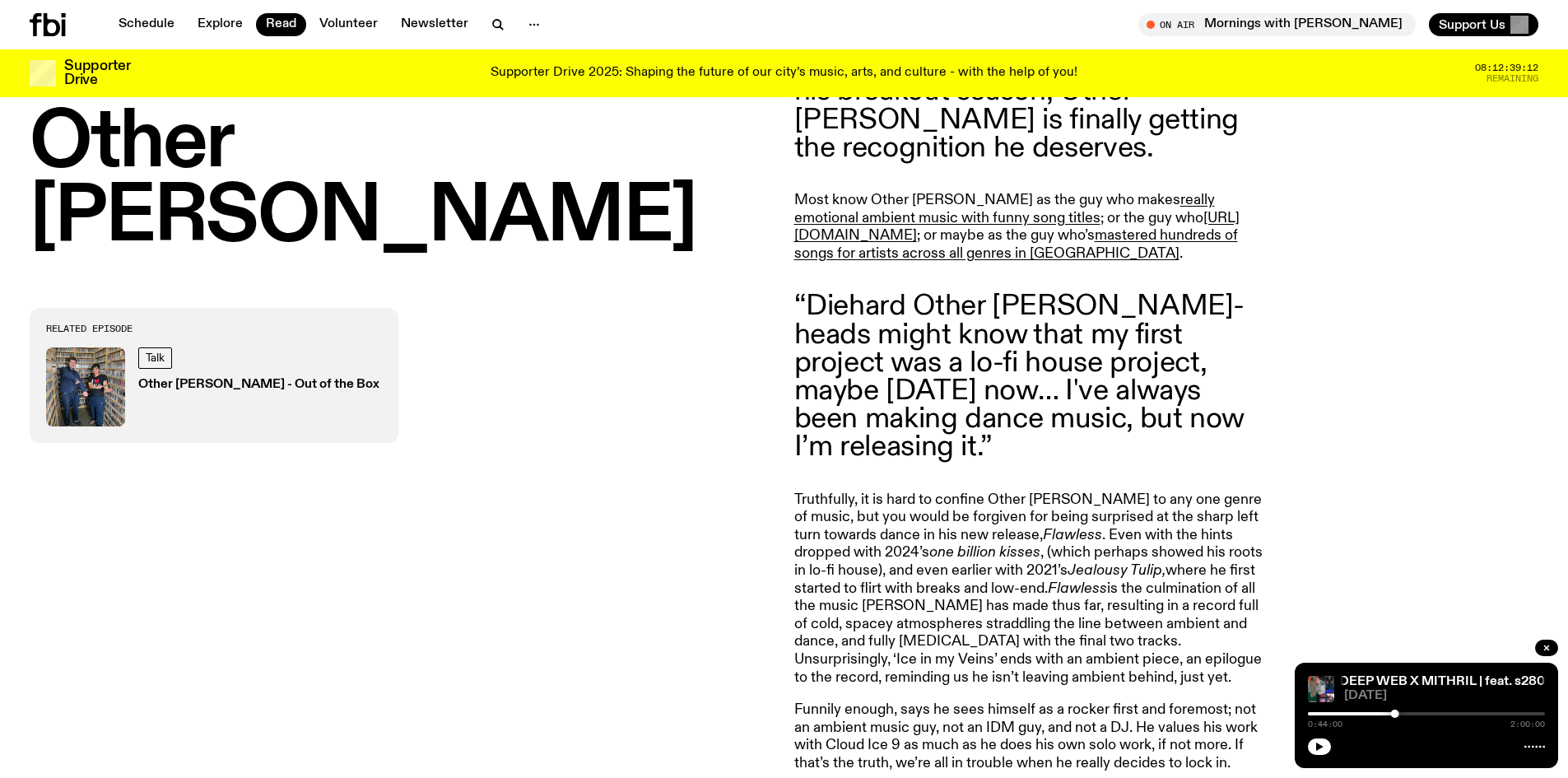
click at [892, 198] on p "Most know Other [PERSON_NAME] as the guy who makes really emotional ambient mus…" at bounding box center [1031, 227] width 474 height 71
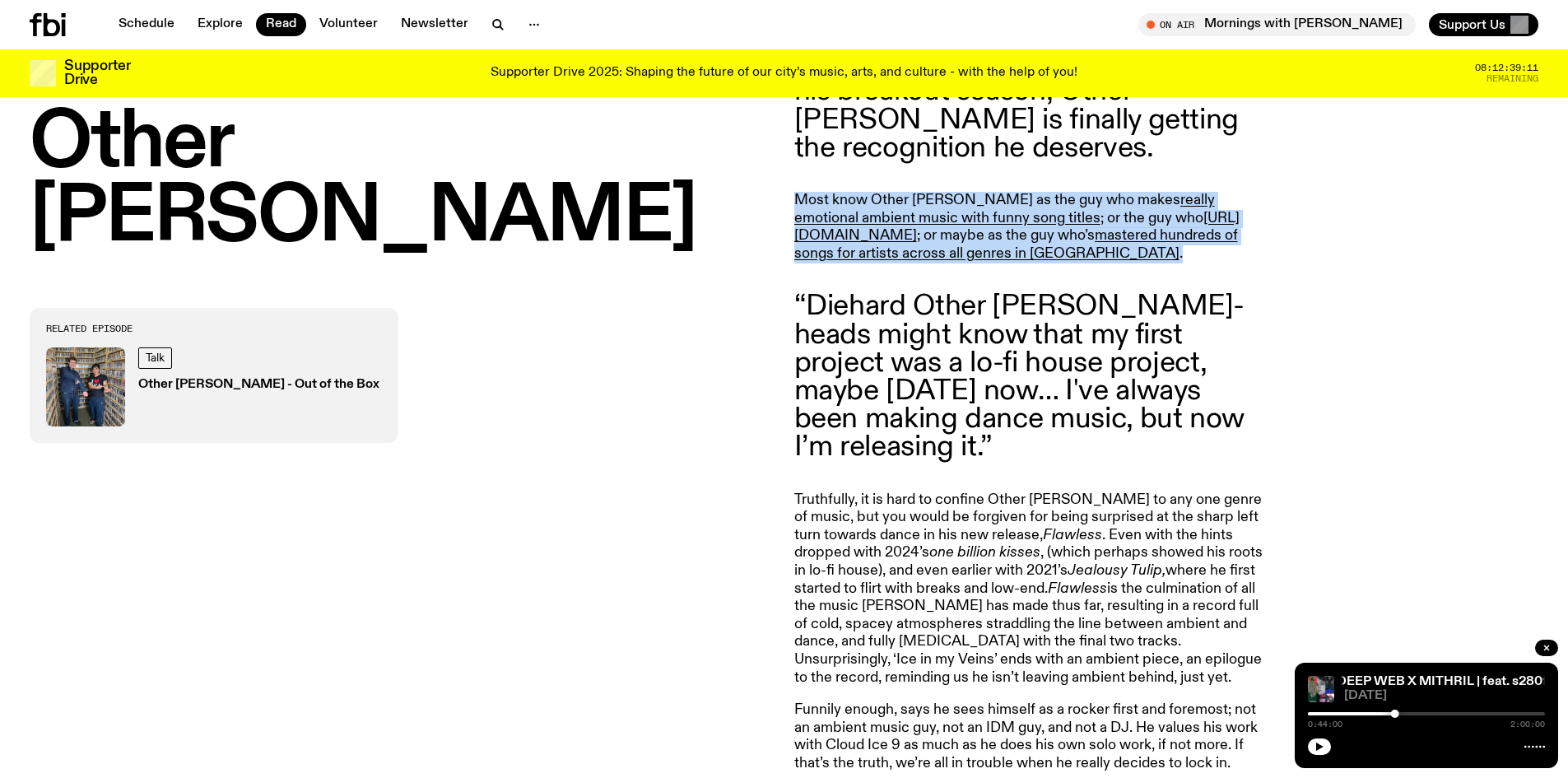
click at [892, 198] on p "Most know Other [PERSON_NAME] as the guy who makes really emotional ambient mus…" at bounding box center [1031, 227] width 474 height 71
click at [1068, 192] on p "Most know Other [PERSON_NAME] as the guy who makes really emotional ambient mus…" at bounding box center [1031, 227] width 474 height 71
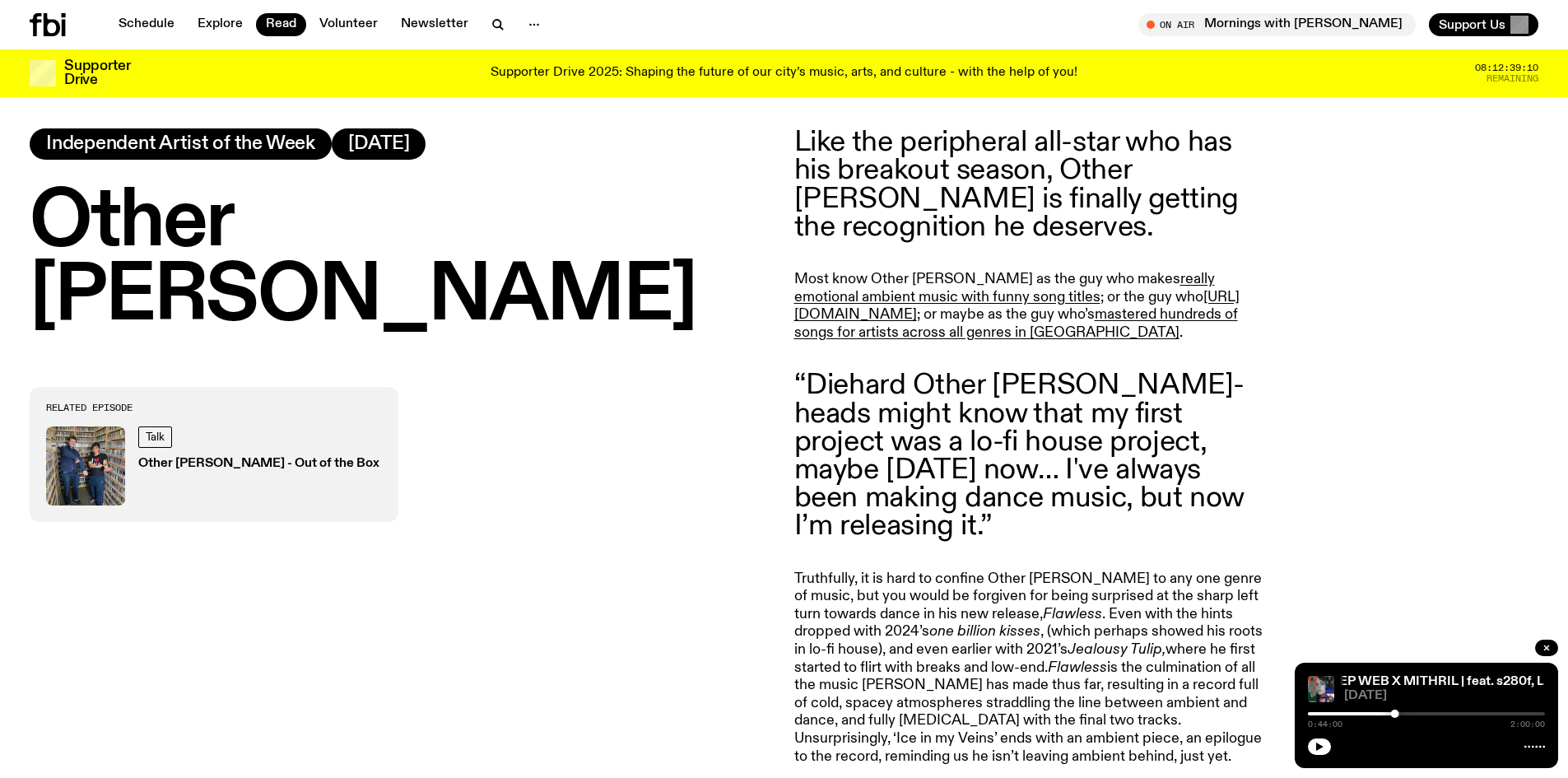
drag, startPoint x: 691, startPoint y: 180, endPoint x: 759, endPoint y: 66, distance: 132.7
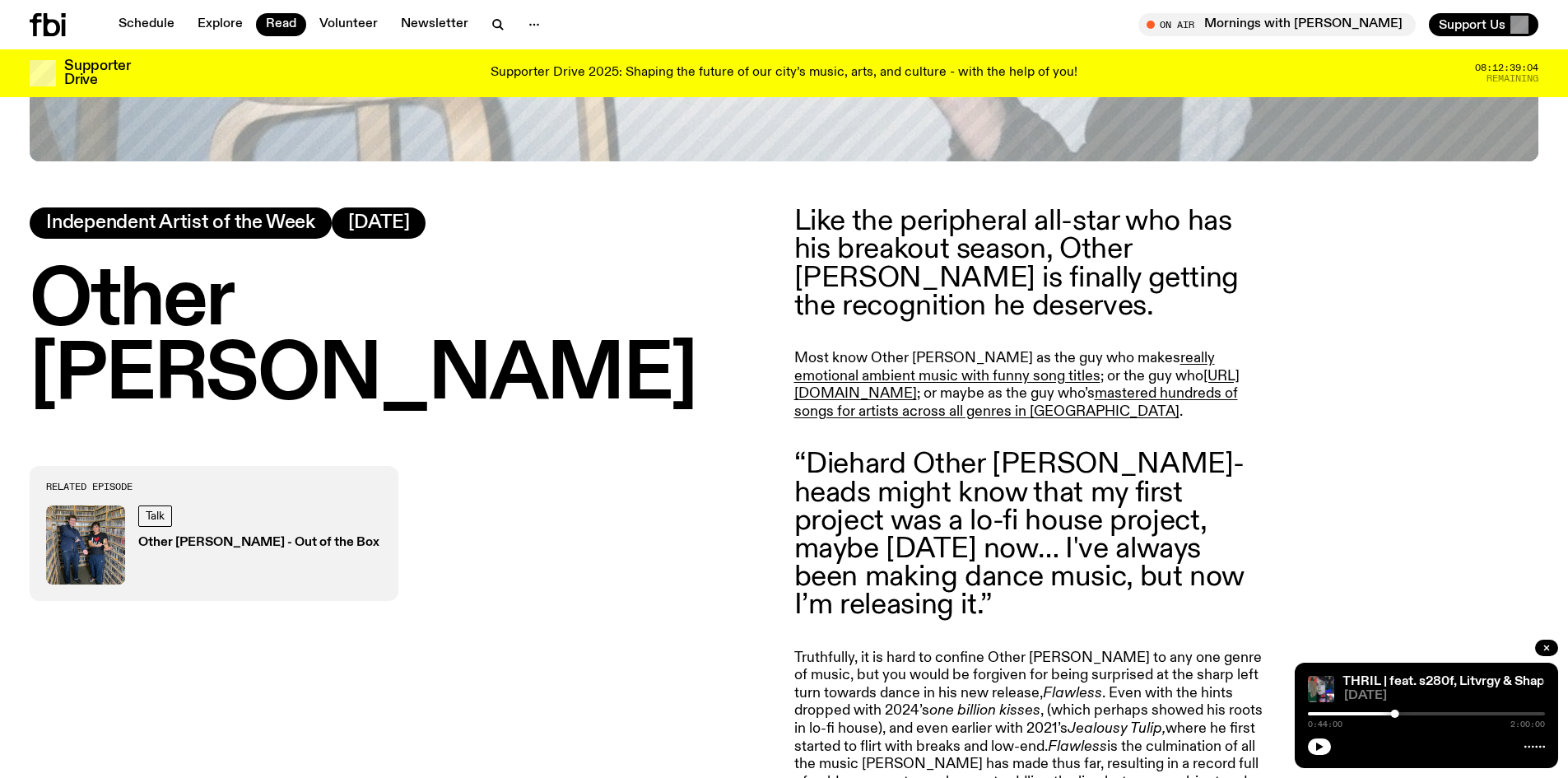
drag, startPoint x: 702, startPoint y: 364, endPoint x: 679, endPoint y: 399, distance: 41.9
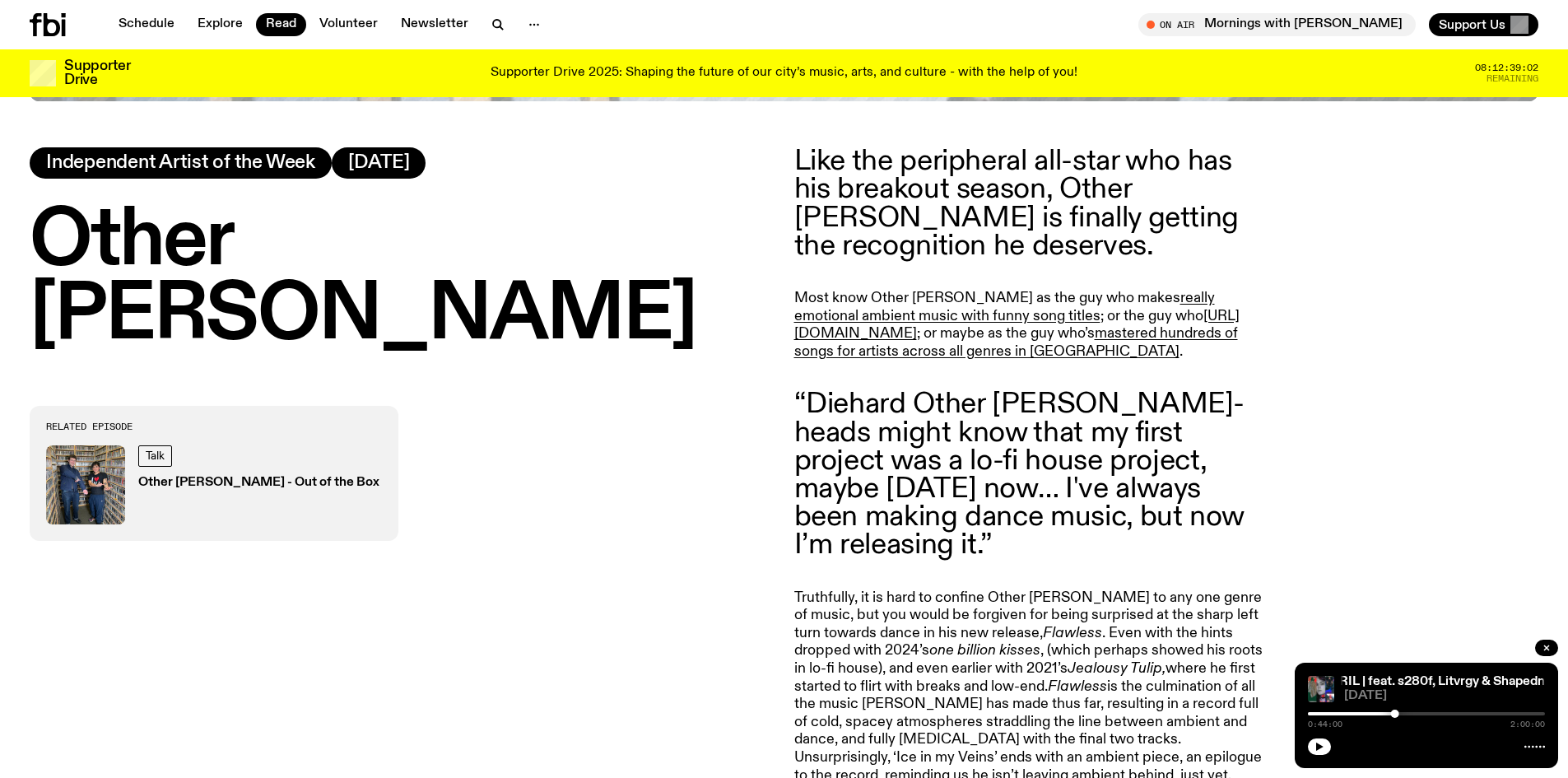
scroll to position [988, 0]
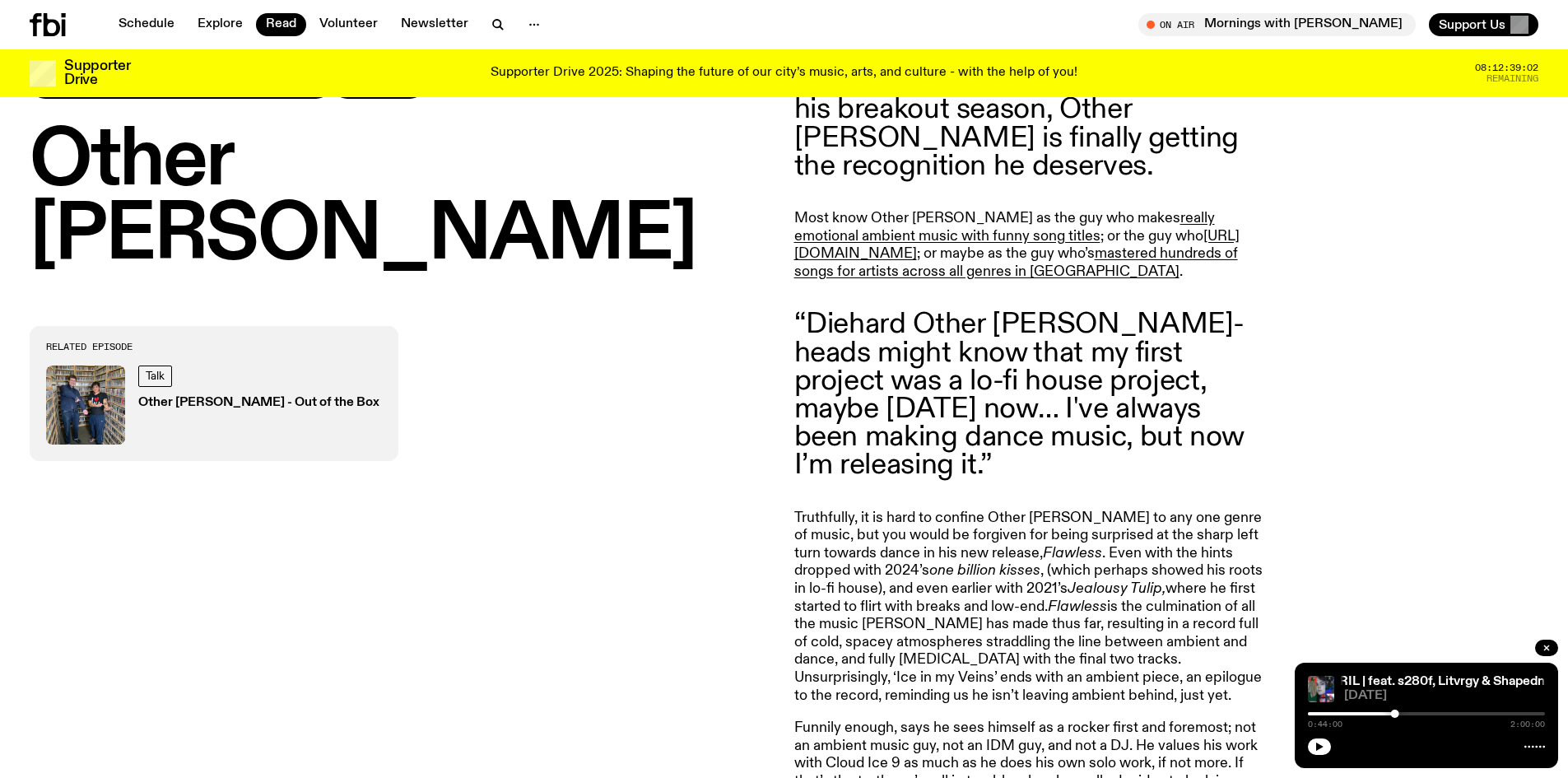
drag, startPoint x: 679, startPoint y: 399, endPoint x: 679, endPoint y: 476, distance: 77.0
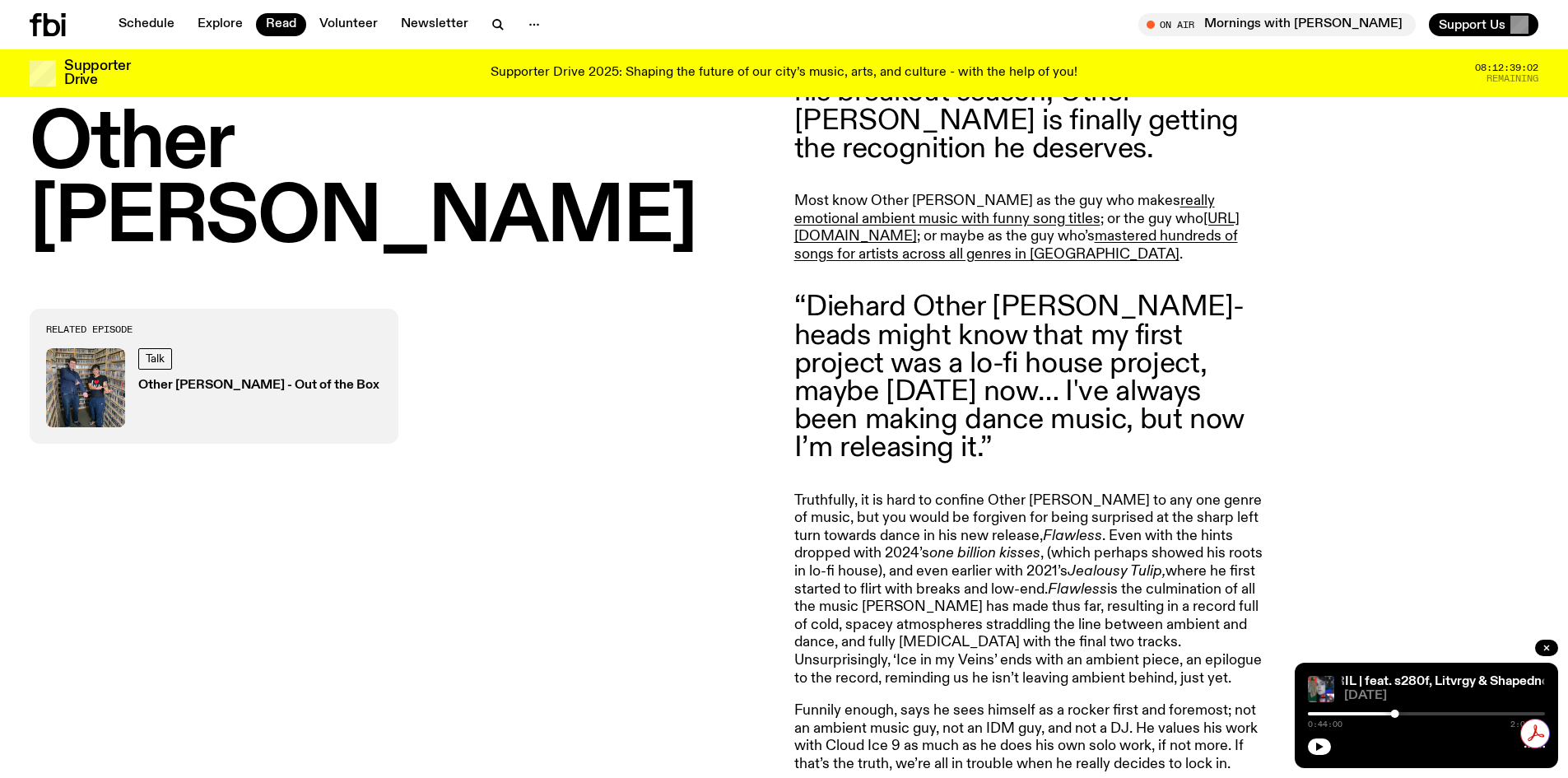
scroll to position [0, 0]
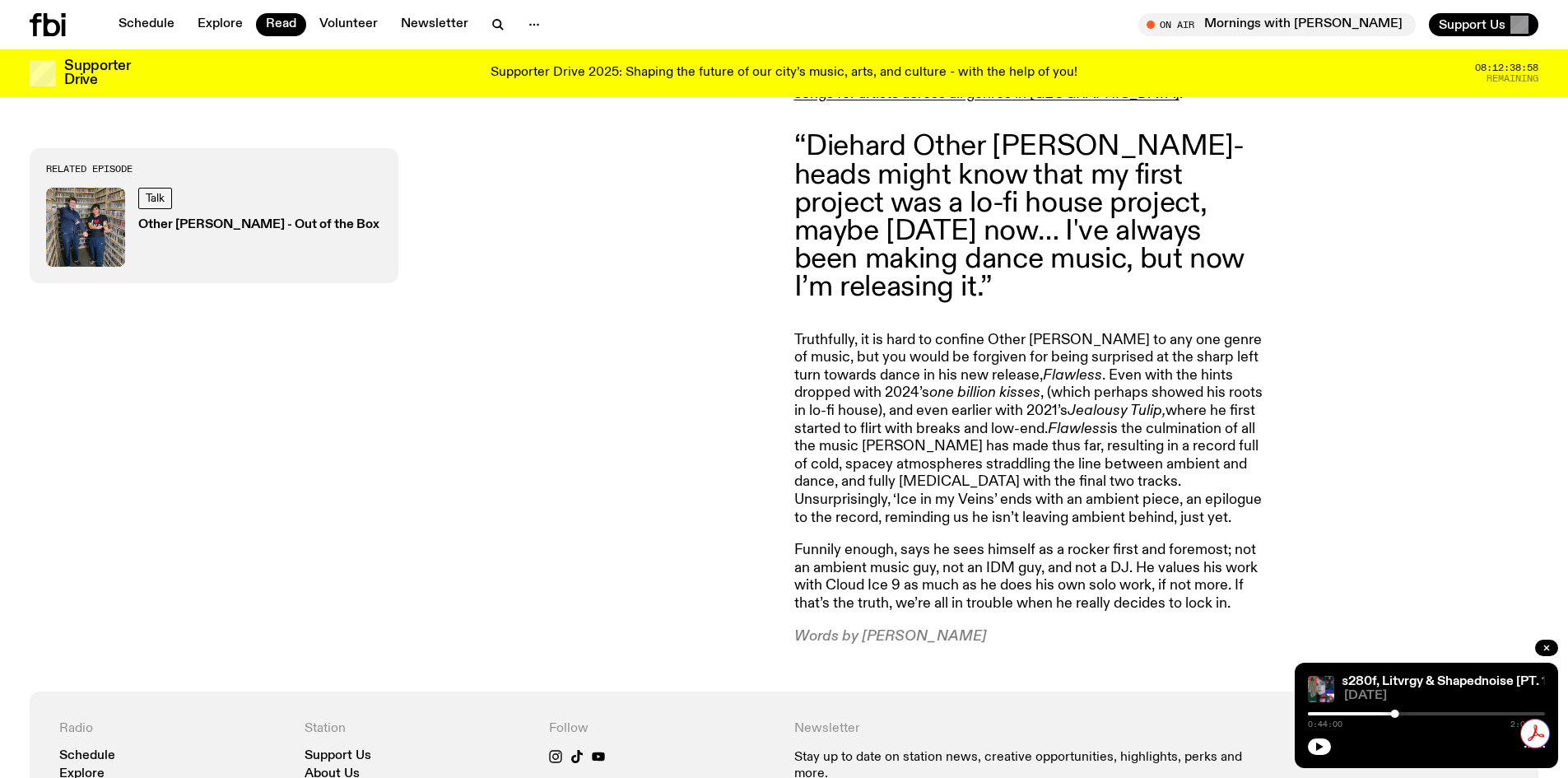
drag, startPoint x: 889, startPoint y: 342, endPoint x: 878, endPoint y: 331, distance: 15.6
